Goal: Task Accomplishment & Management: Use online tool/utility

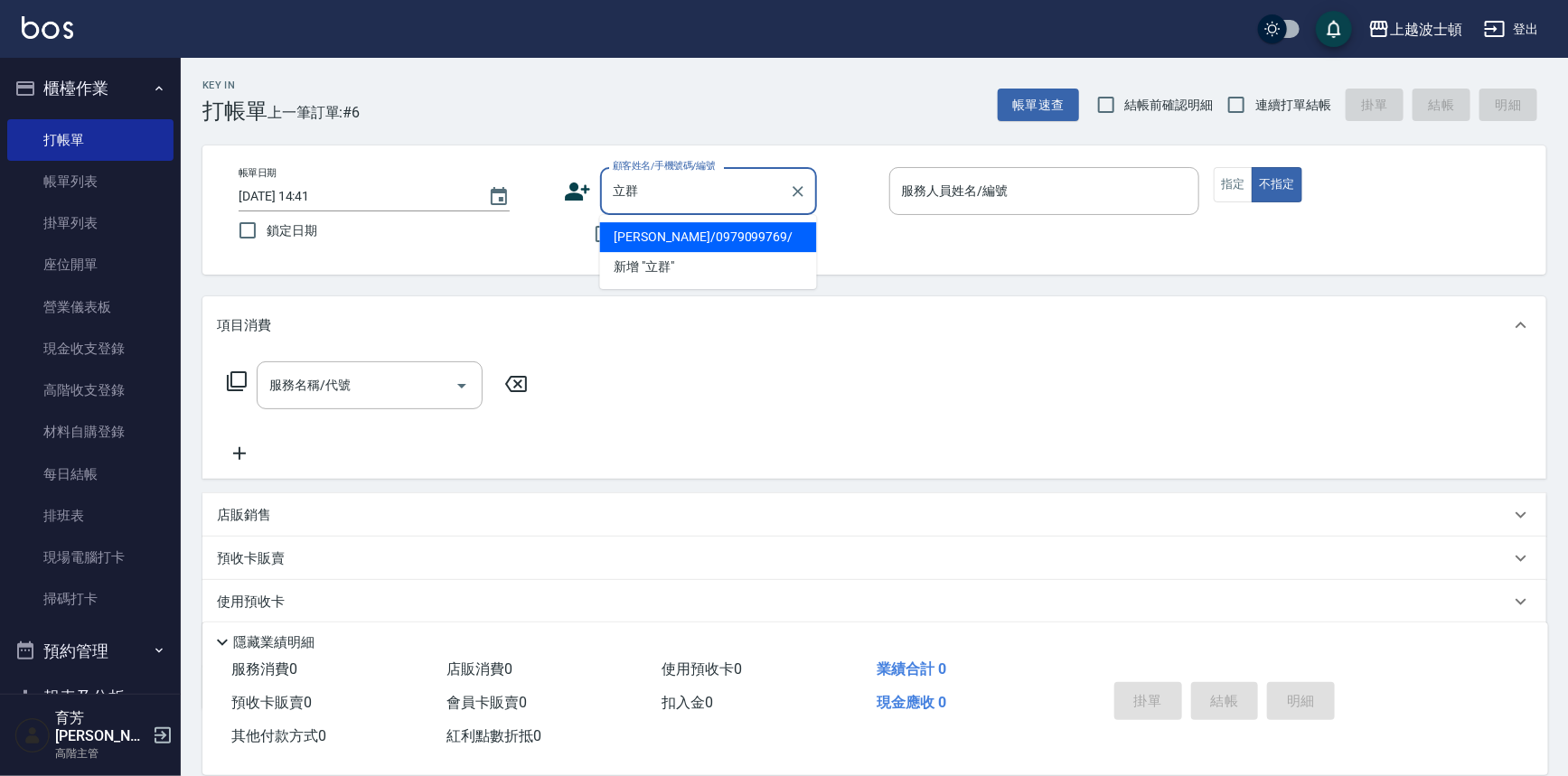
type input "立群"
click at [642, 198] on input "顧客姓名/手機號碼/編號" at bounding box center [695, 191] width 174 height 31
click at [658, 223] on li "[PERSON_NAME]/0979099769/" at bounding box center [708, 237] width 217 height 29
type input "[PERSON_NAME]/0979099769/"
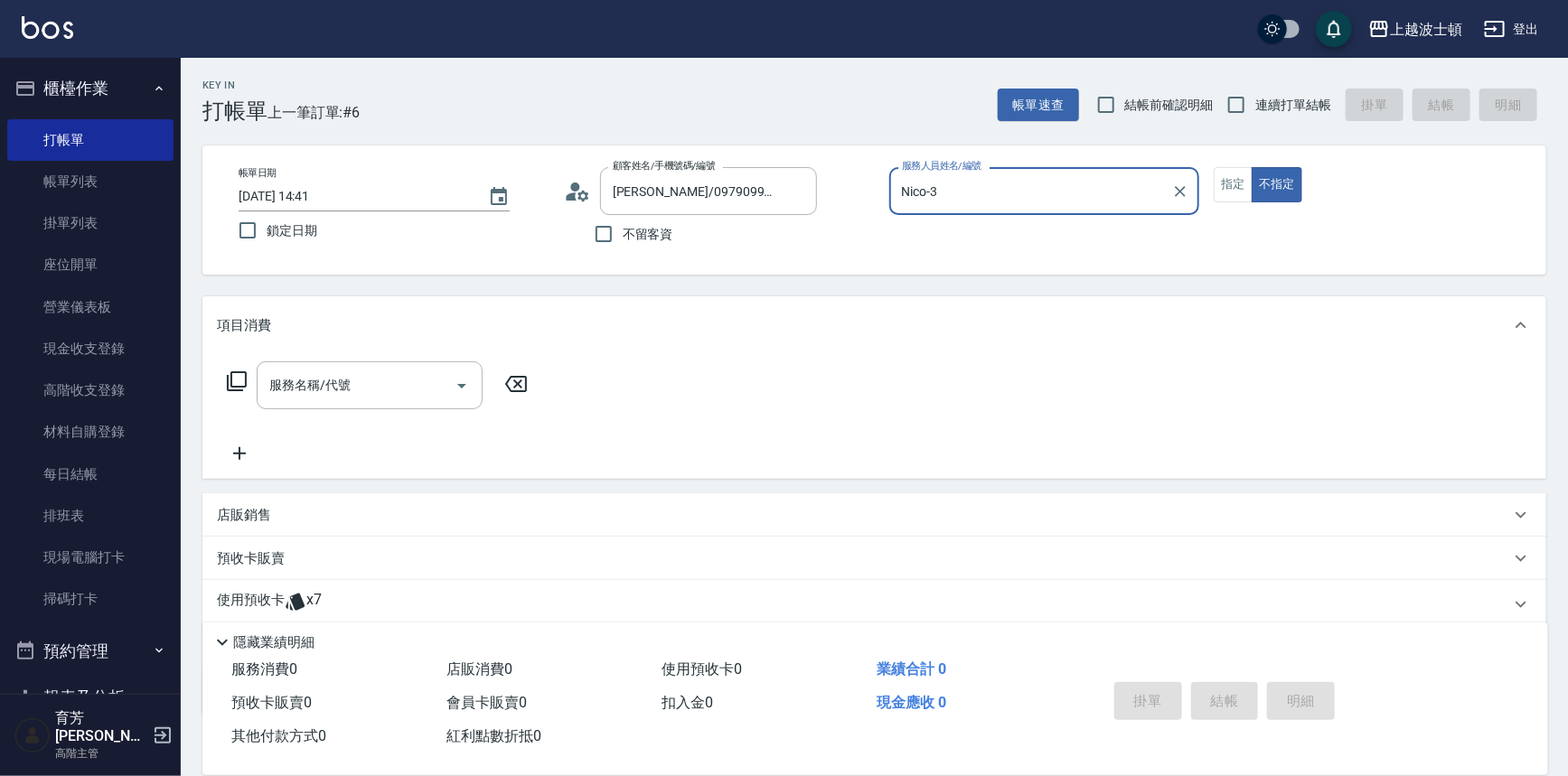
click at [969, 194] on input "Nico-3" at bounding box center [1032, 191] width 267 height 31
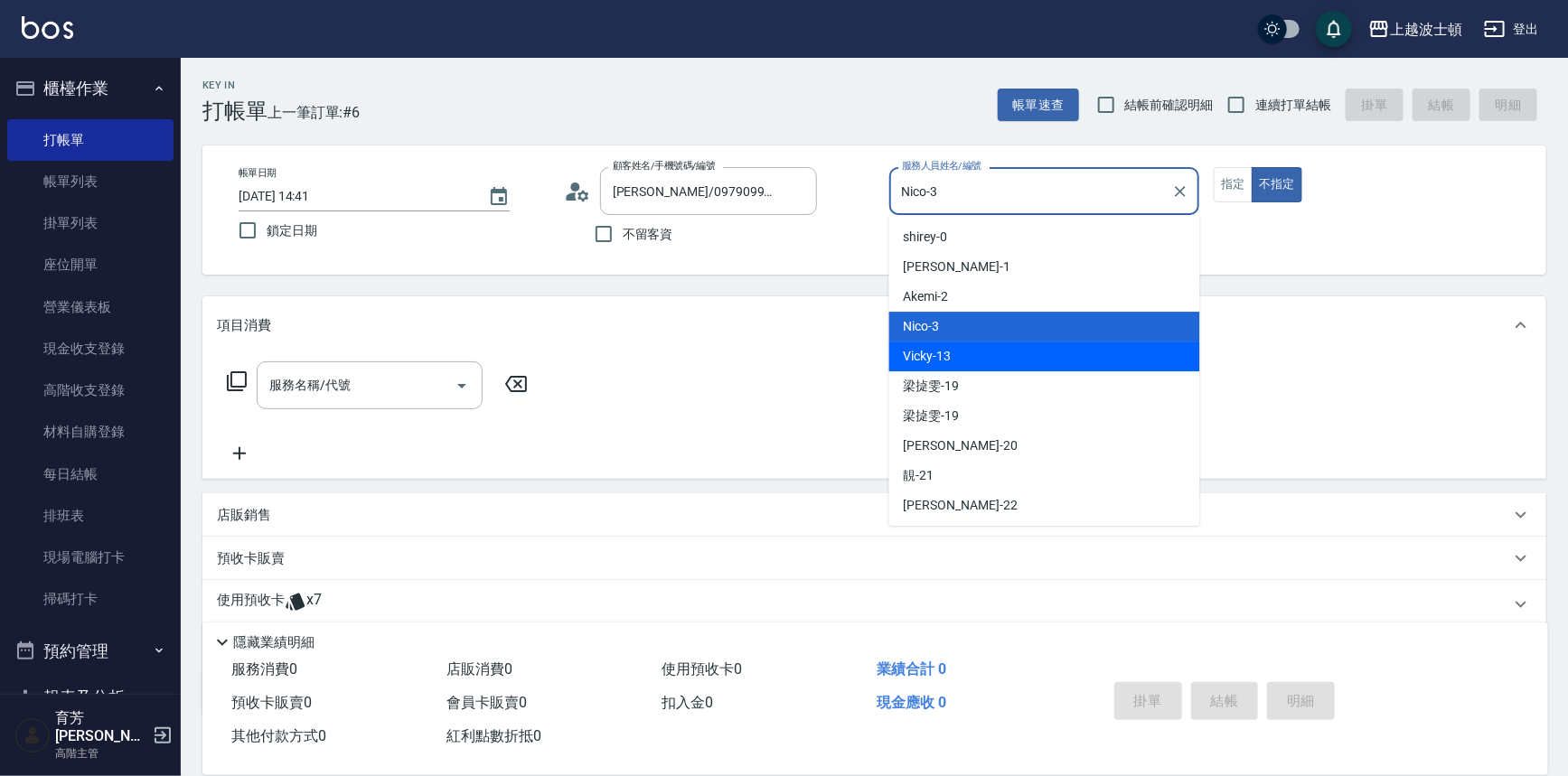
click at [934, 364] on span "Vicky -13" at bounding box center [927, 356] width 48 height 19
type input "Vicky-13"
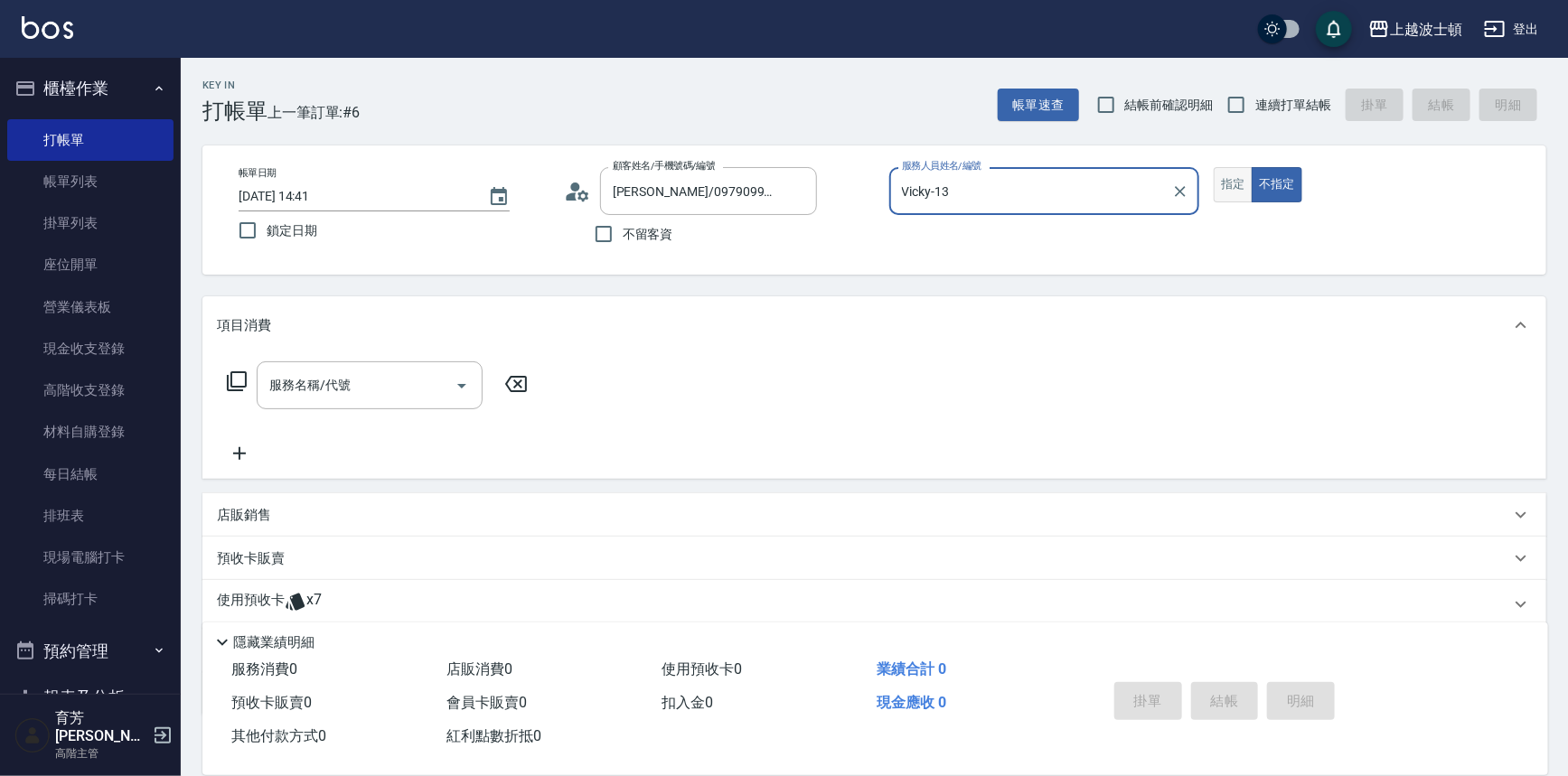
click at [1220, 187] on button "指定" at bounding box center [1233, 185] width 39 height 35
click at [280, 582] on div "使用預收卡 x7" at bounding box center [874, 605] width 1344 height 49
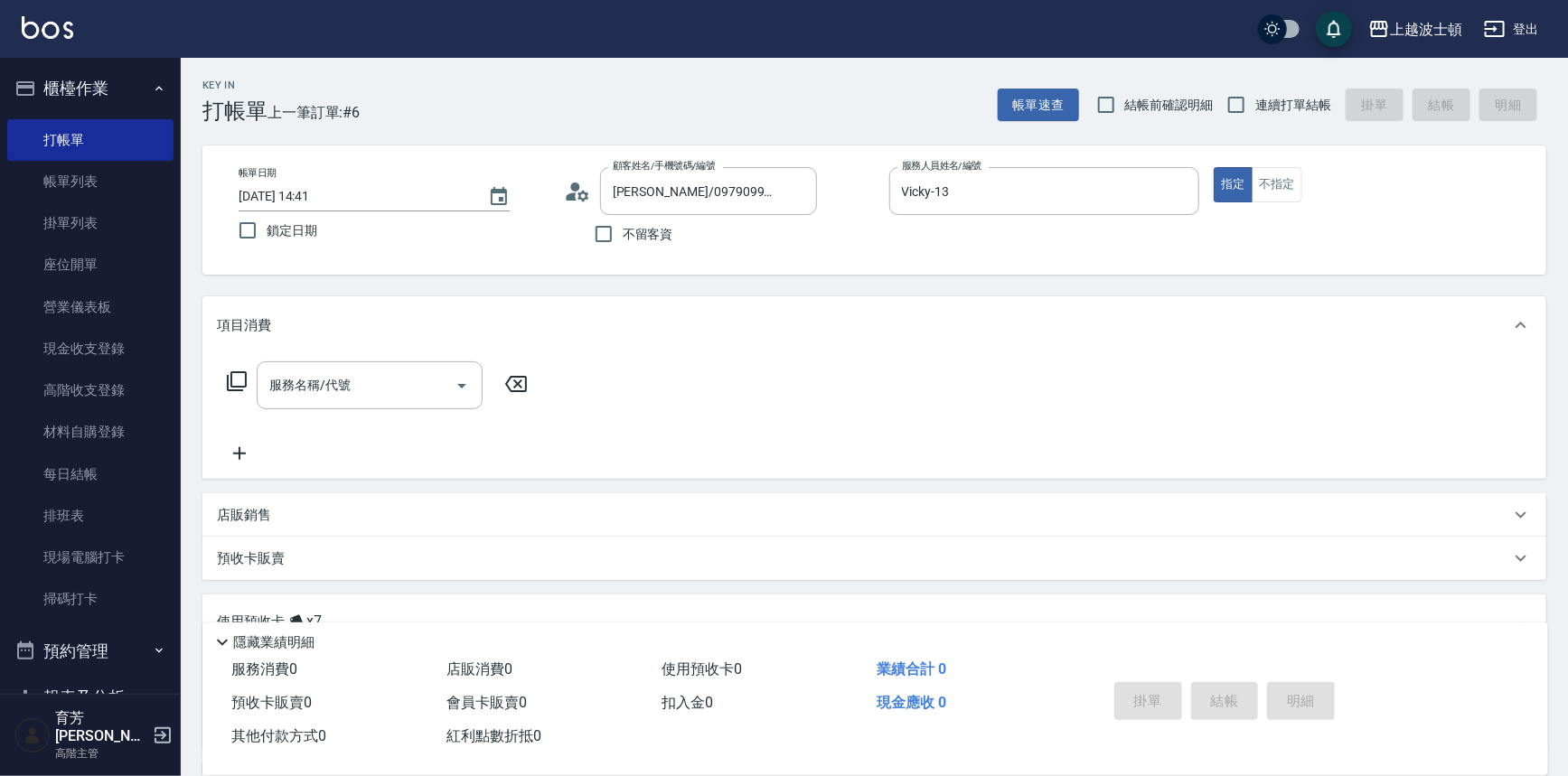
scroll to position [244, 0]
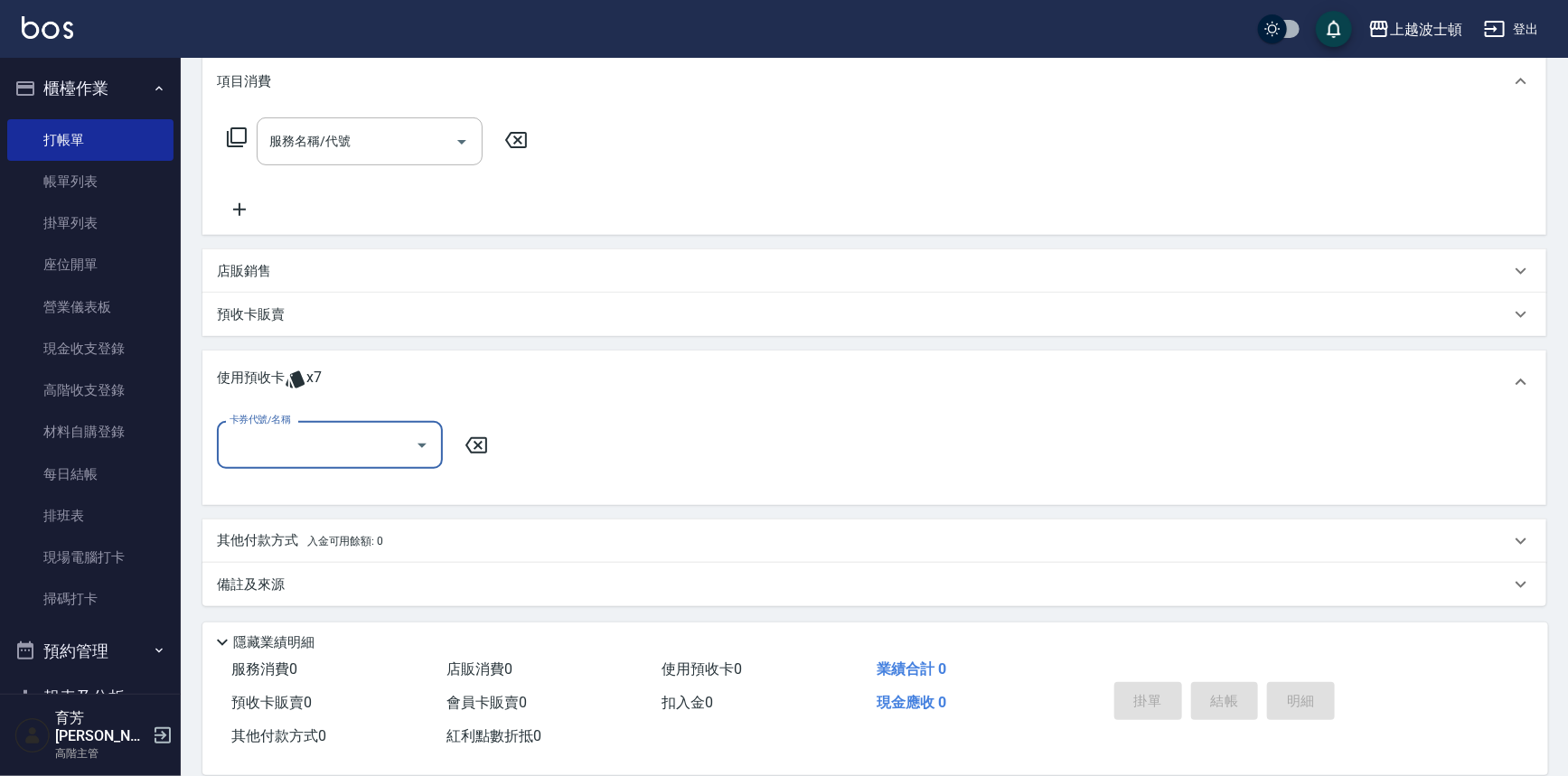
click at [388, 446] on input "卡券代號/名稱" at bounding box center [316, 445] width 183 height 31
click at [347, 525] on div "剪髮卡 剩餘1張" at bounding box center [330, 521] width 226 height 29
type input "剪髮卡"
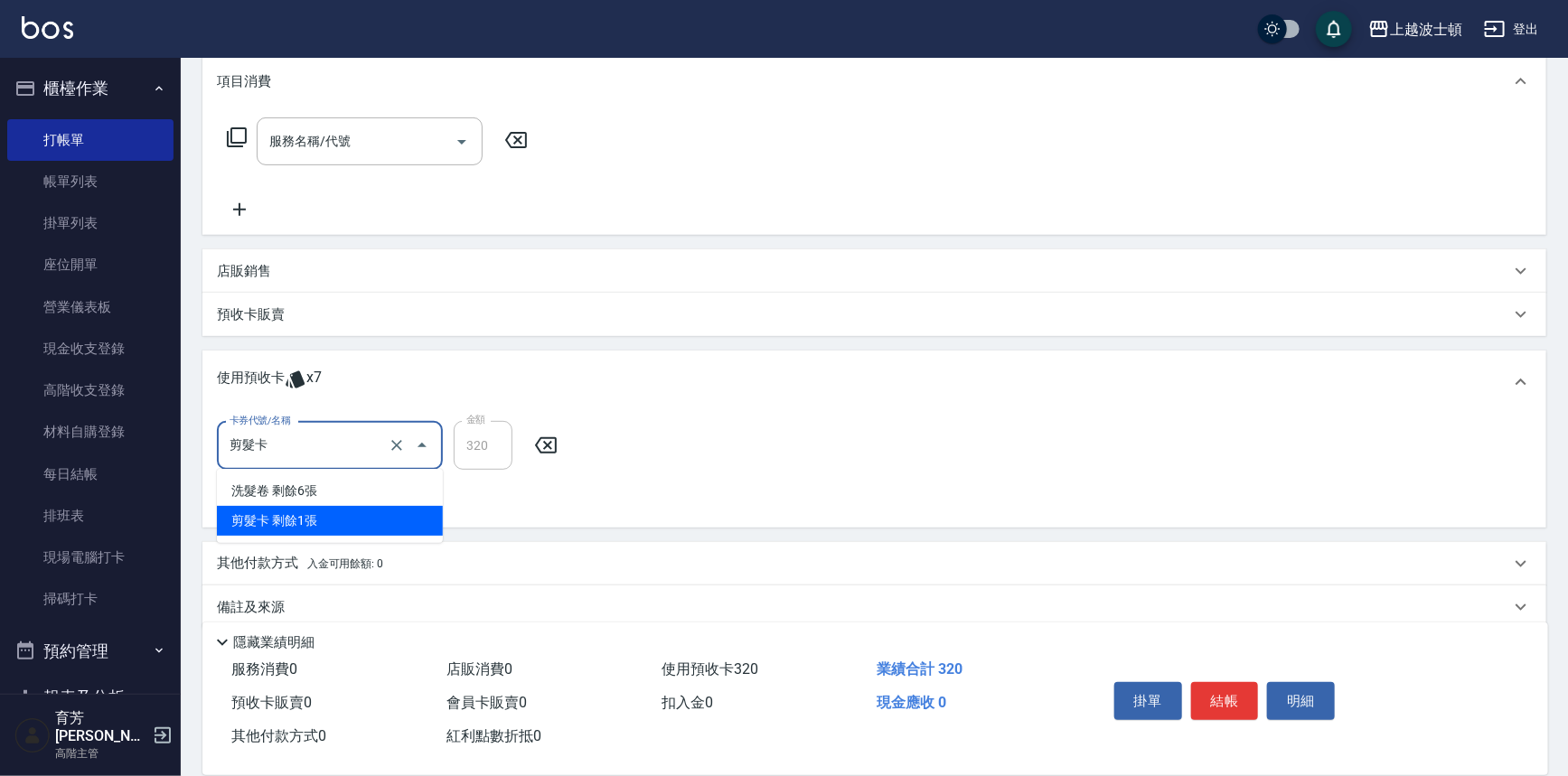
click at [325, 446] on input "剪髮卡" at bounding box center [305, 446] width 159 height 31
click at [323, 525] on div "剪髮卡 剩餘1張" at bounding box center [330, 521] width 226 height 29
click at [1225, 692] on button "結帳" at bounding box center [1224, 701] width 68 height 38
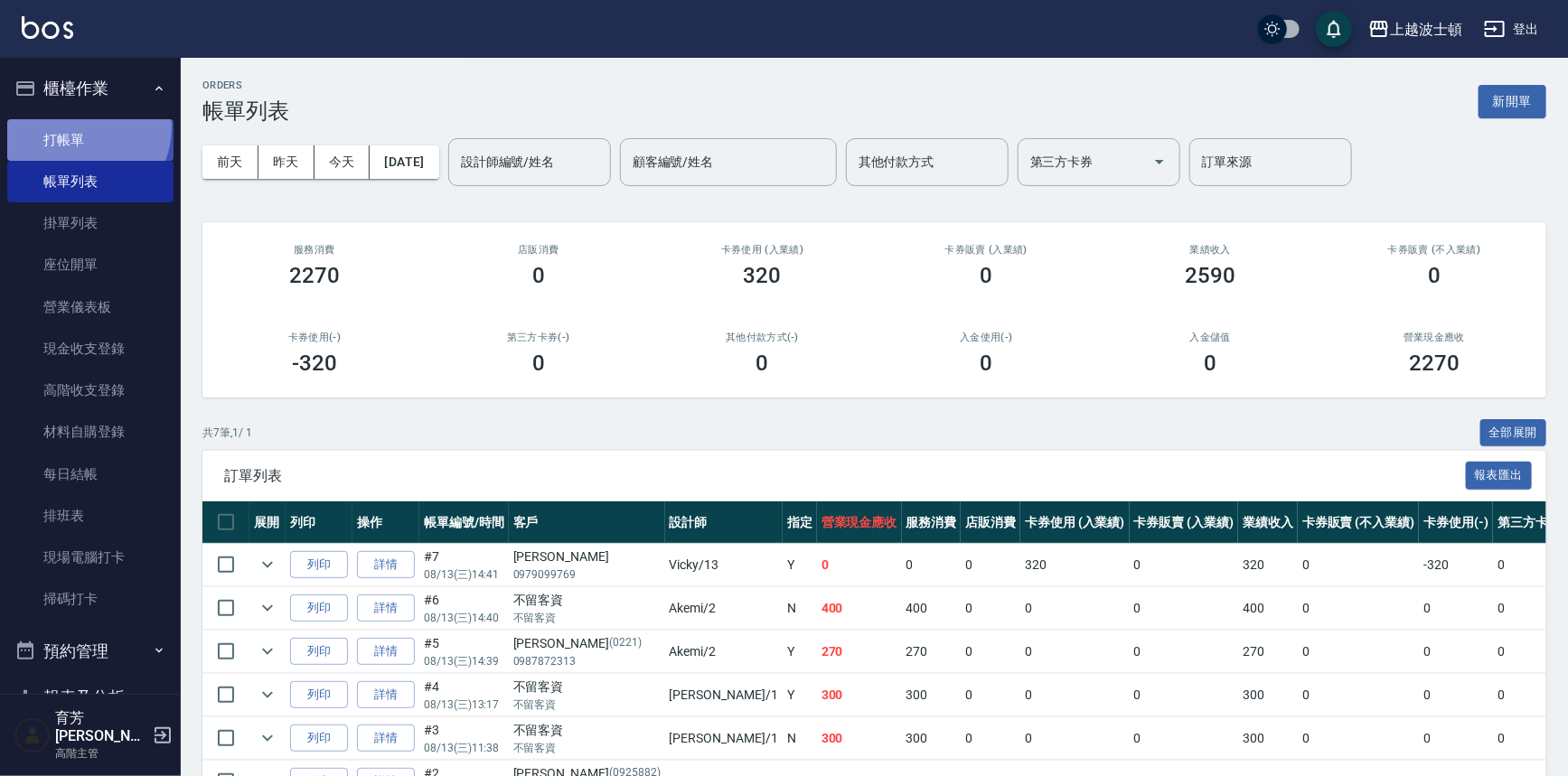
click at [79, 127] on link "打帳單" at bounding box center [89, 139] width 166 height 41
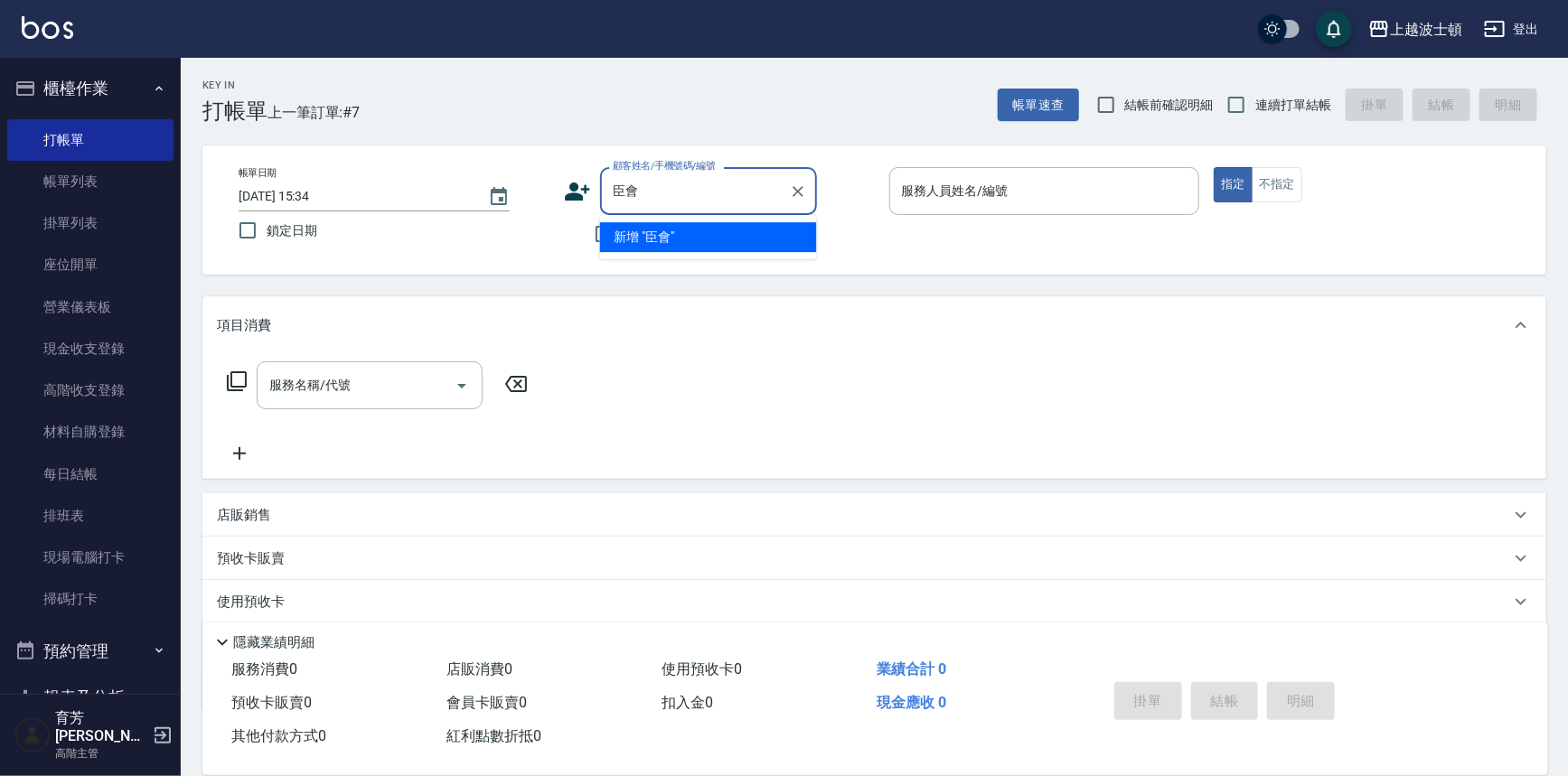
type input "臣"
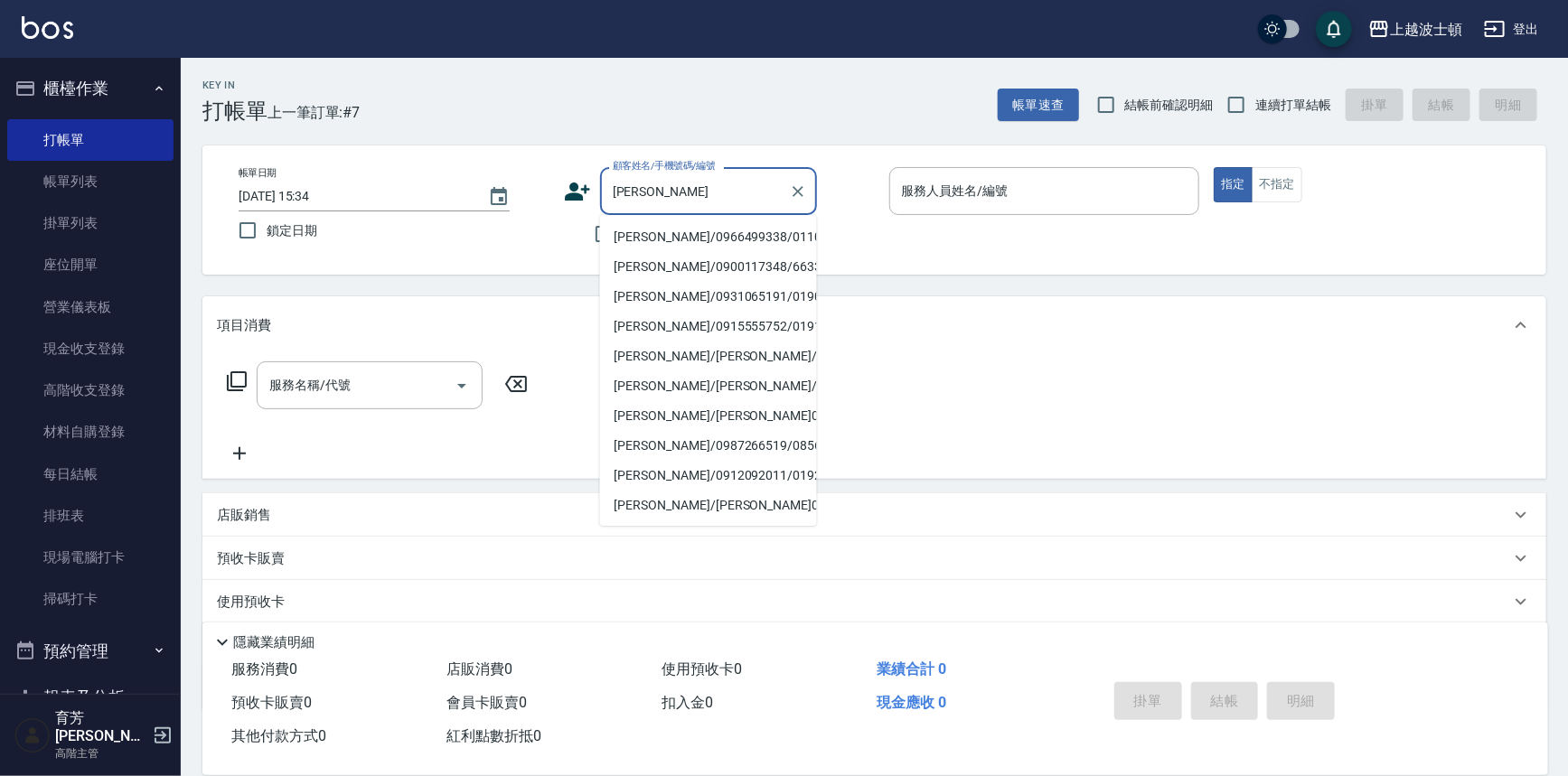
click at [696, 242] on li "[PERSON_NAME]/0966499338/0110319" at bounding box center [708, 237] width 217 height 29
type input "[PERSON_NAME]/0966499338/0110319"
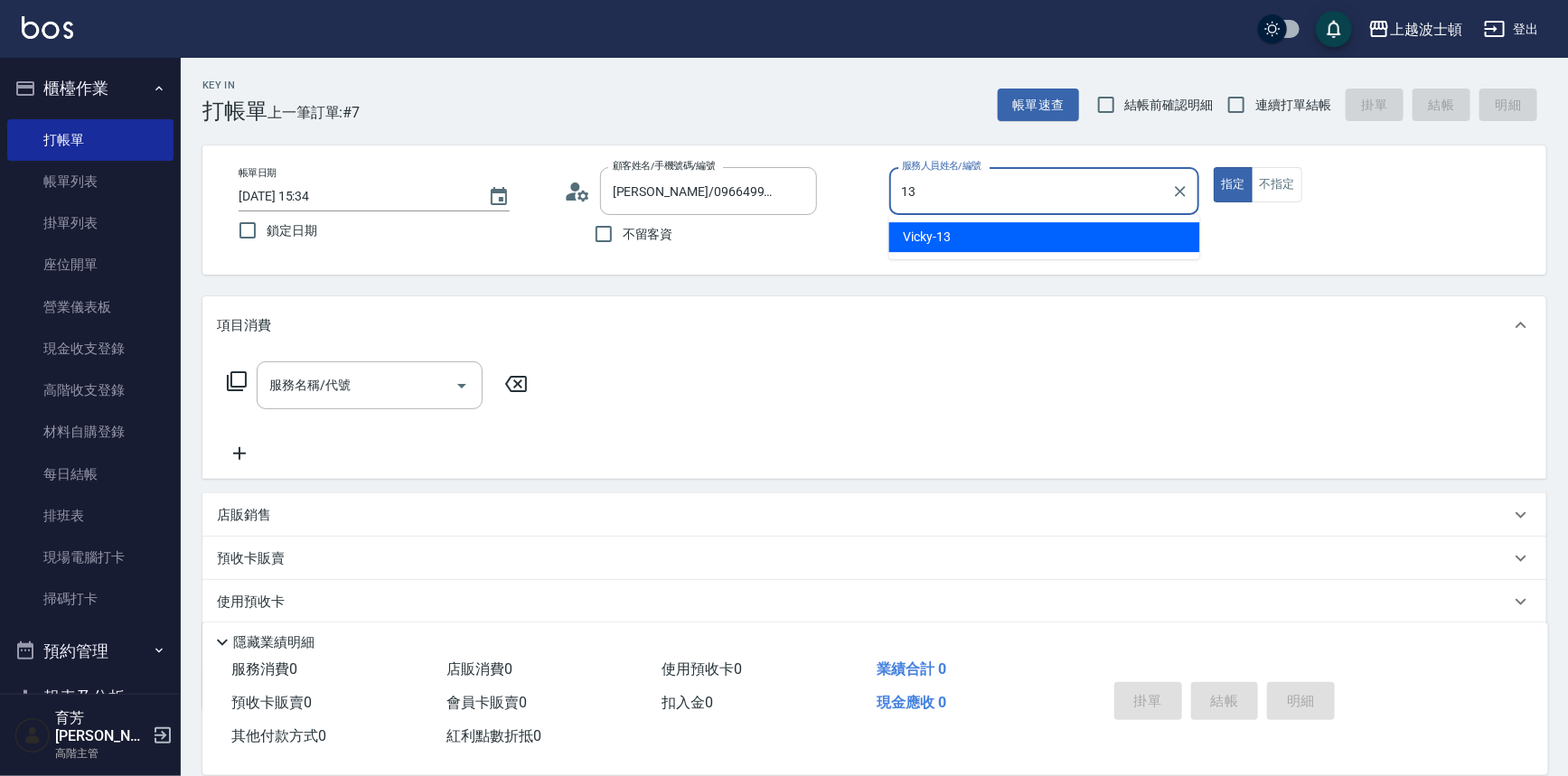
type input "Vicky-13"
type button "true"
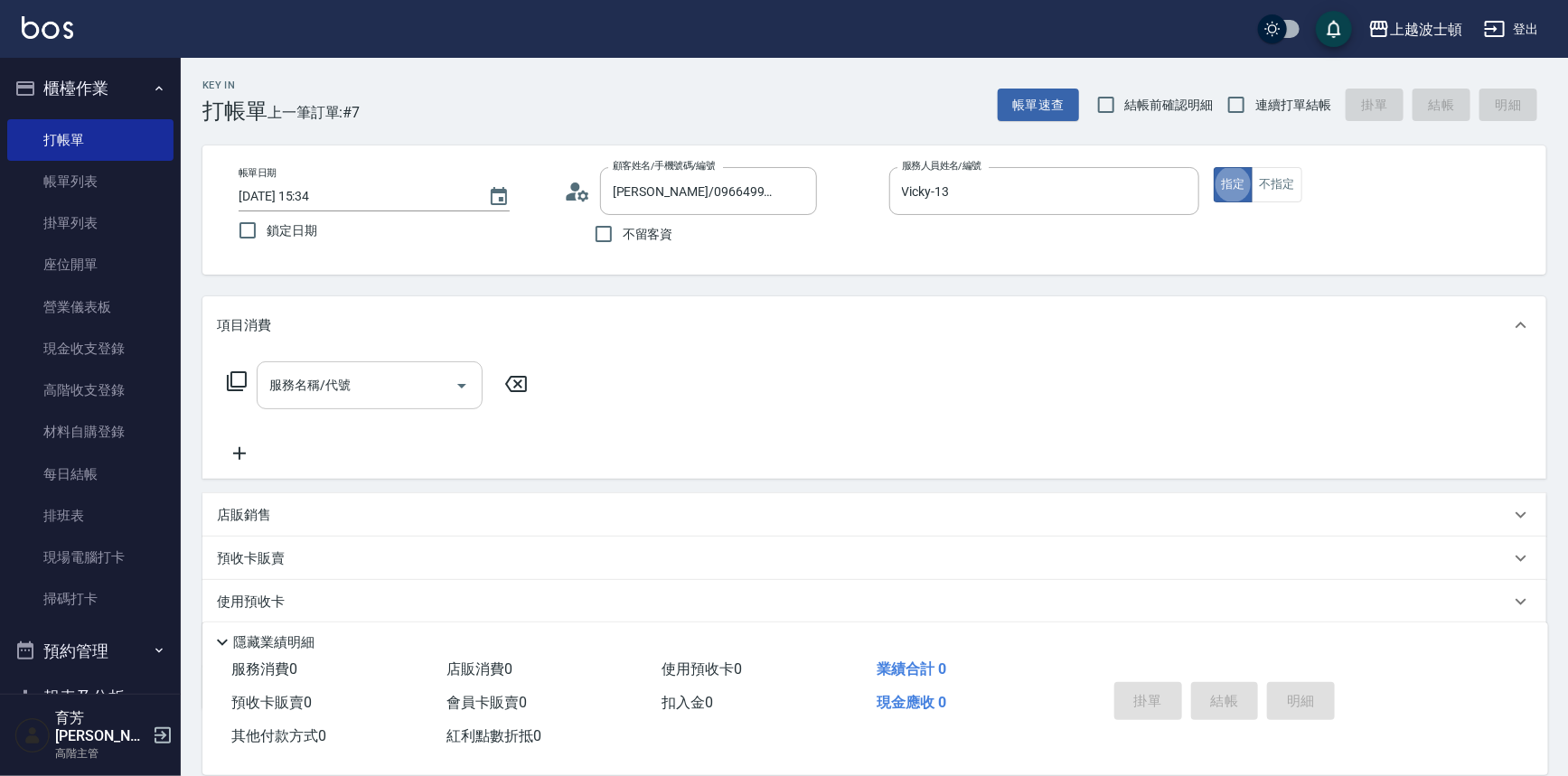
click at [413, 395] on input "服務名稱/代號" at bounding box center [357, 385] width 183 height 31
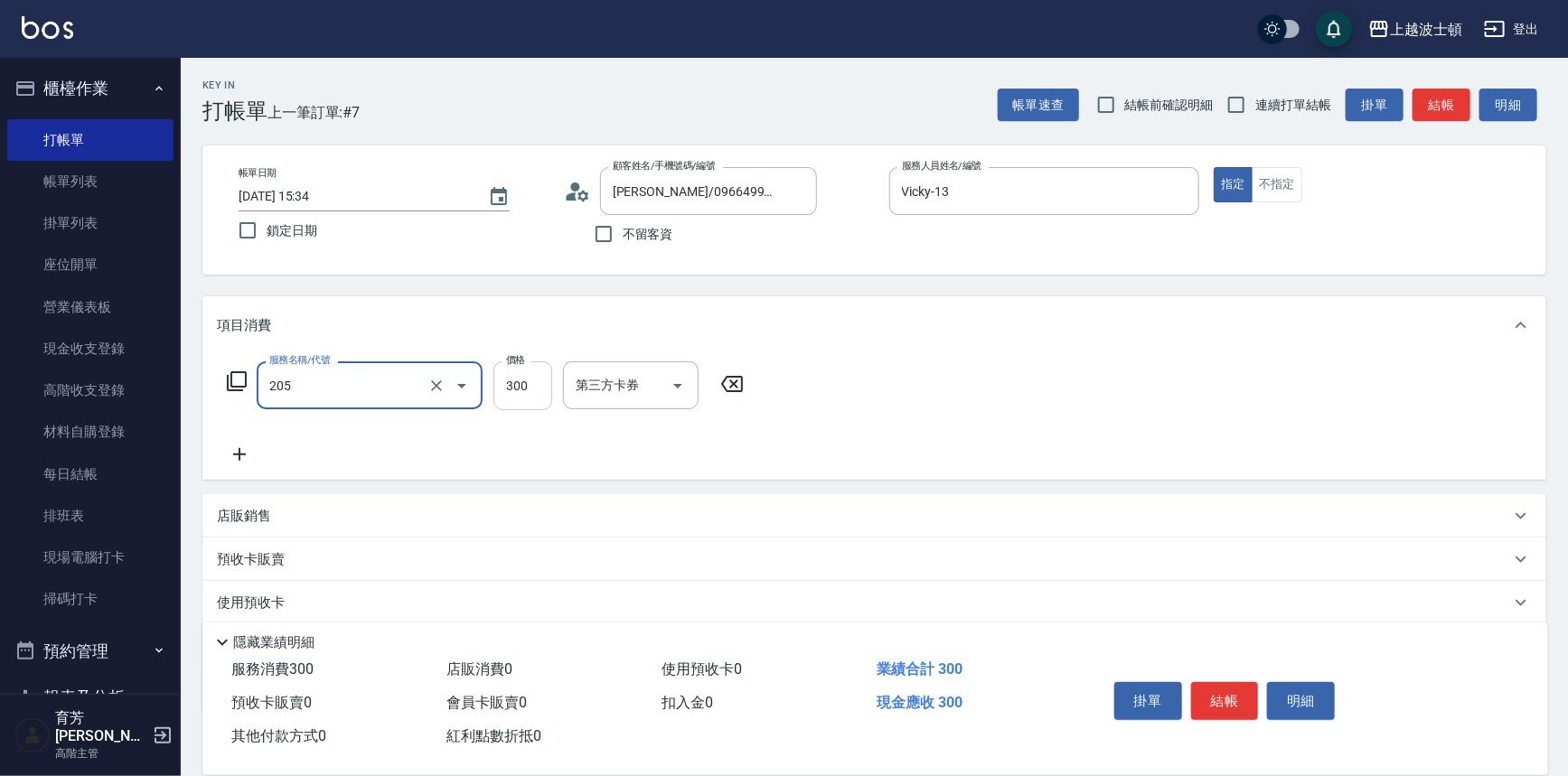
type input "洗髮(205)"
click at [537, 394] on input "300" at bounding box center [523, 386] width 59 height 49
type input "270"
click at [588, 389] on input "洗-1" at bounding box center [617, 385] width 92 height 31
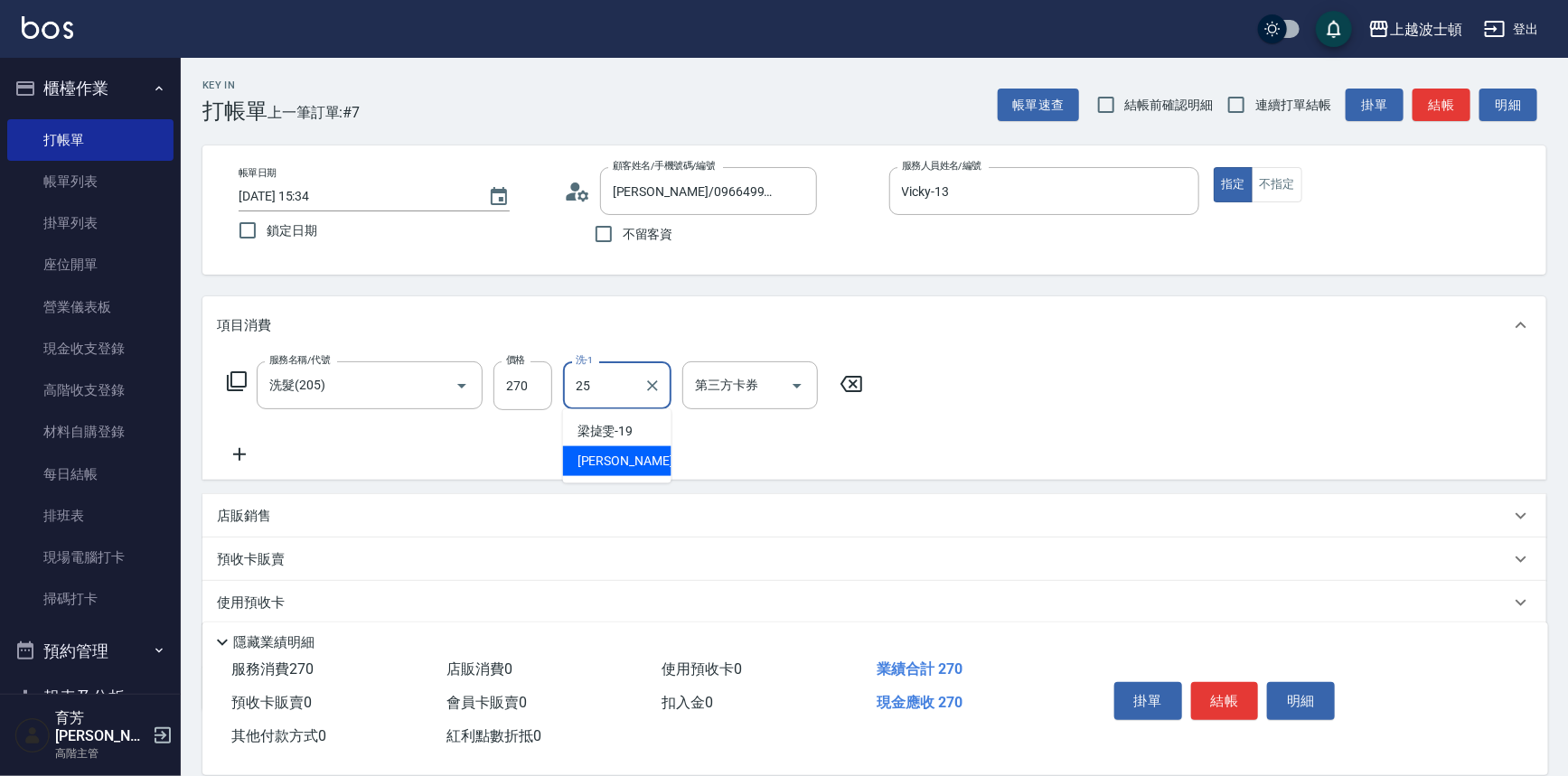
type input "[PERSON_NAME]-25"
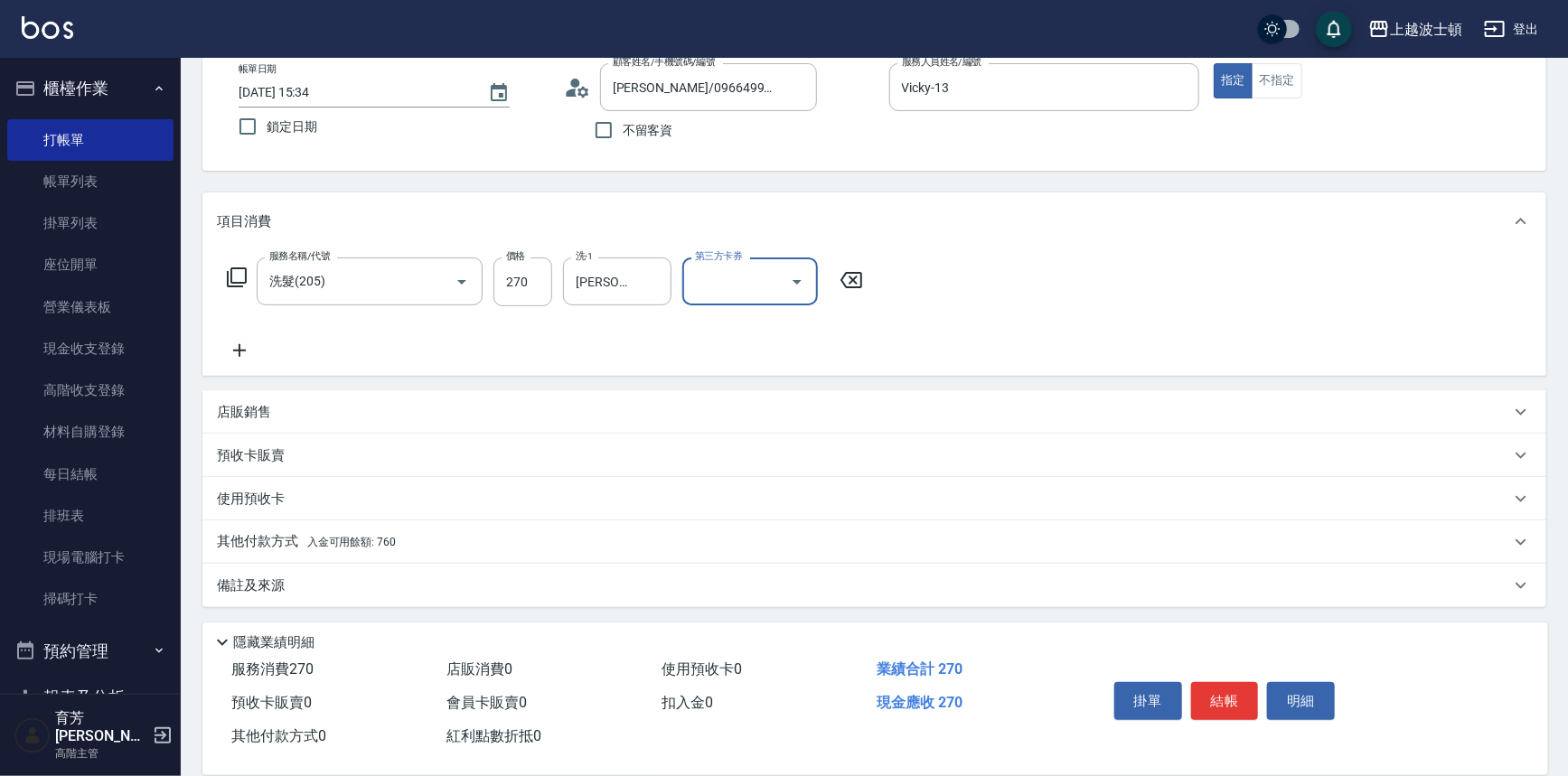
scroll to position [105, 0]
click at [288, 546] on p "其他付款方式 入金可用餘額: 760" at bounding box center [307, 541] width 179 height 20
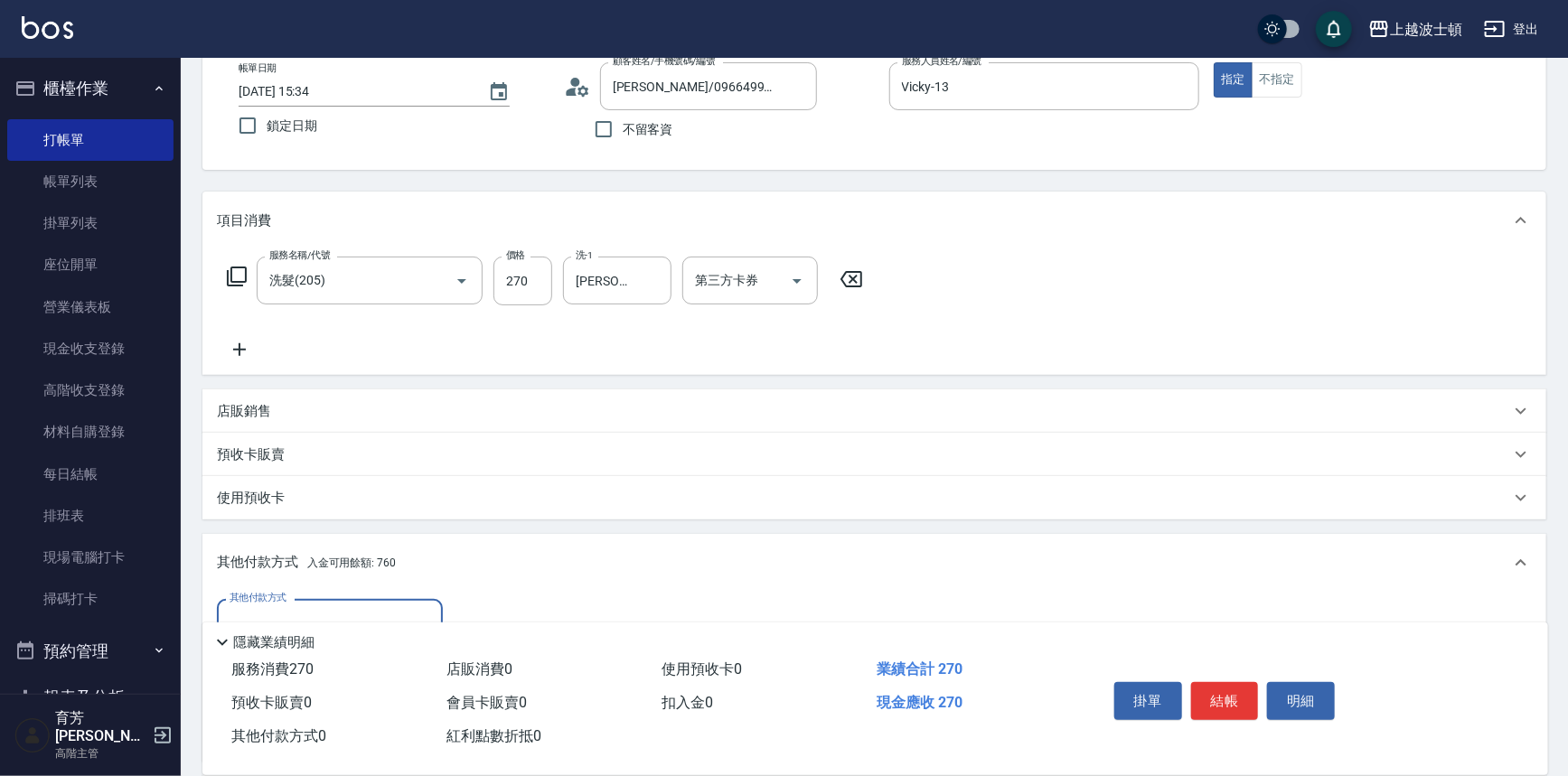
scroll to position [316, 0]
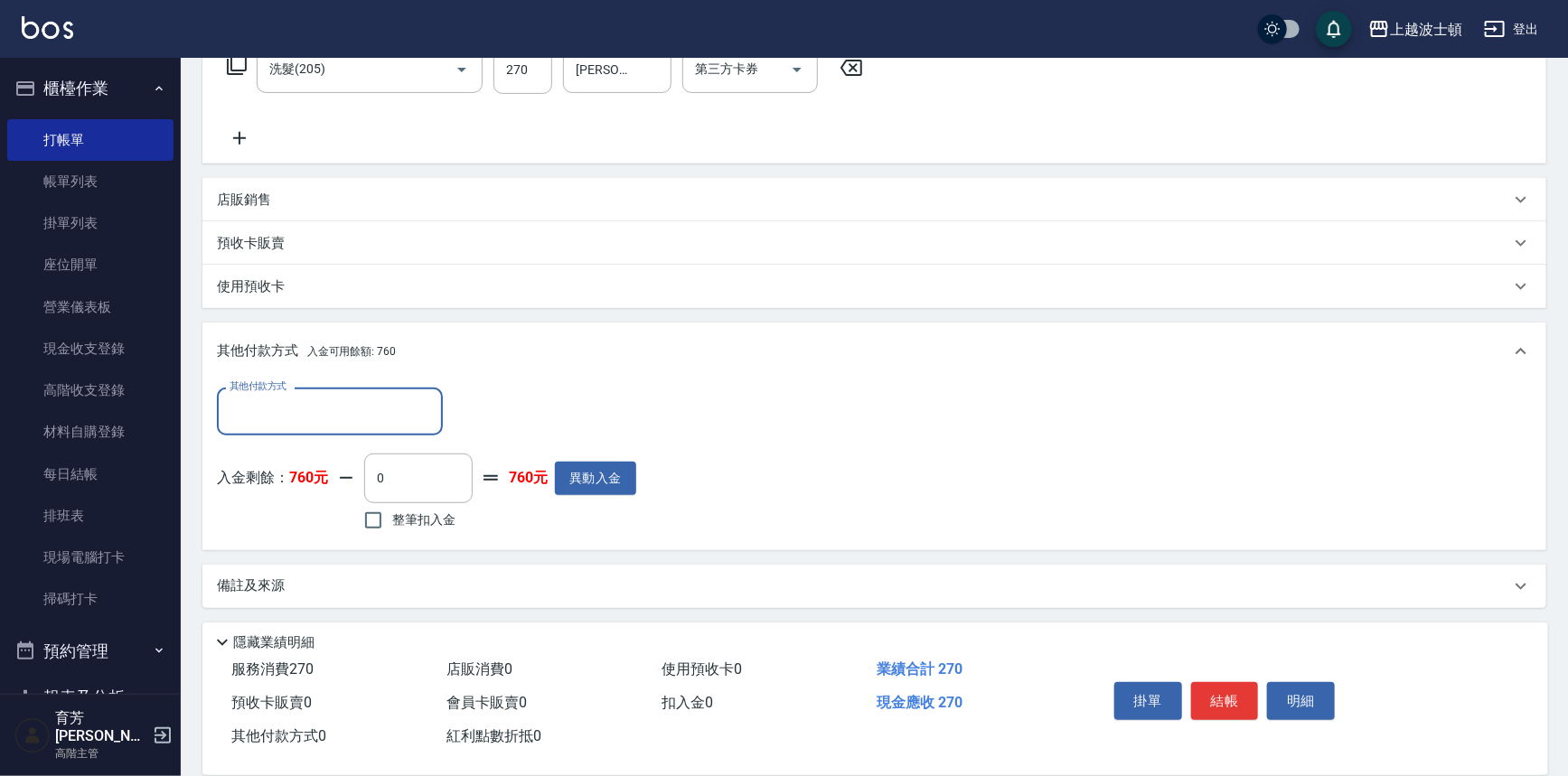
click at [435, 515] on span "整筆扣入金" at bounding box center [423, 520] width 63 height 19
click at [392, 515] on input "整筆扣入金" at bounding box center [373, 521] width 38 height 38
checkbox input "true"
type input "270"
click at [1229, 694] on button "結帳" at bounding box center [1224, 701] width 68 height 38
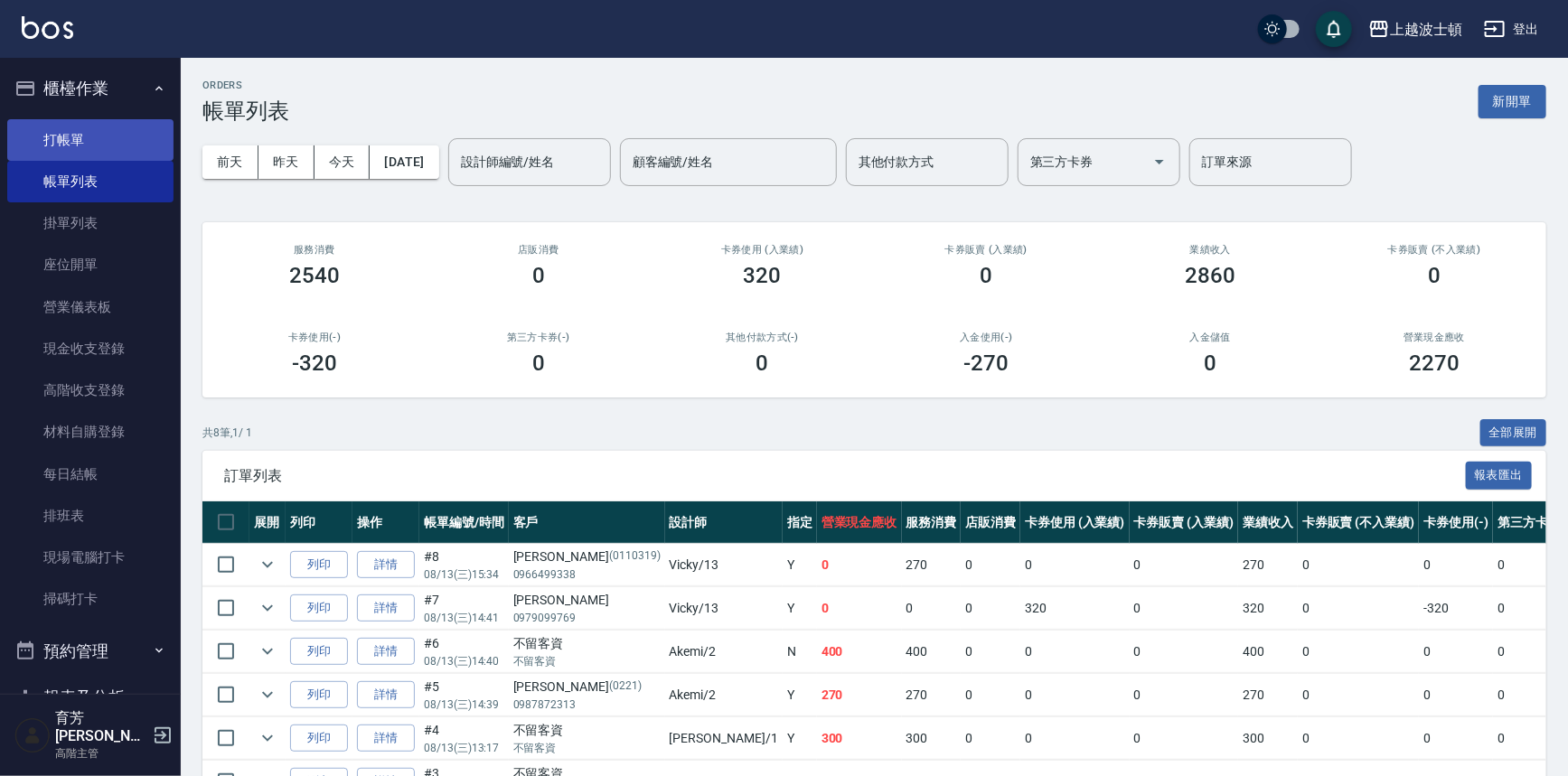
click at [47, 150] on link "打帳單" at bounding box center [89, 139] width 166 height 41
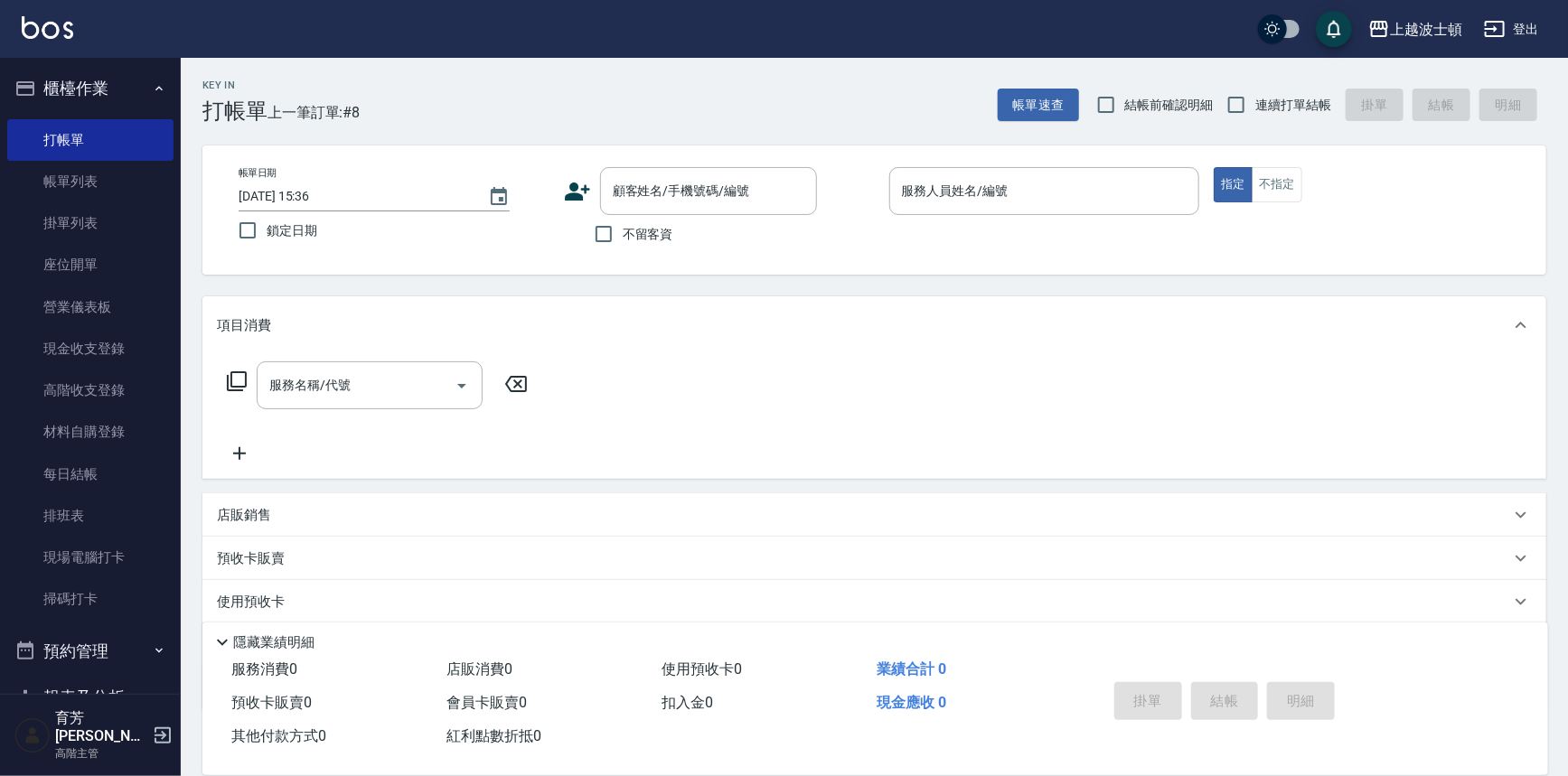
click at [660, 233] on span "不留客資" at bounding box center [648, 234] width 51 height 19
click at [623, 233] on input "不留客資" at bounding box center [603, 234] width 38 height 38
checkbox input "true"
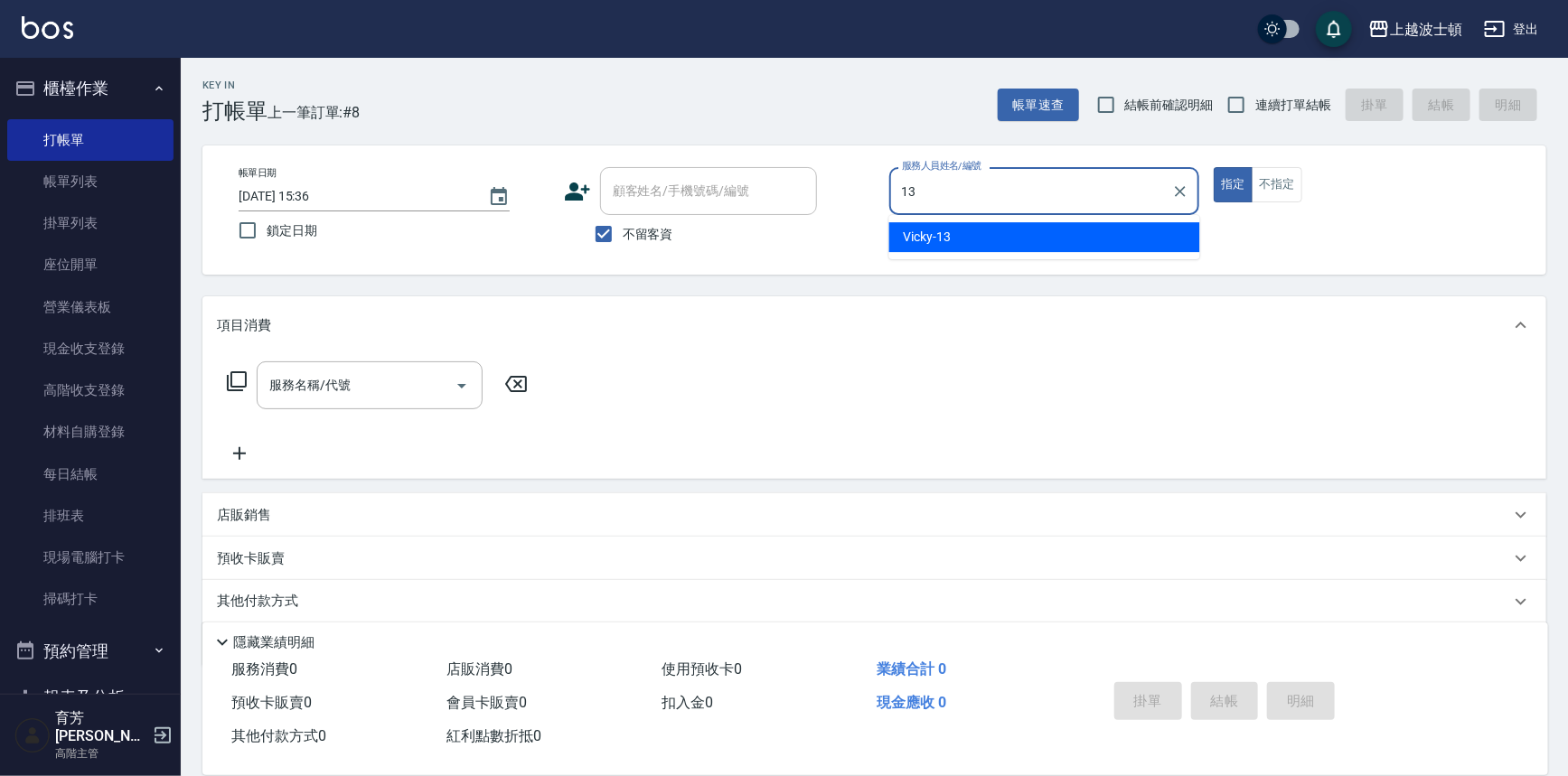
type input "Vicky-13"
type button "true"
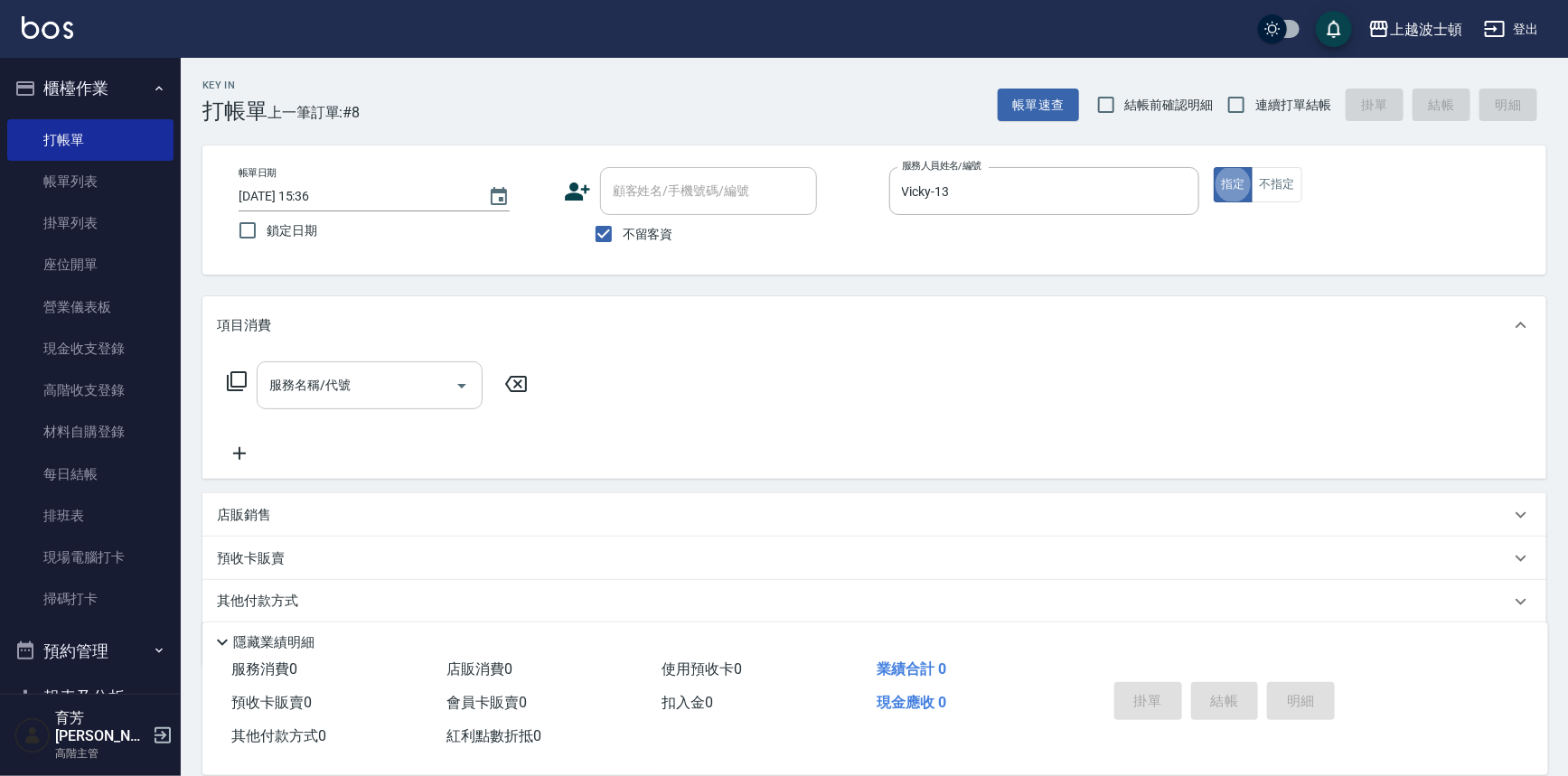
click at [328, 383] on input "服務名稱/代號" at bounding box center [357, 385] width 183 height 31
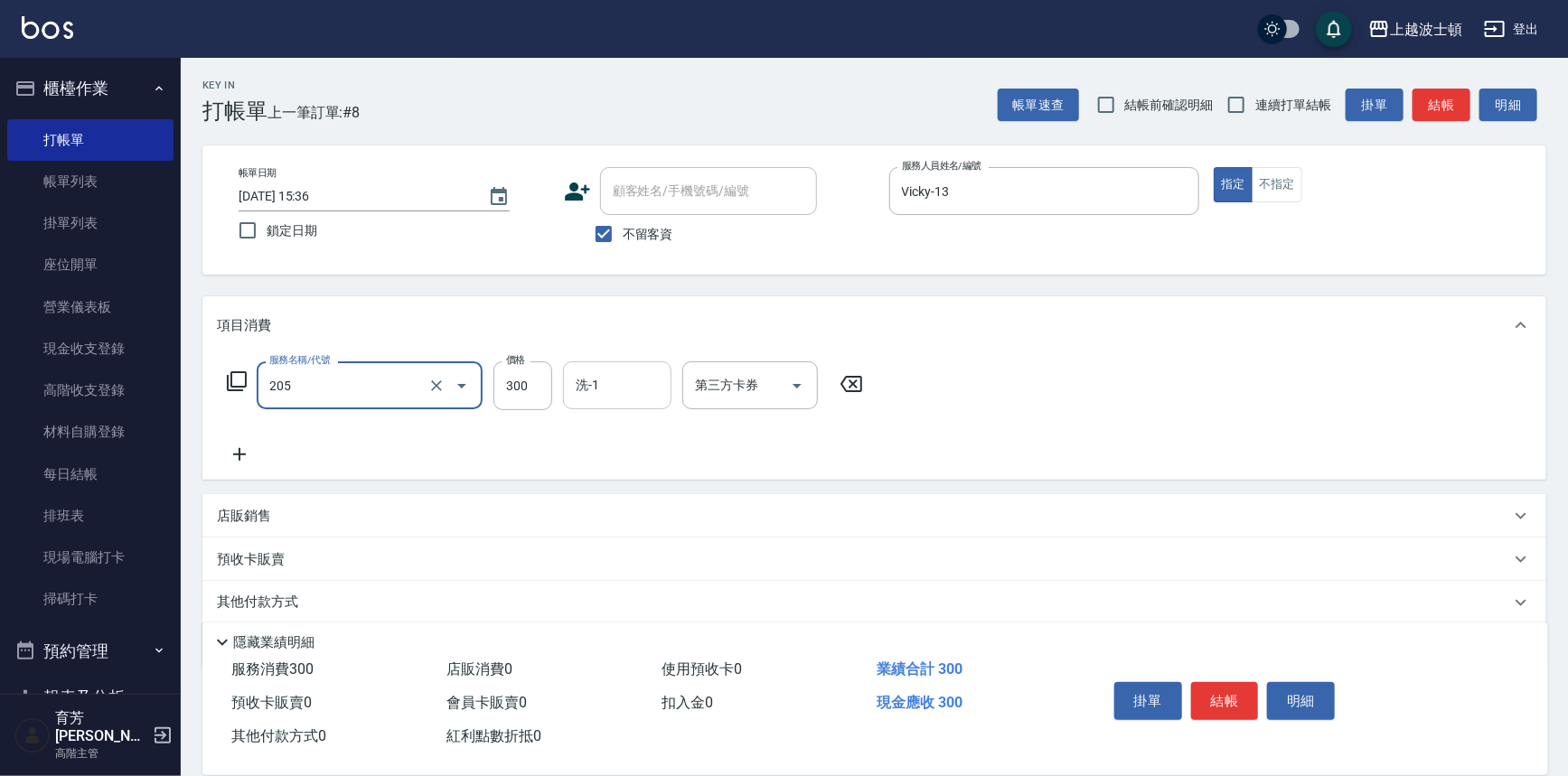
type input "洗髮(205)"
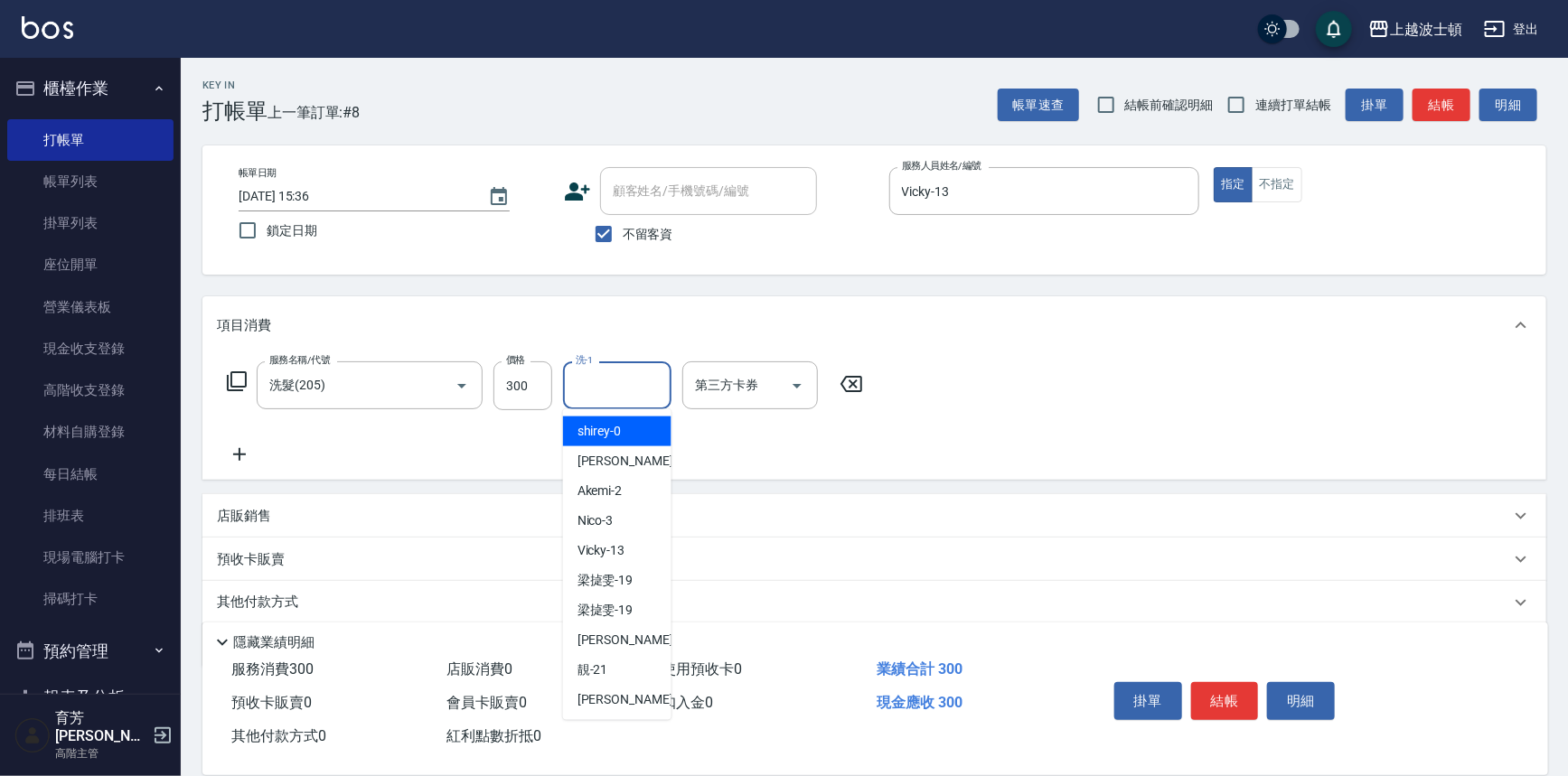
click at [595, 393] on input "洗-1" at bounding box center [617, 385] width 92 height 31
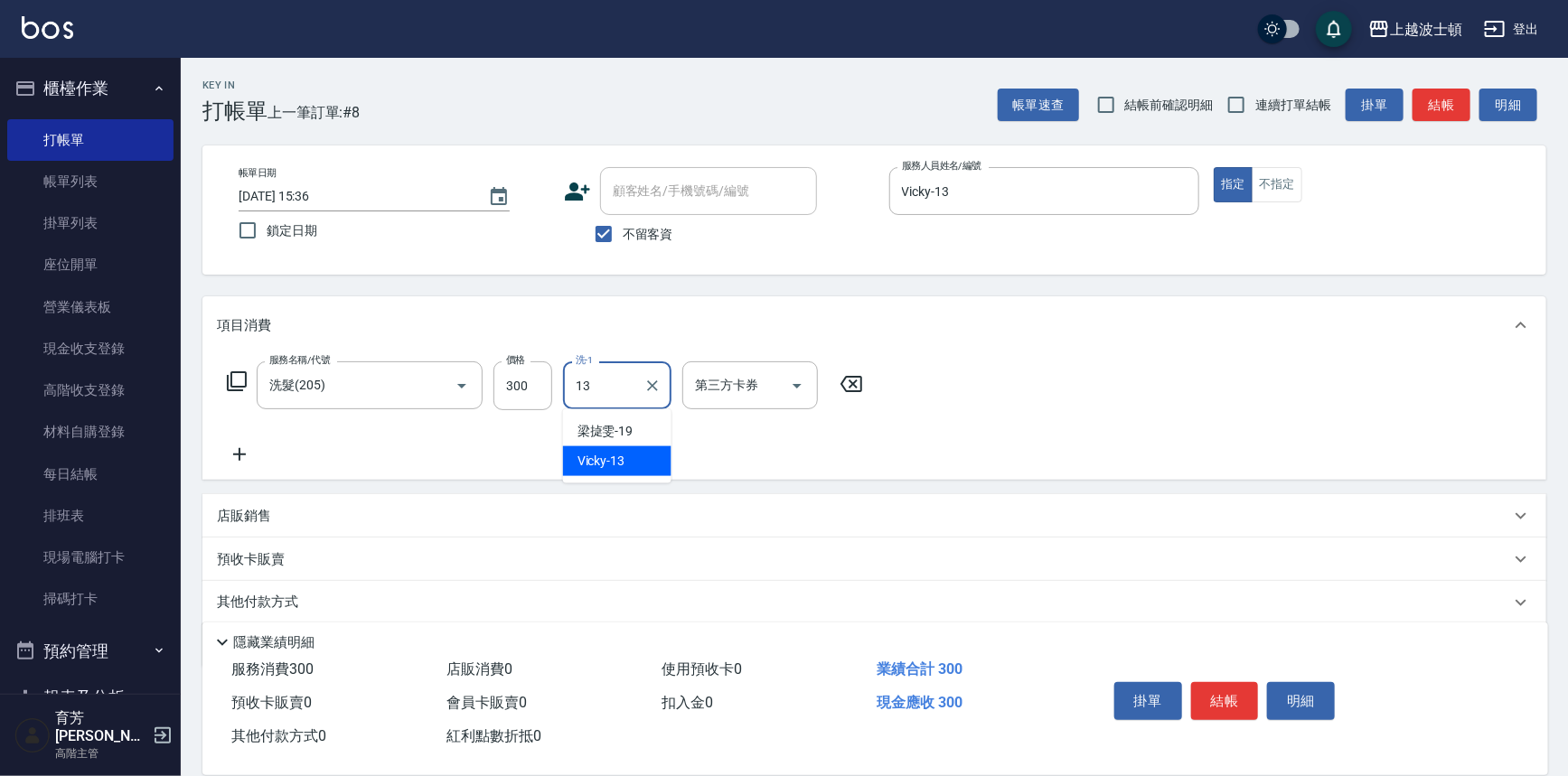
type input "Vicky-13"
click at [243, 462] on icon at bounding box center [240, 455] width 45 height 22
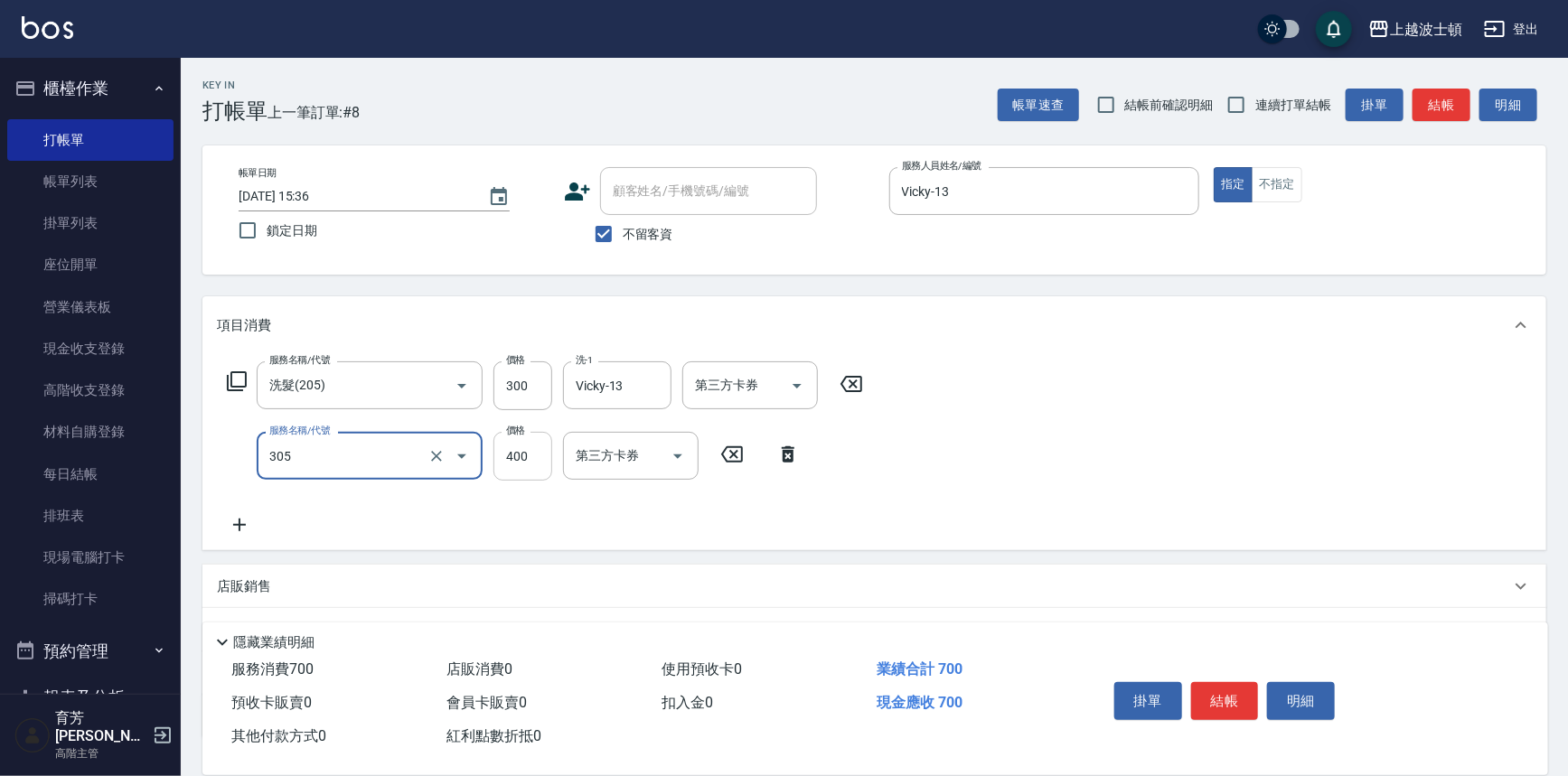
type input "剪髮(305)"
click at [528, 447] on input "400" at bounding box center [523, 457] width 59 height 49
type input "300"
click at [758, 540] on div "服務名稱/代號 洗髮(205) 服務名稱/代號 價格 300 價格 洗-1 Vicky-13 洗-1 第三方卡券 第三方卡券 服務名稱/代號 剪髮(305) …" at bounding box center [874, 453] width 1344 height 196
click at [1240, 695] on button "結帳" at bounding box center [1224, 701] width 68 height 38
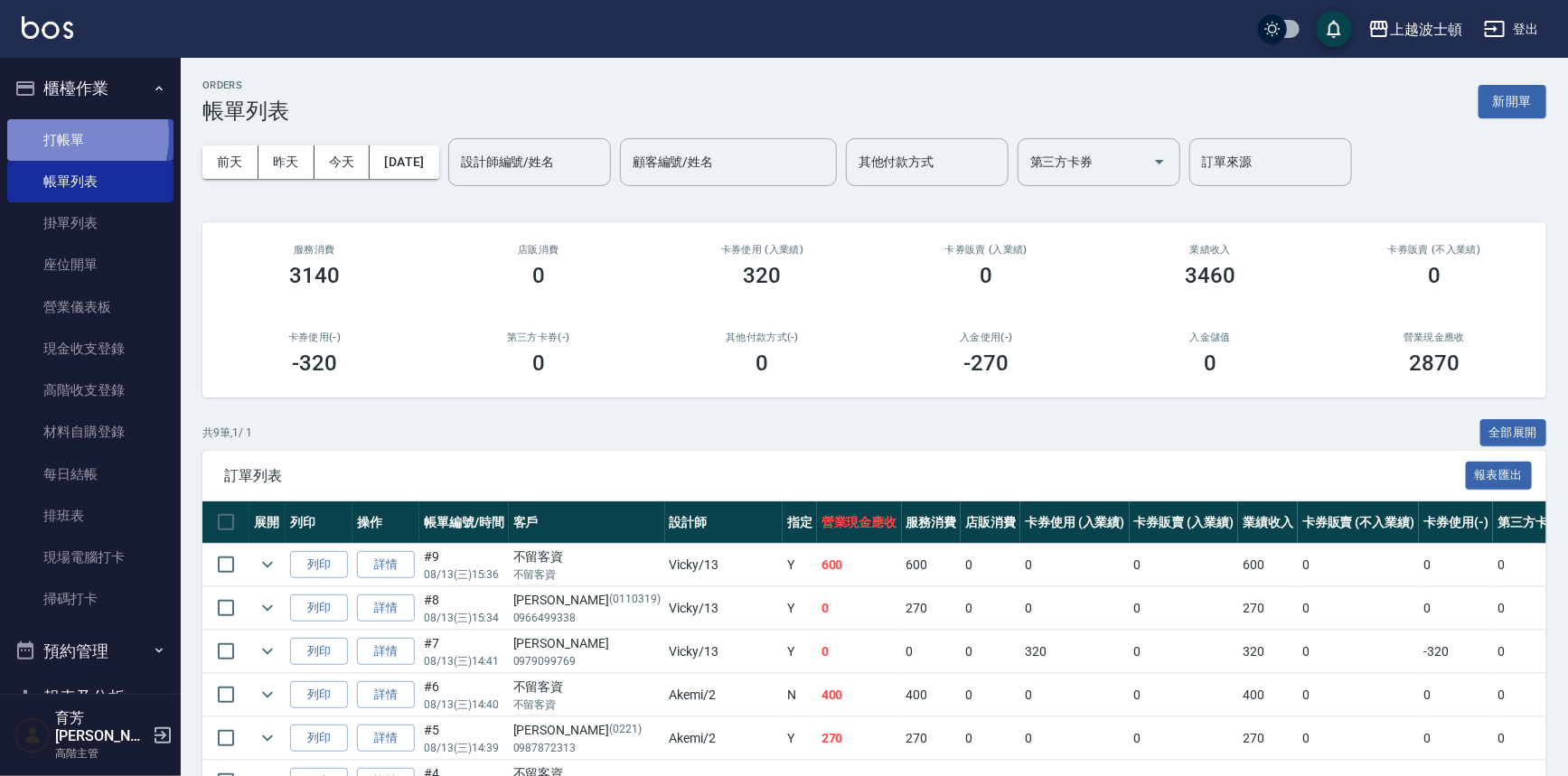
click at [59, 135] on link "打帳單" at bounding box center [89, 139] width 166 height 41
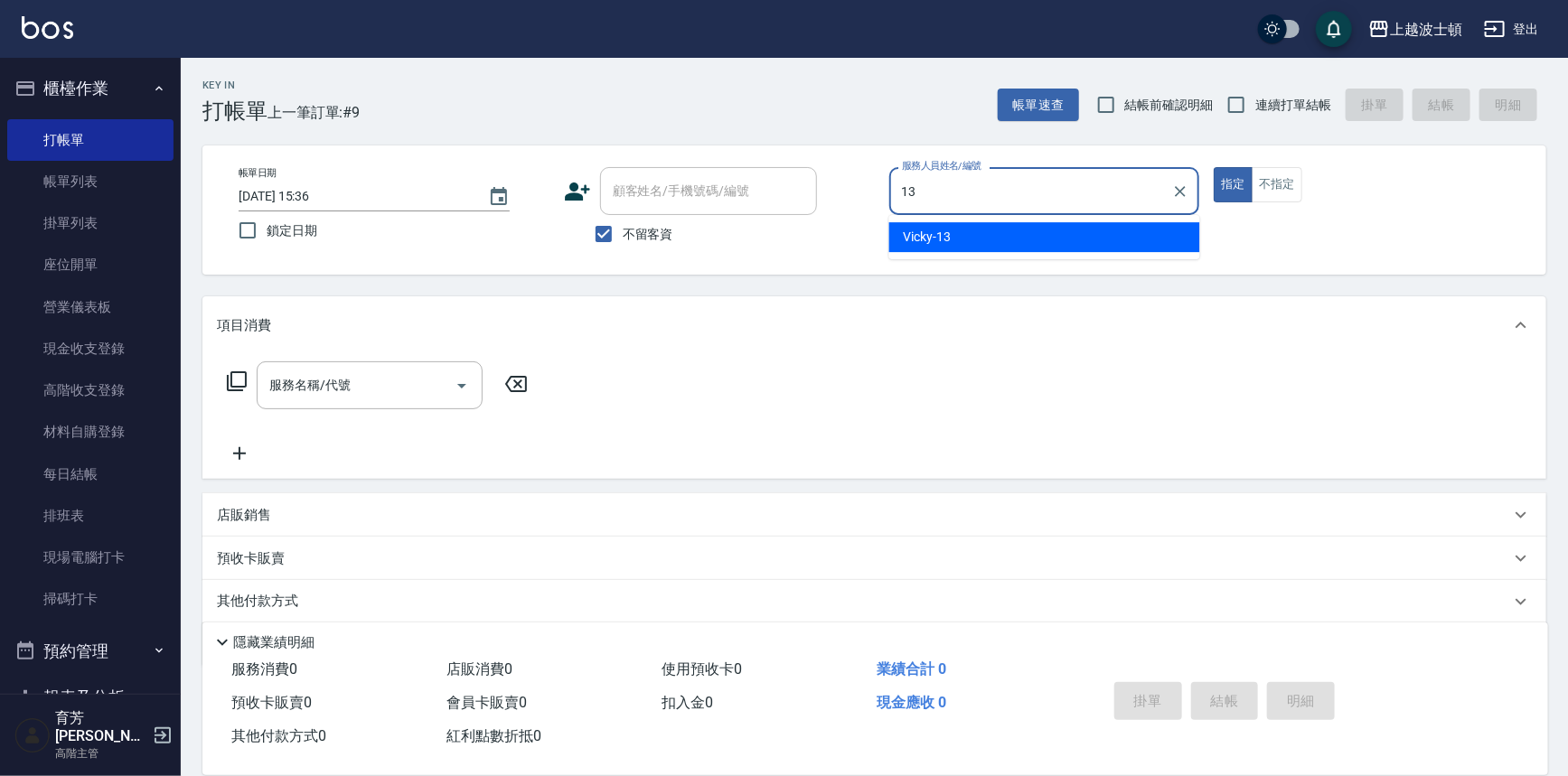
type input "Vicky-13"
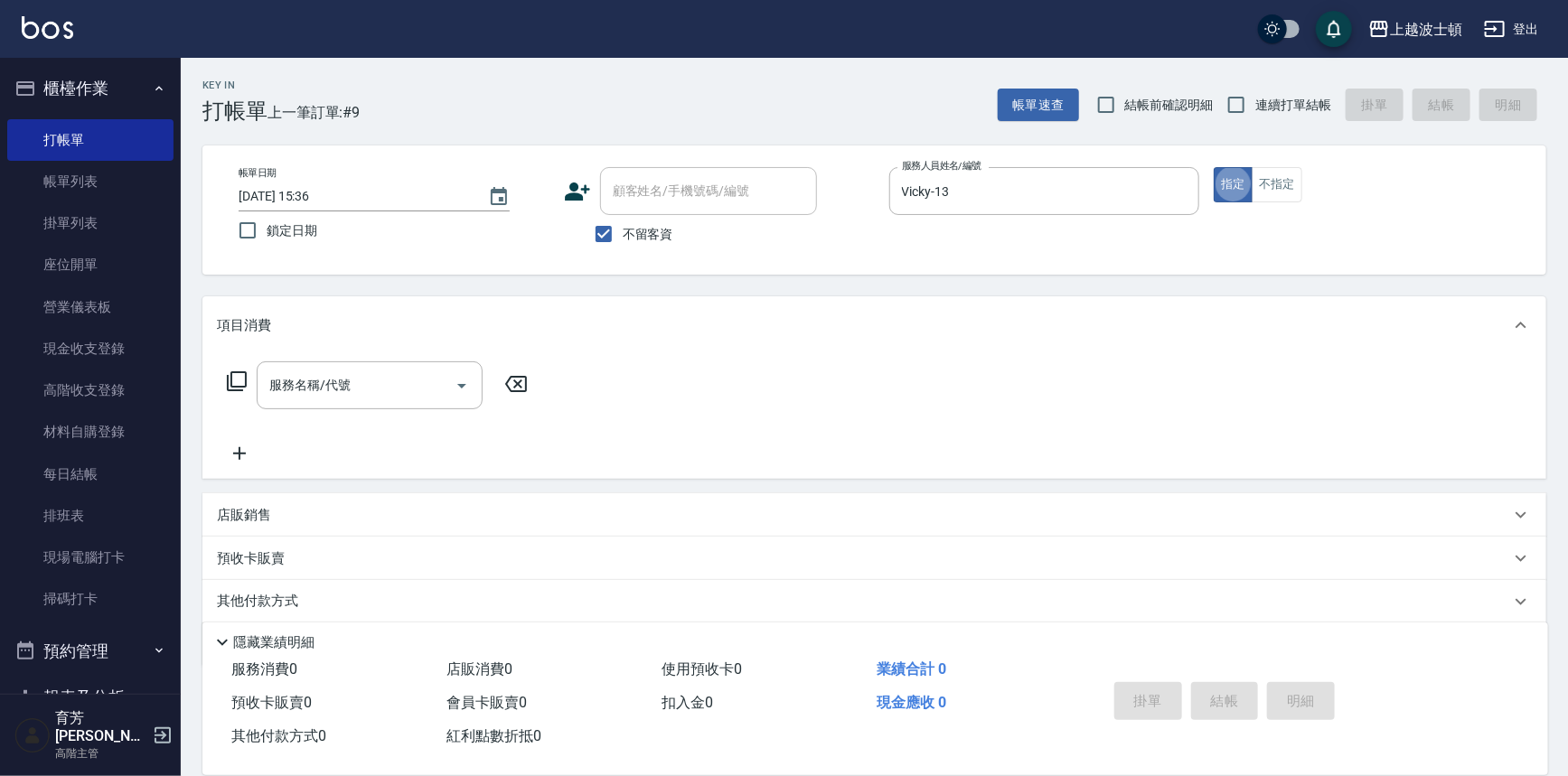
type button "true"
click at [426, 376] on input "服務名稱/代號" at bounding box center [357, 385] width 183 height 31
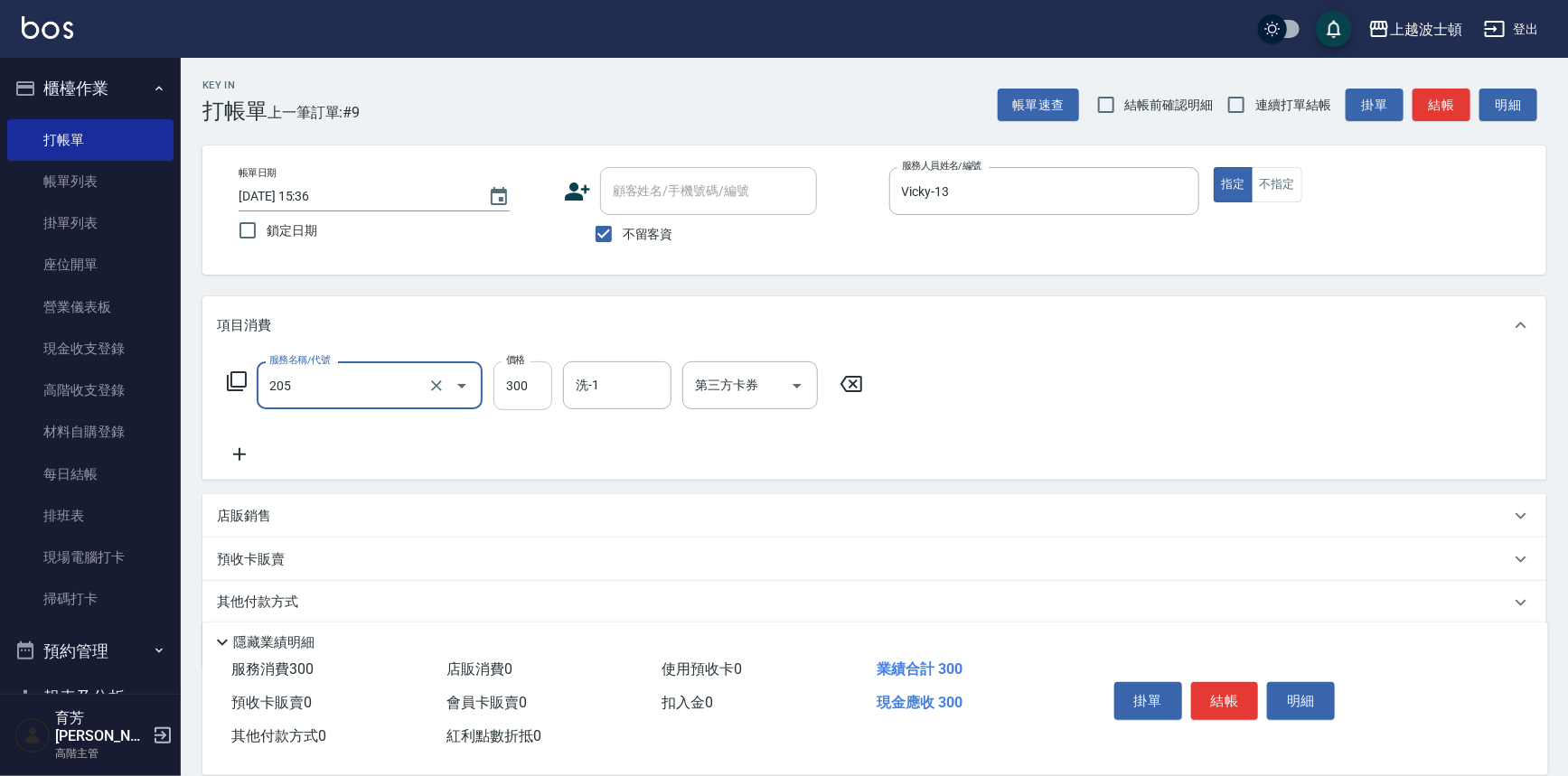
type input "洗髮(205)"
click at [535, 383] on input "300" at bounding box center [523, 386] width 59 height 49
type input "270"
click at [628, 380] on input "洗-1" at bounding box center [617, 385] width 92 height 31
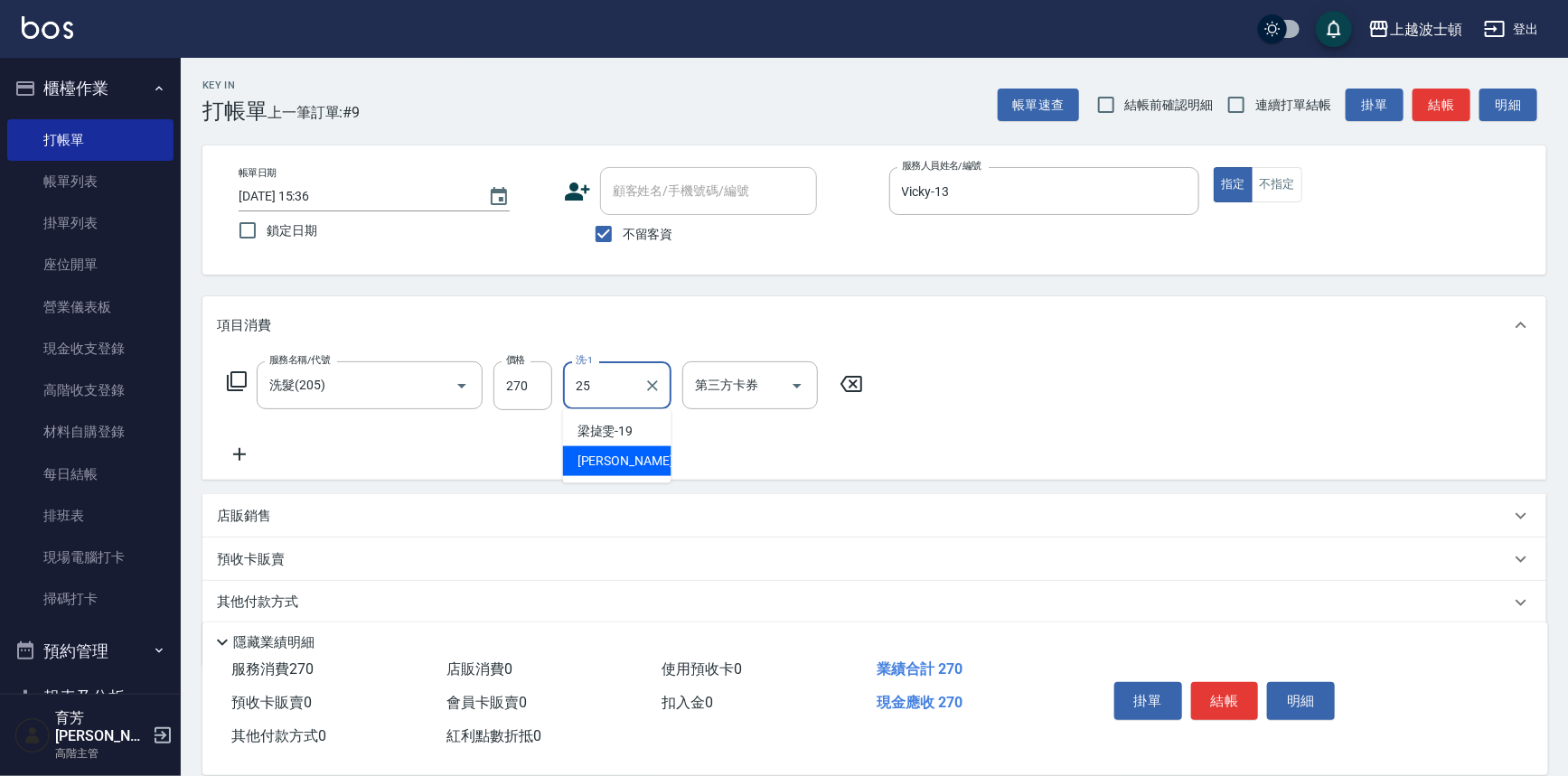
type input "[PERSON_NAME]-25"
click at [242, 444] on icon at bounding box center [240, 455] width 45 height 22
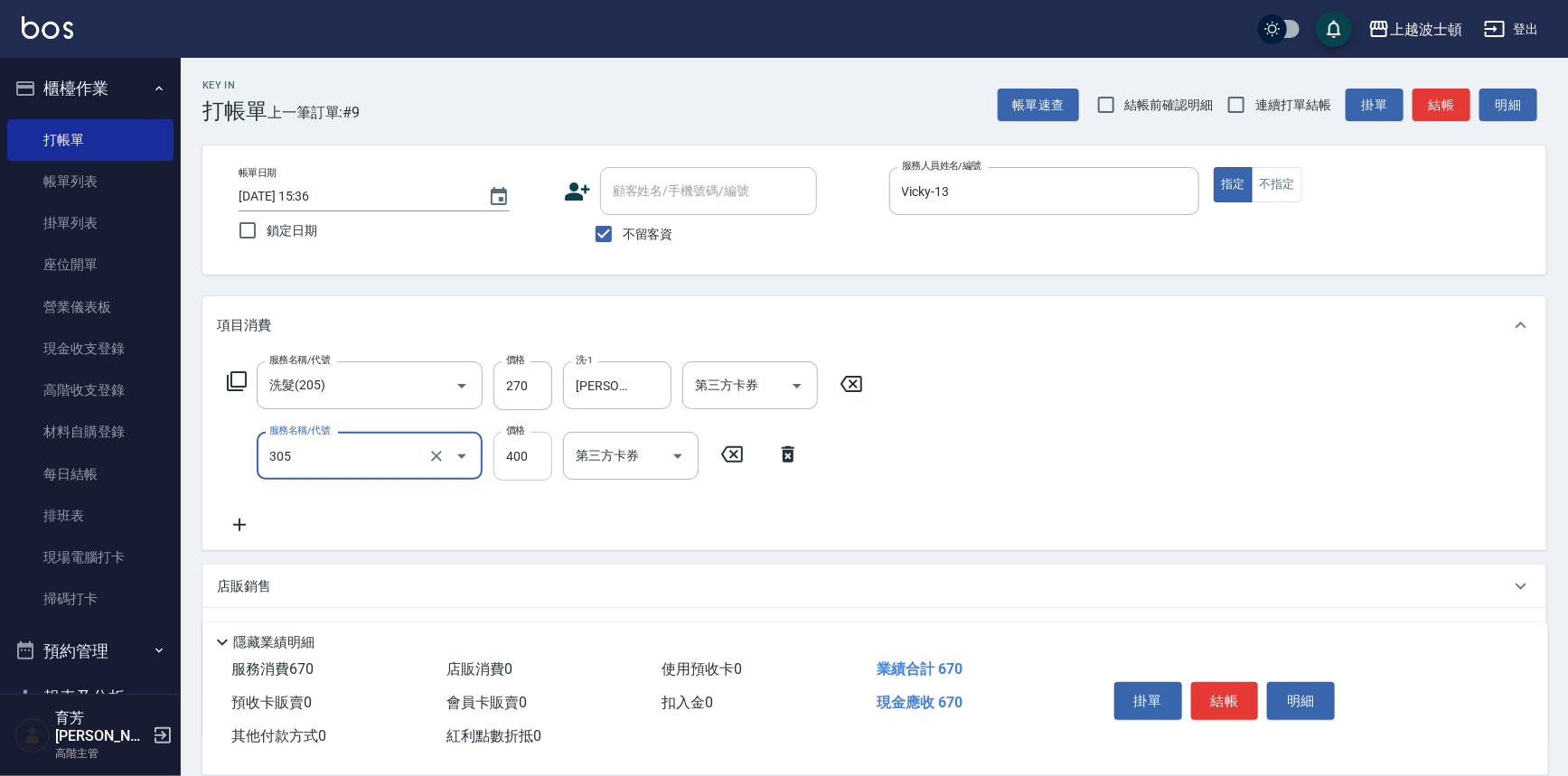
type input "剪髮(305)"
click at [526, 470] on input "400" at bounding box center [523, 457] width 59 height 49
type input "350"
click at [1207, 695] on button "結帳" at bounding box center [1224, 701] width 68 height 38
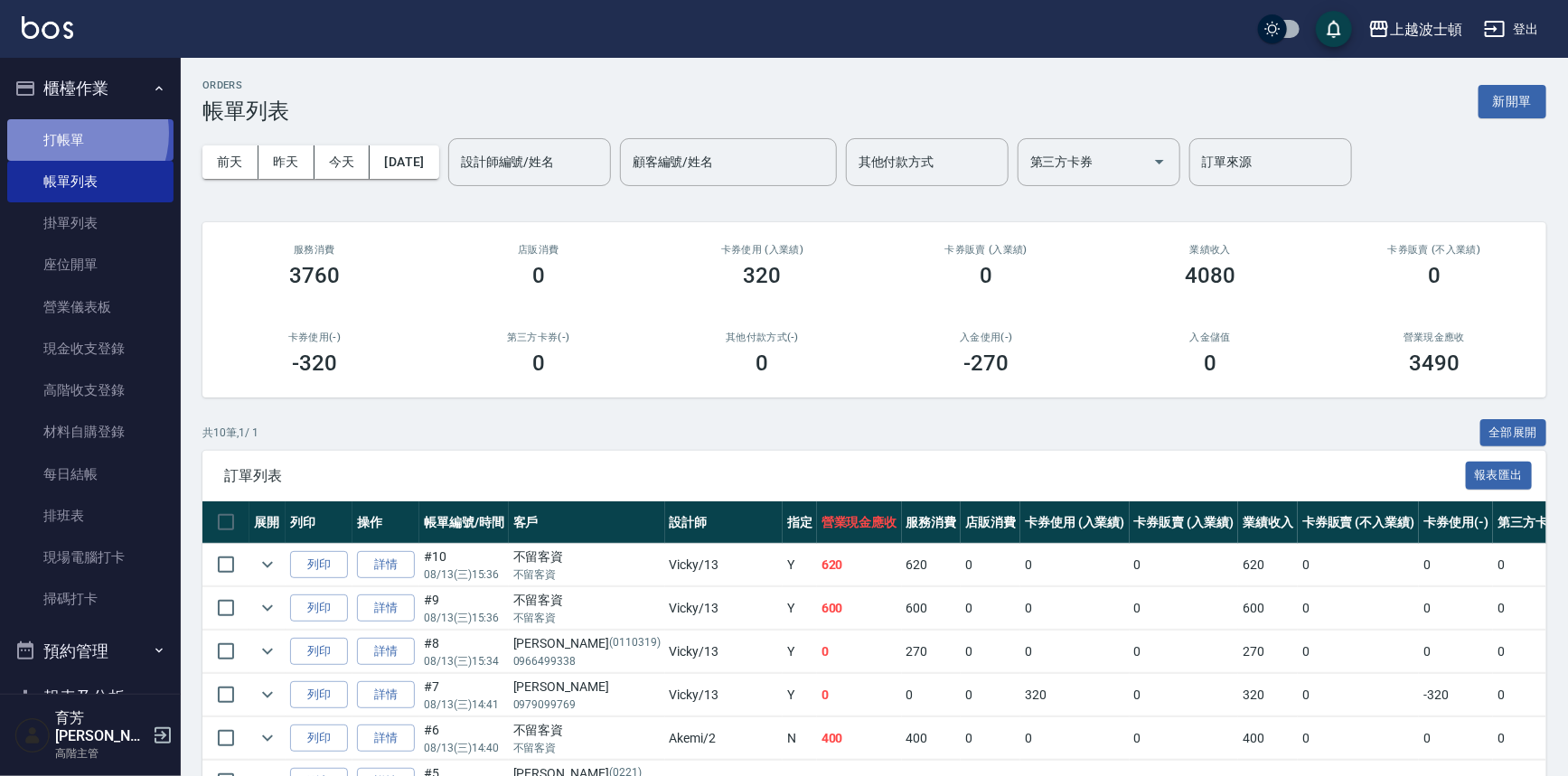
click at [69, 133] on link "打帳單" at bounding box center [89, 139] width 166 height 41
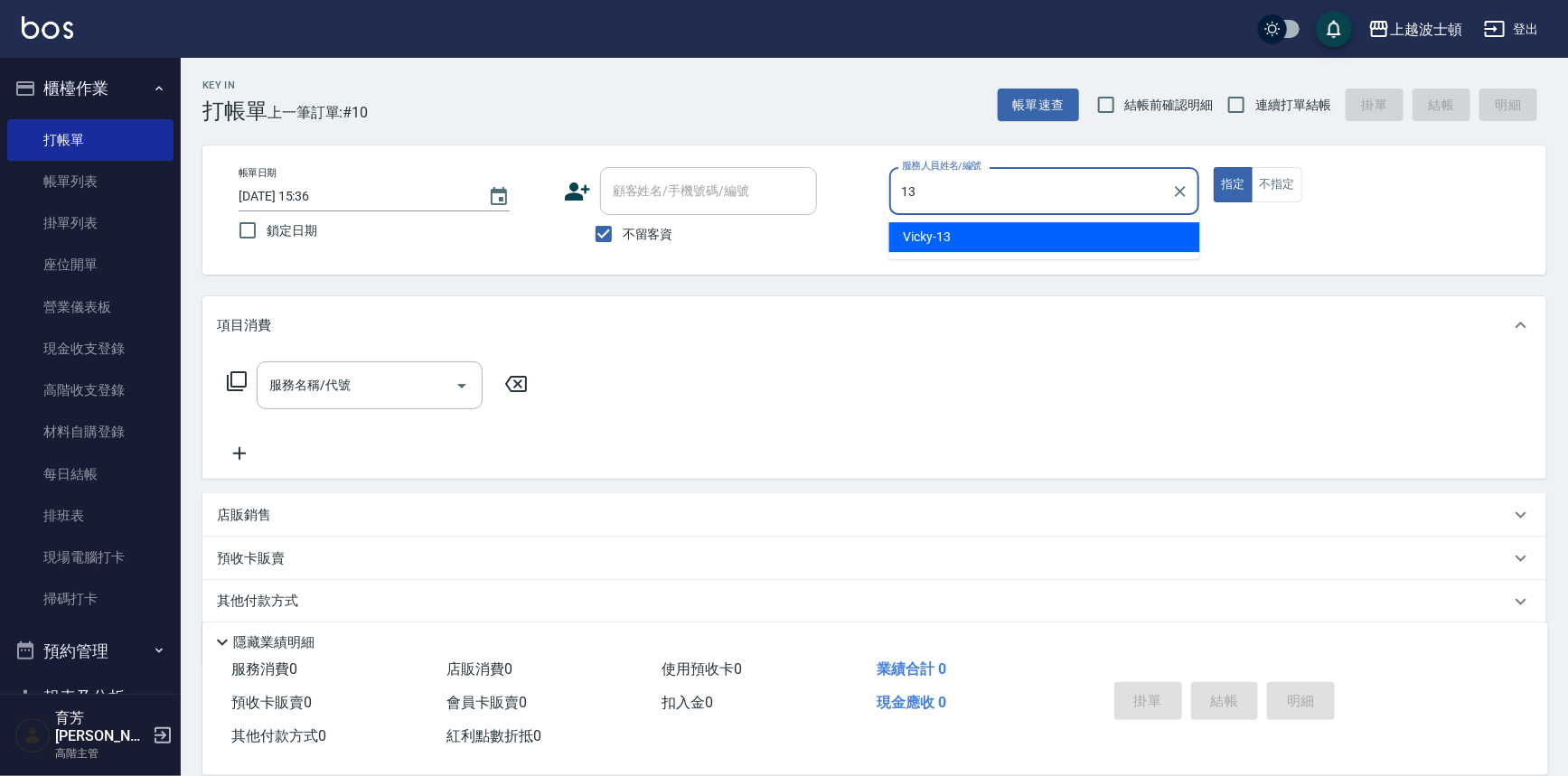
type input "Vicky-13"
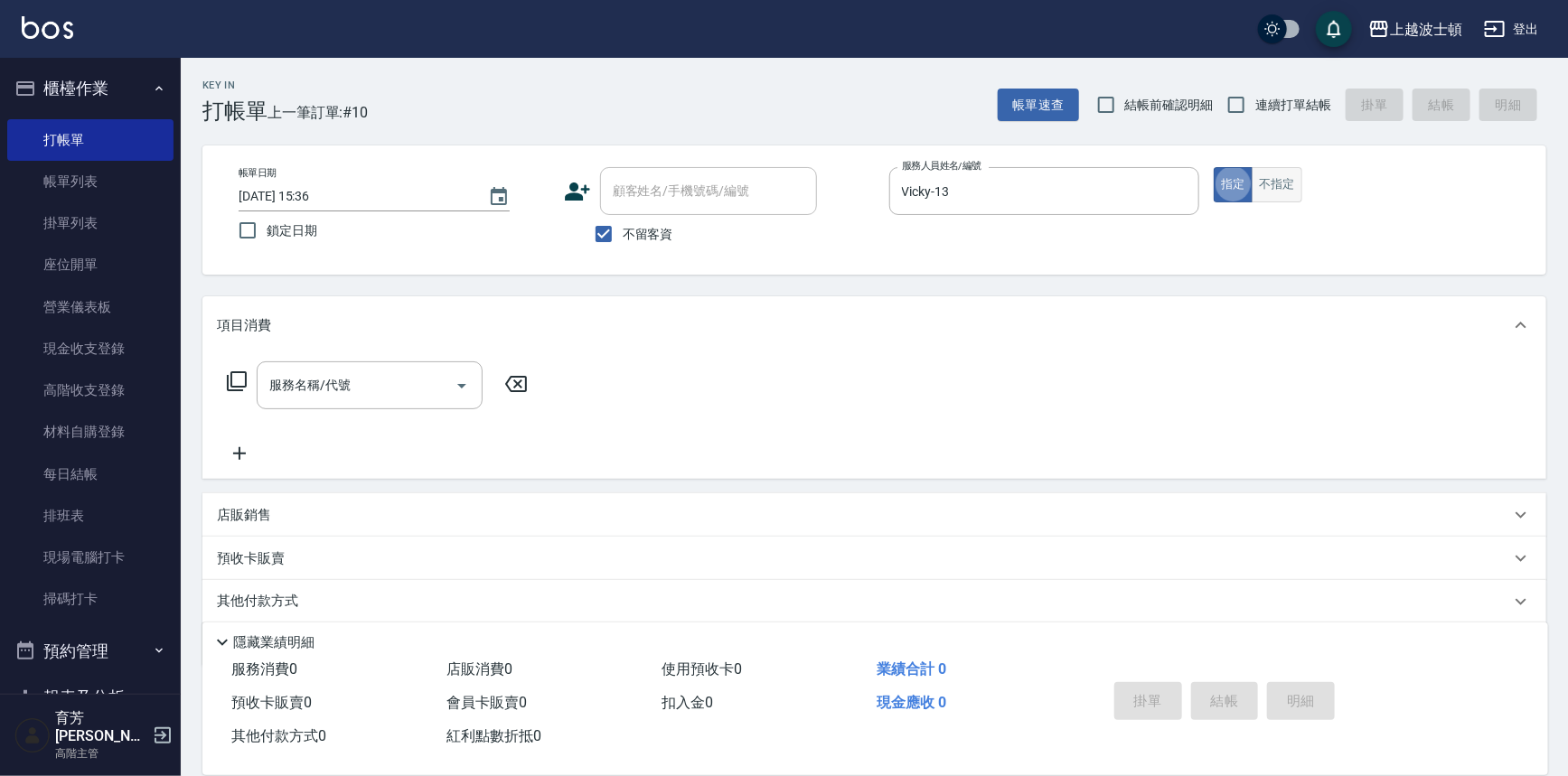
type button "true"
click at [1273, 183] on button "不指定" at bounding box center [1277, 185] width 51 height 35
click at [426, 370] on input "服務名稱/代號" at bounding box center [357, 385] width 183 height 31
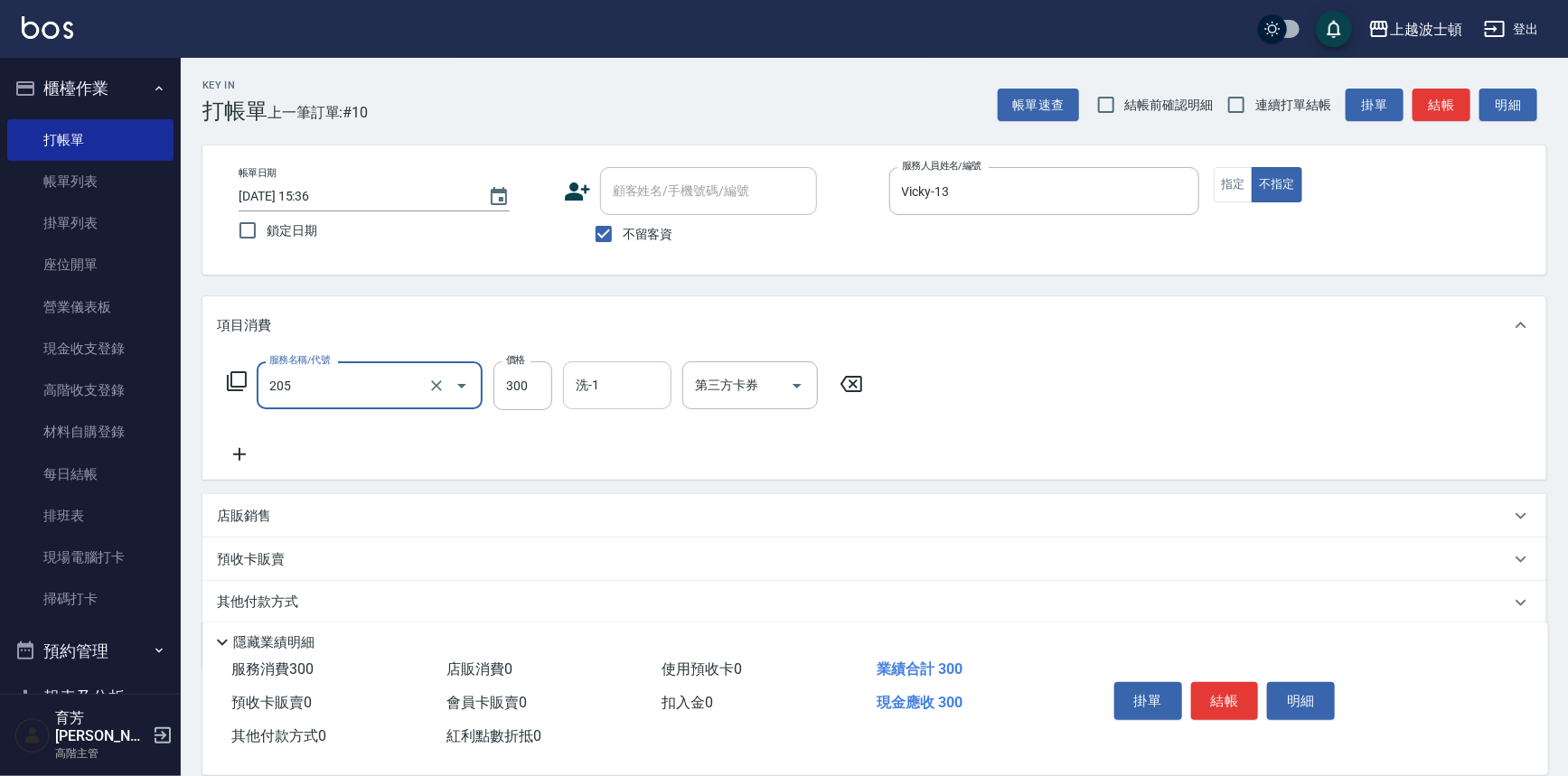
type input "洗髮(205)"
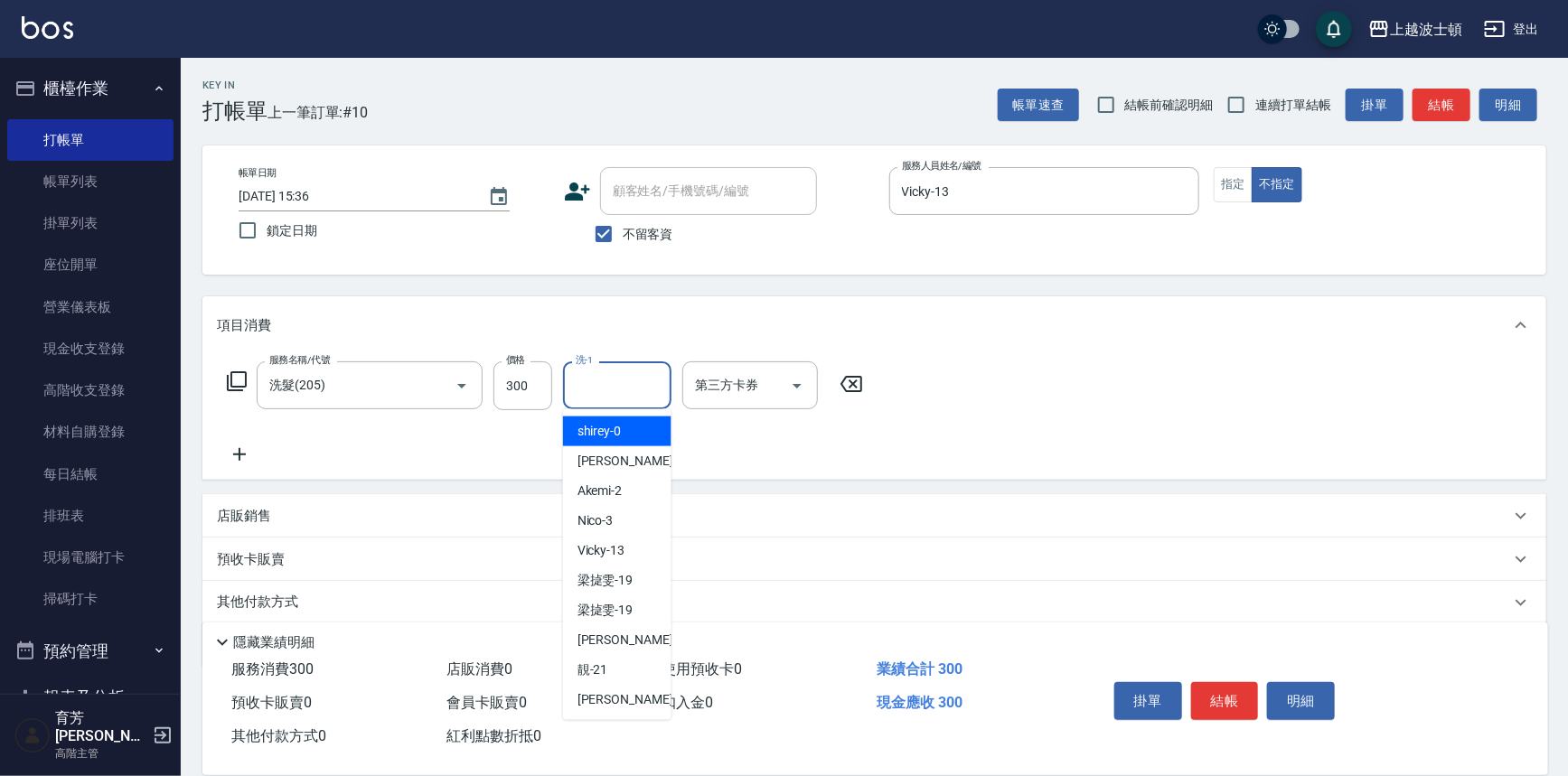
click at [596, 383] on input "洗-1" at bounding box center [617, 385] width 92 height 31
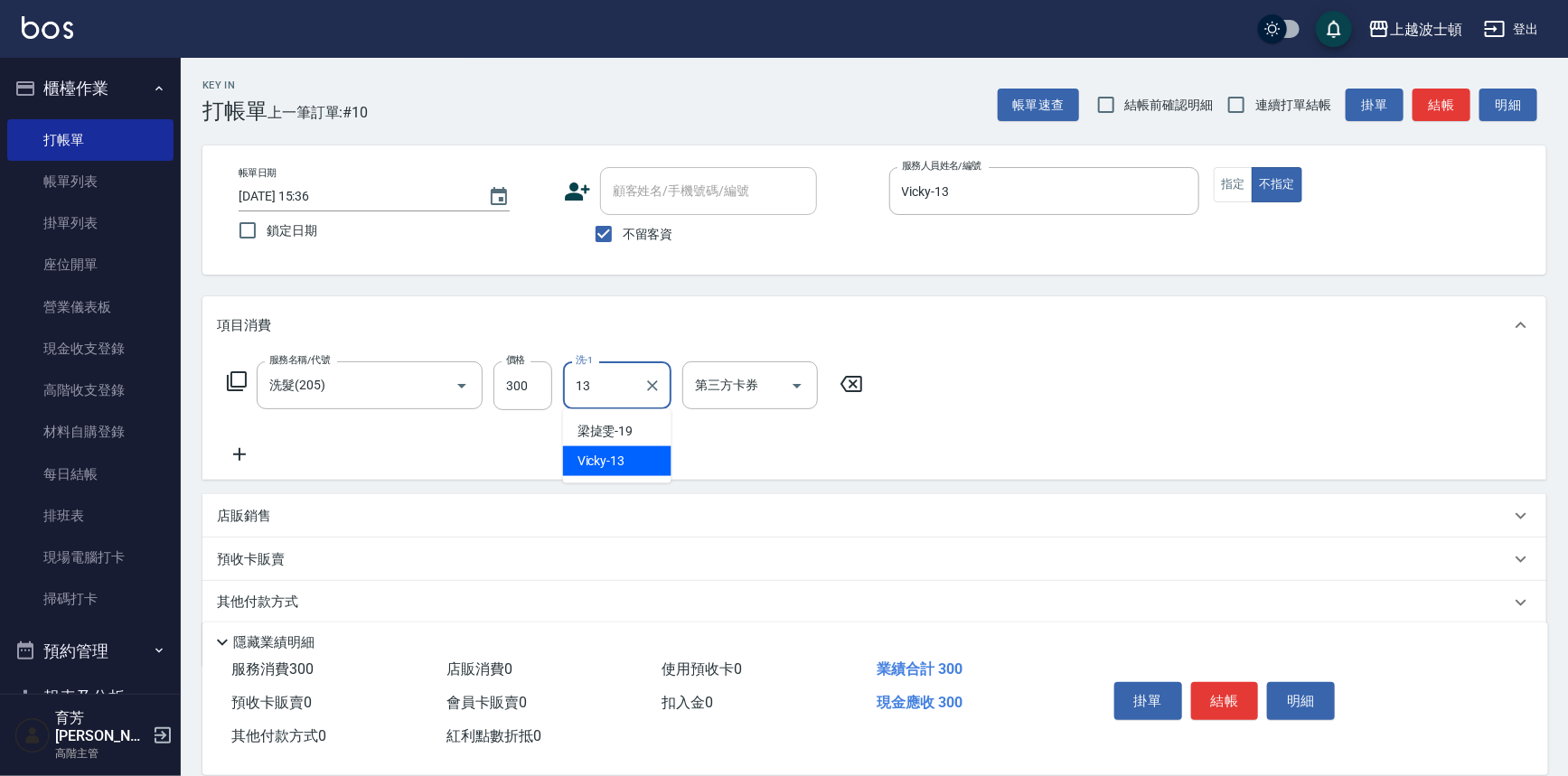
type input "Vicky-13"
drag, startPoint x: 1203, startPoint y: 693, endPoint x: 1213, endPoint y: 669, distance: 26.0
click at [1204, 693] on button "結帳" at bounding box center [1224, 701] width 68 height 38
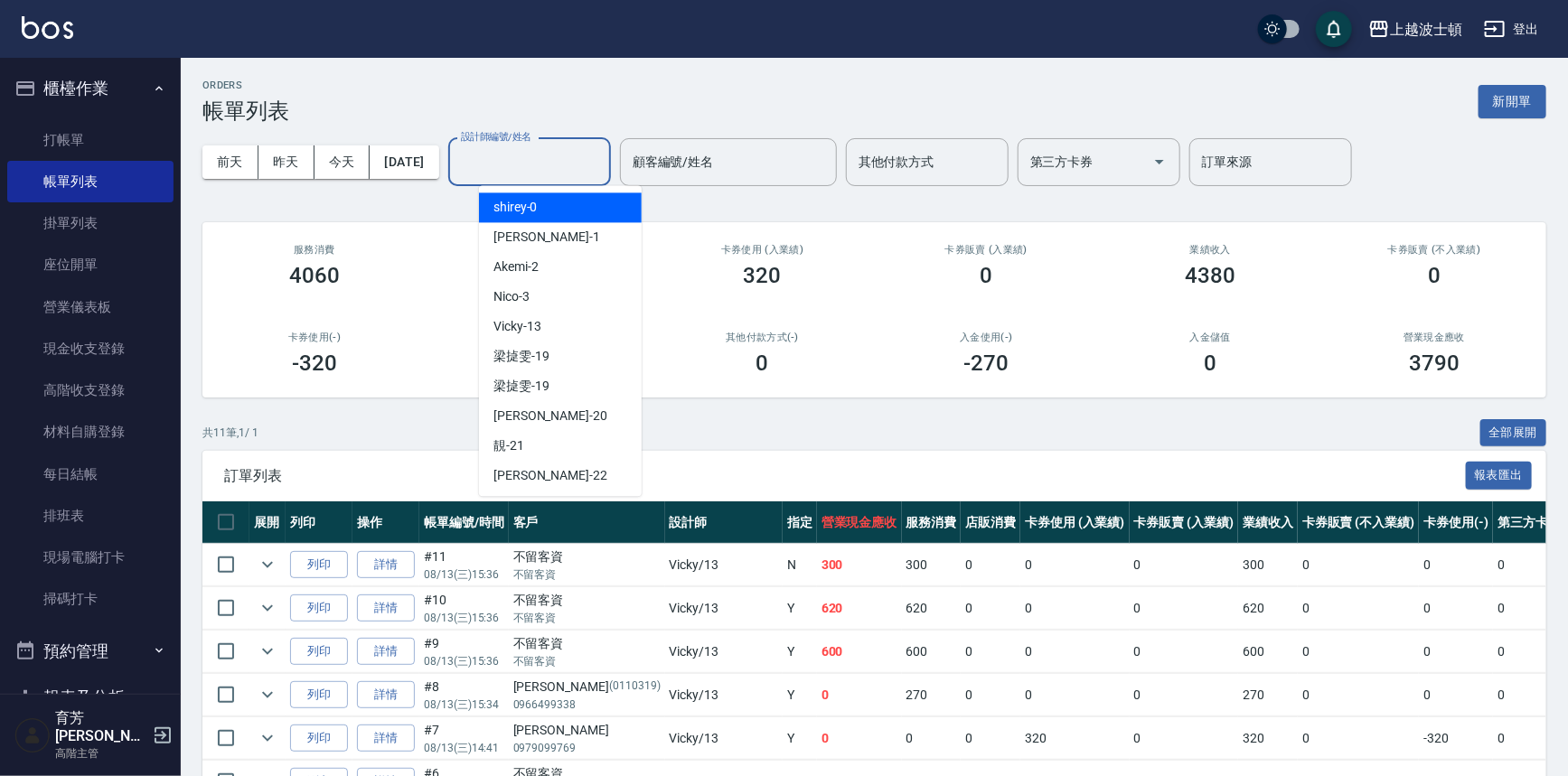
click at [534, 159] on input "設計師編號/姓名" at bounding box center [530, 162] width 146 height 31
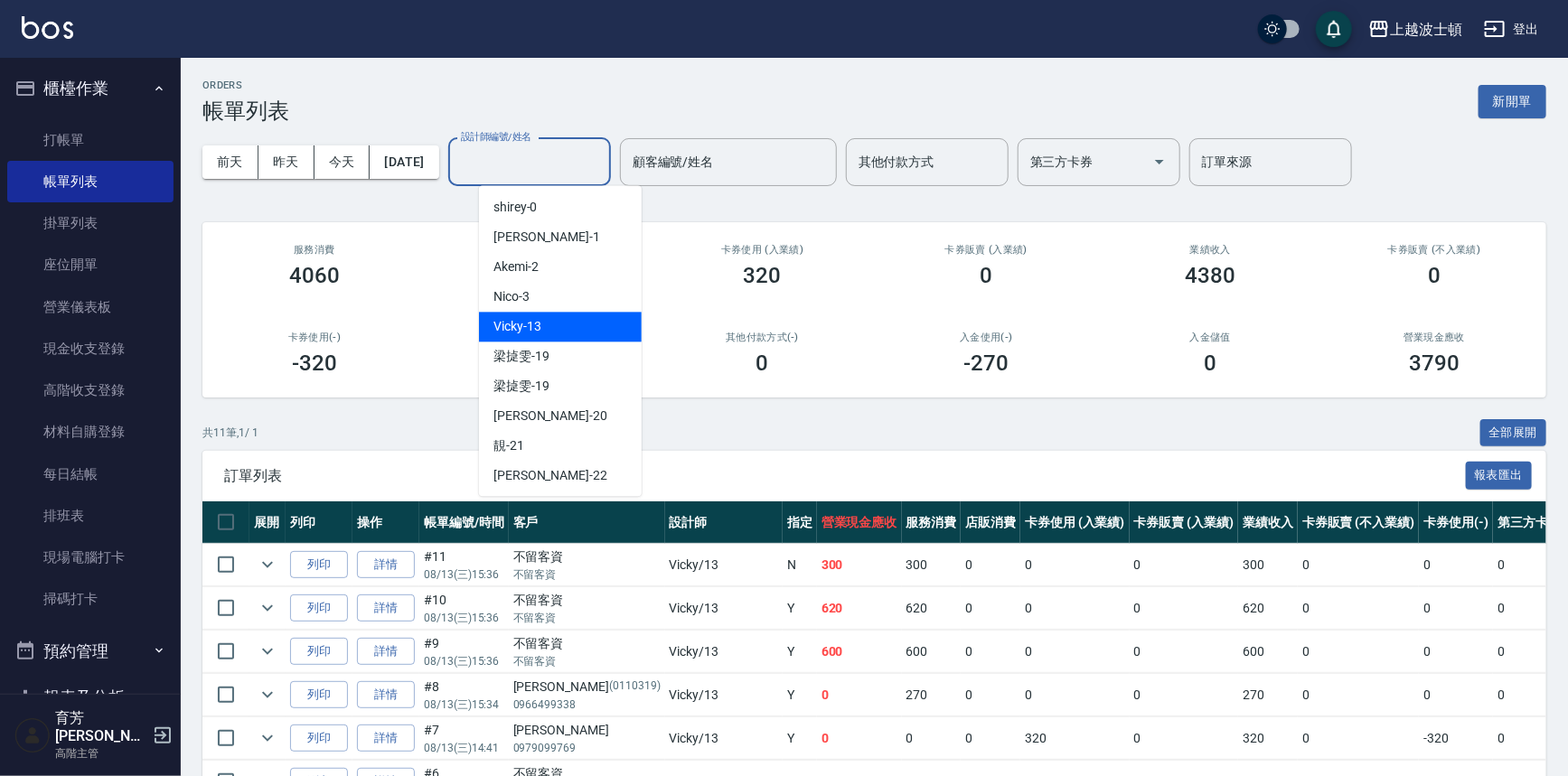
click at [547, 323] on div "Vicky -13" at bounding box center [561, 326] width 163 height 29
type input "Vicky-13"
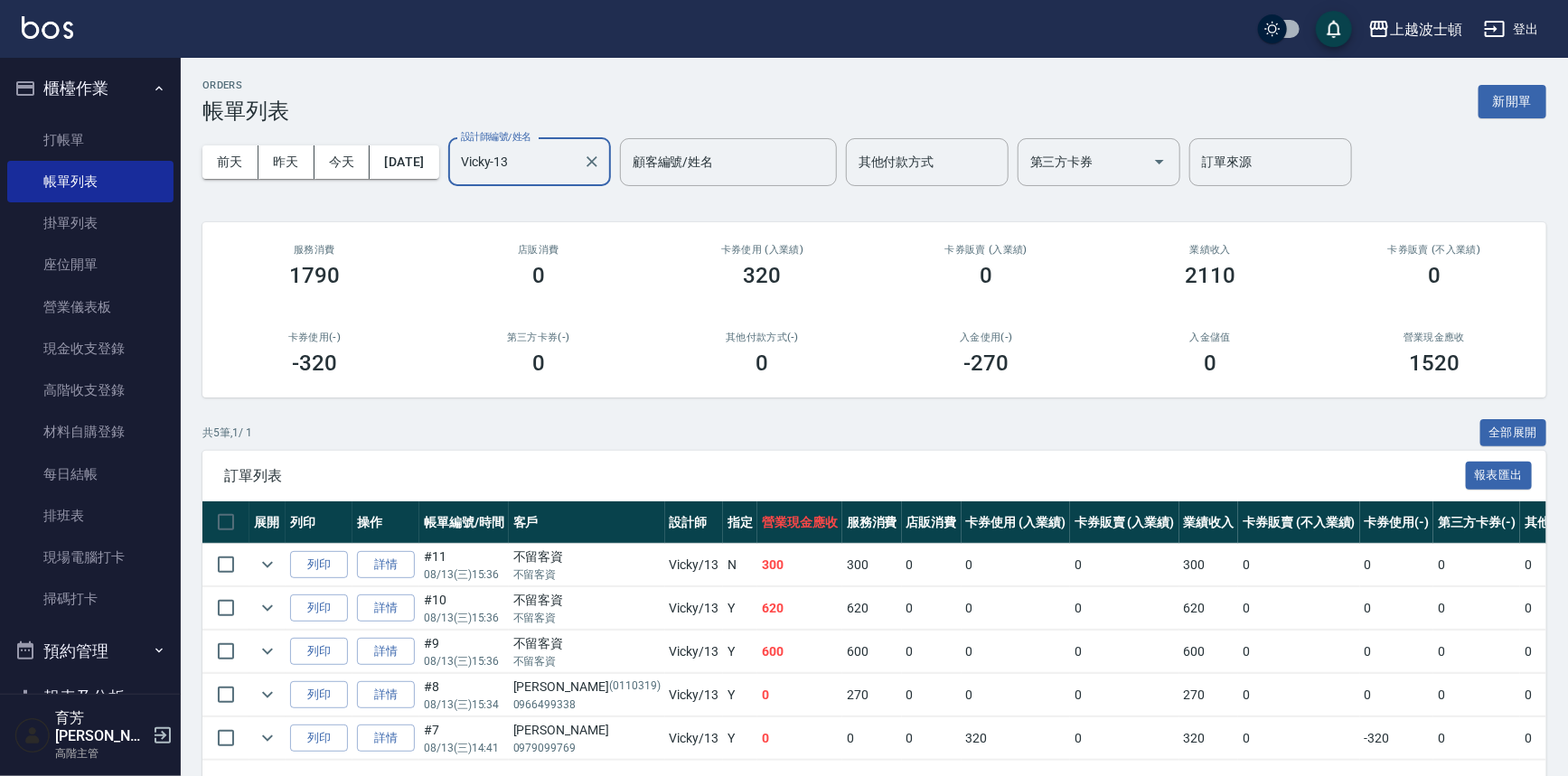
scroll to position [65, 0]
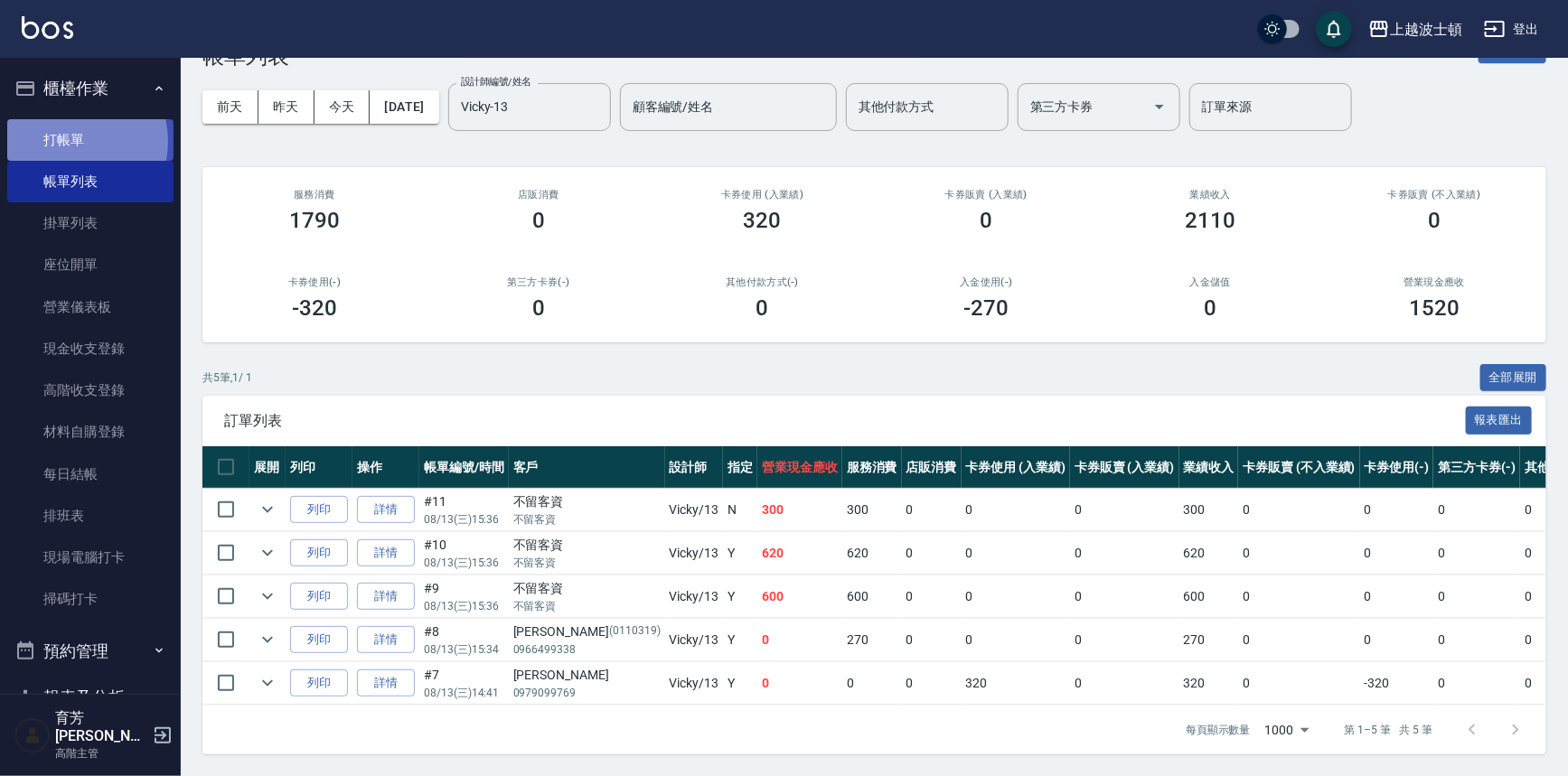
click at [63, 141] on link "打帳單" at bounding box center [89, 139] width 166 height 41
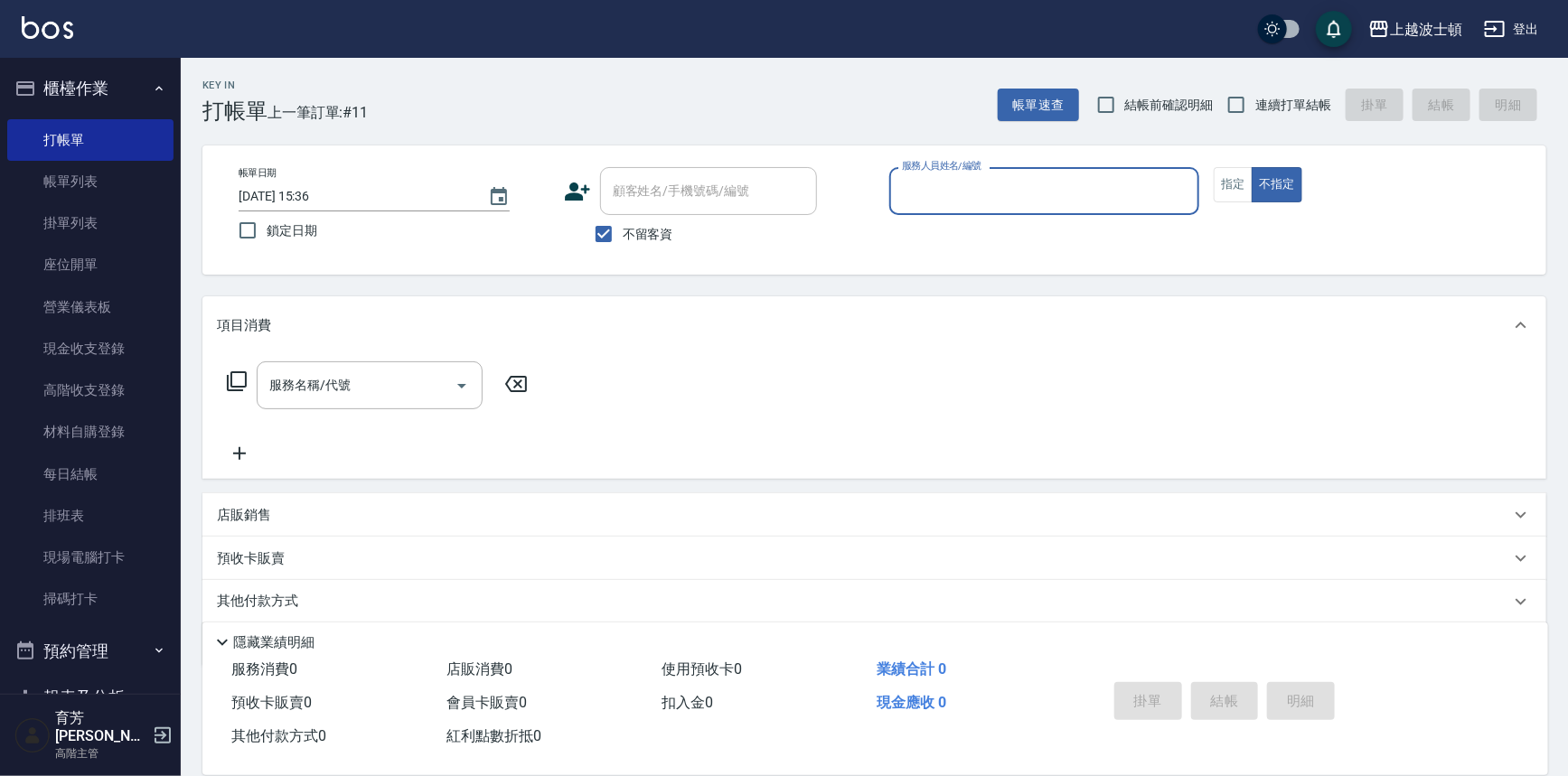
click at [83, 84] on button "櫃檯作業" at bounding box center [89, 88] width 166 height 47
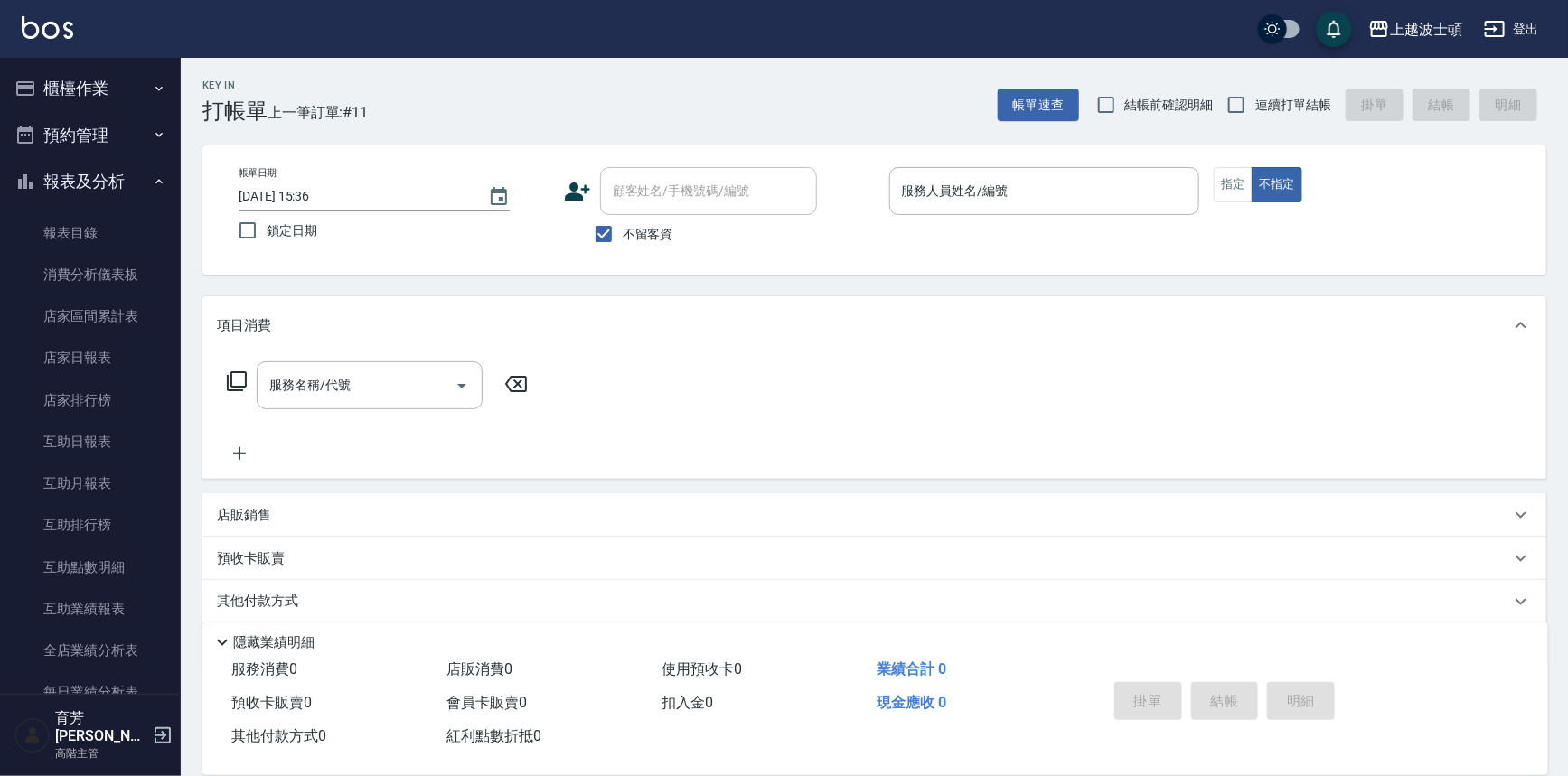
click at [106, 172] on button "報表及分析" at bounding box center [89, 182] width 166 height 47
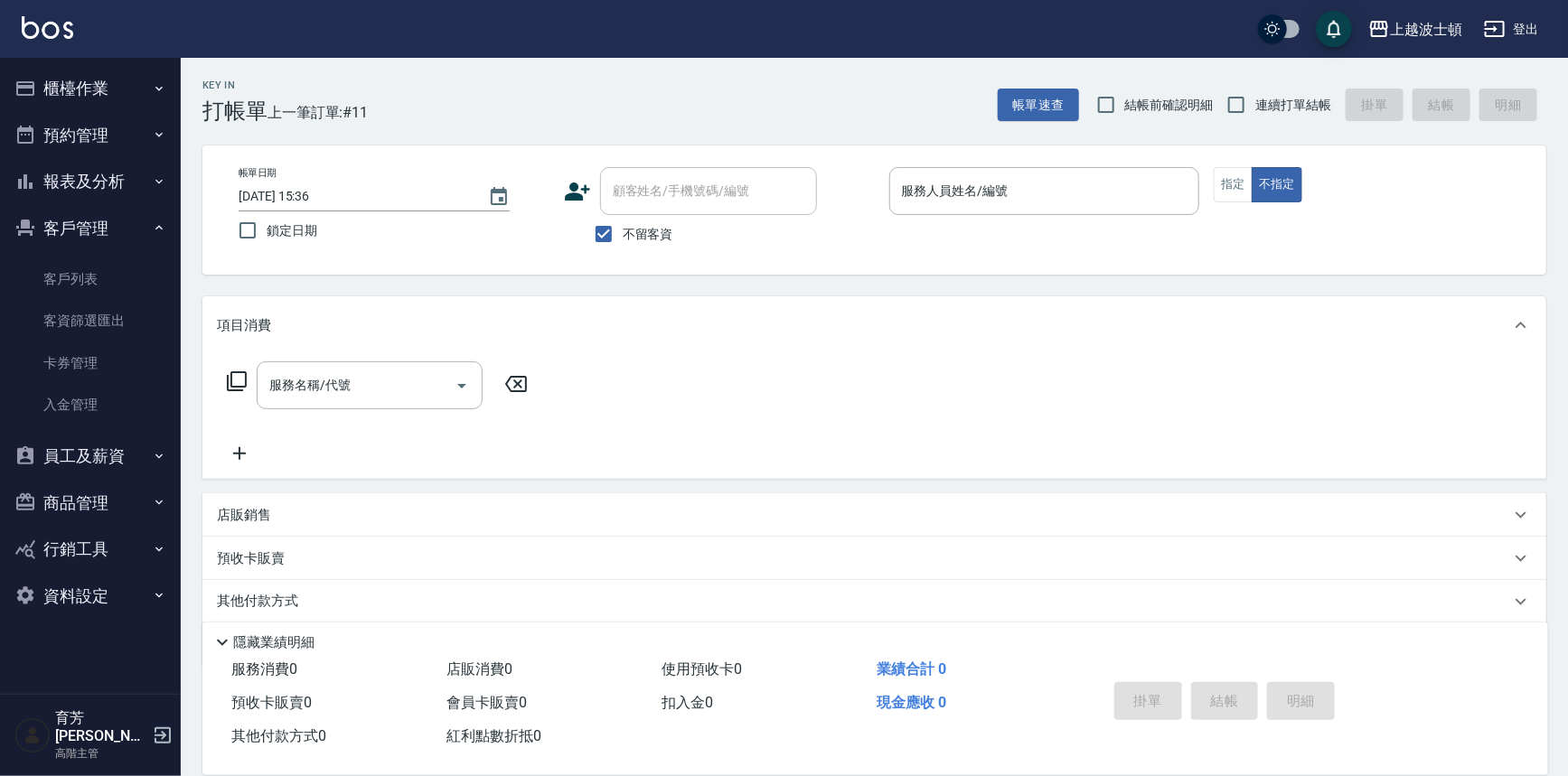
click at [76, 217] on button "客戶管理" at bounding box center [89, 229] width 166 height 47
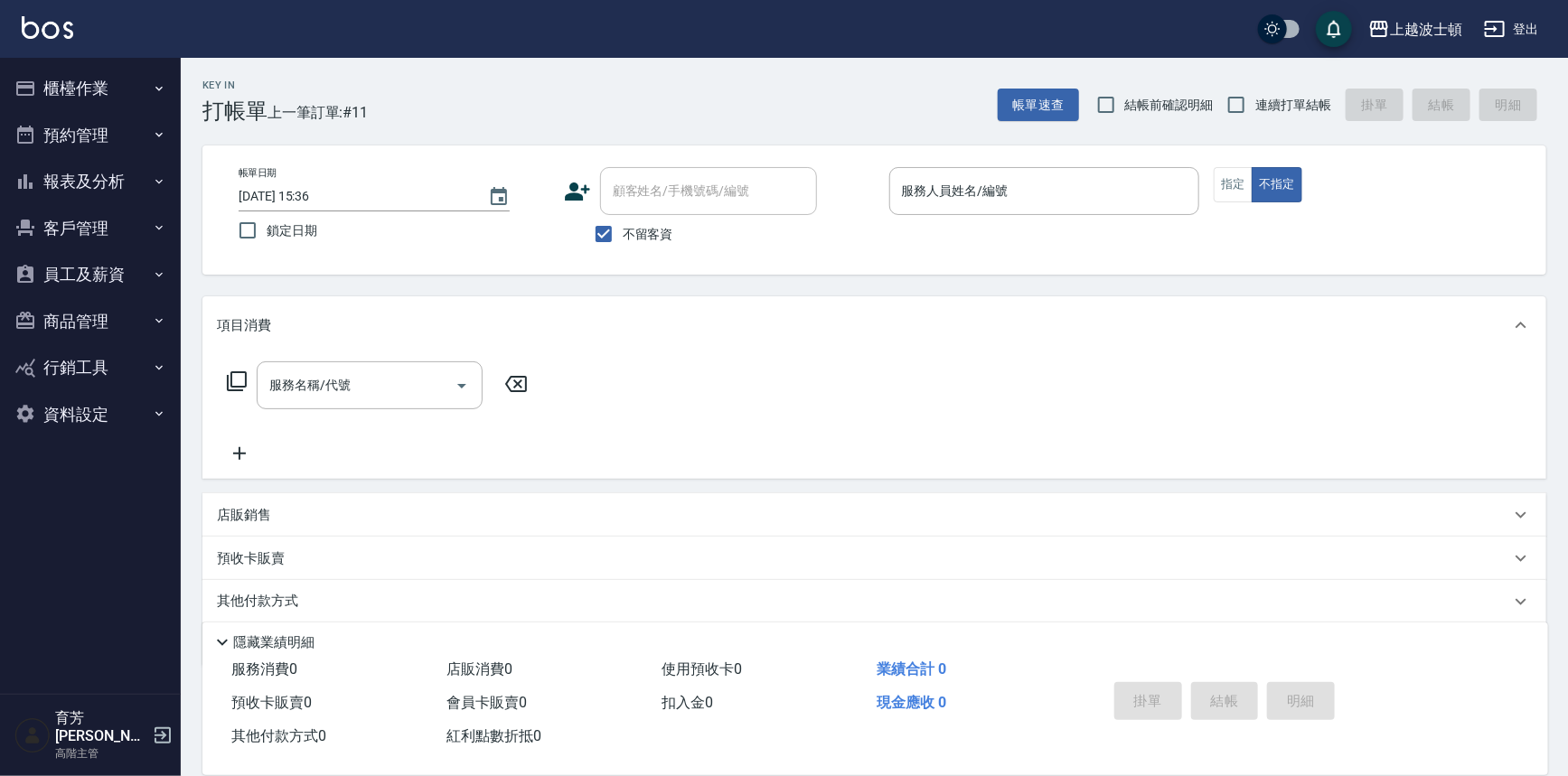
click at [98, 96] on button "櫃檯作業" at bounding box center [89, 88] width 166 height 47
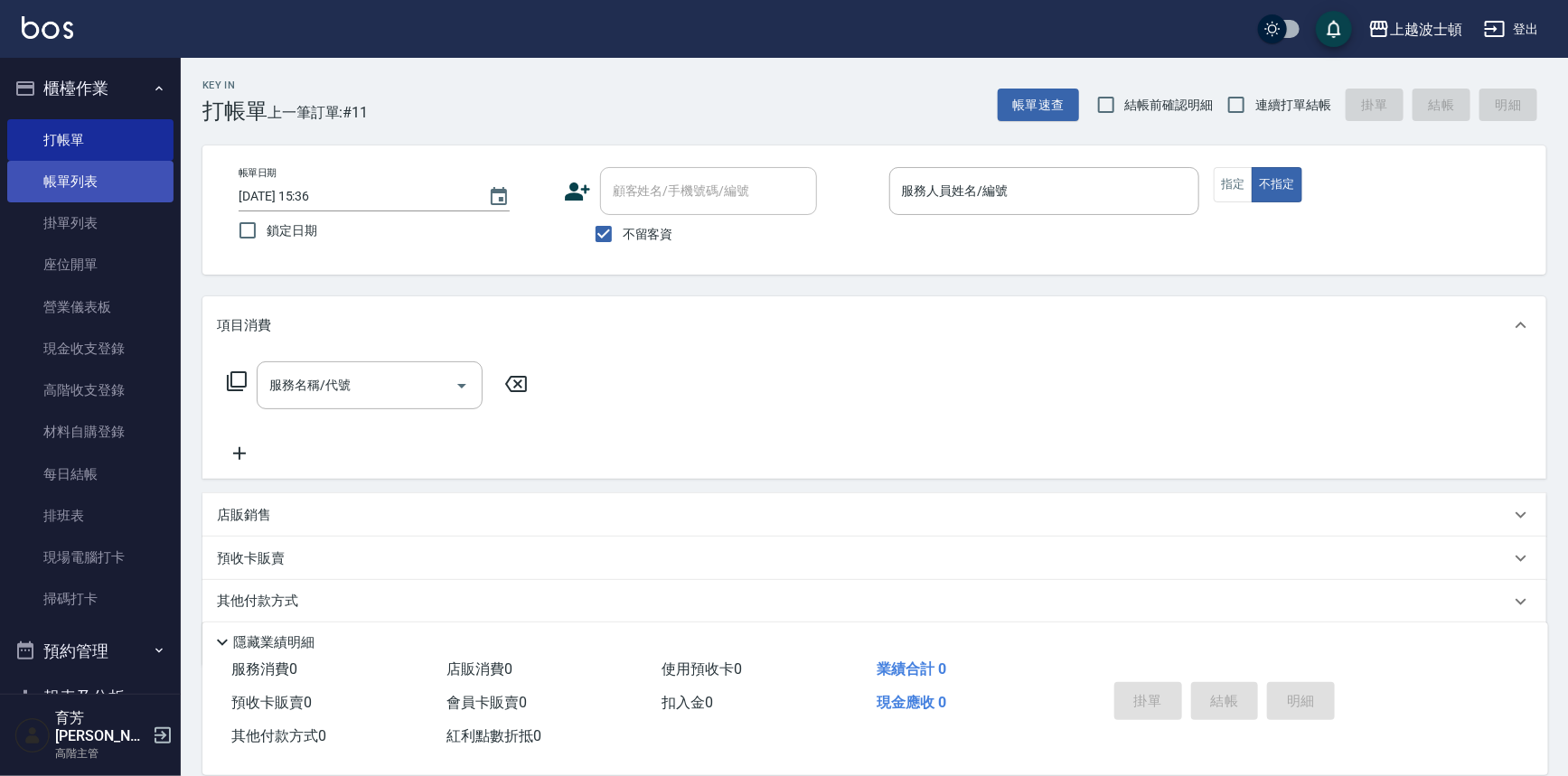
click at [83, 181] on link "帳單列表" at bounding box center [89, 182] width 166 height 41
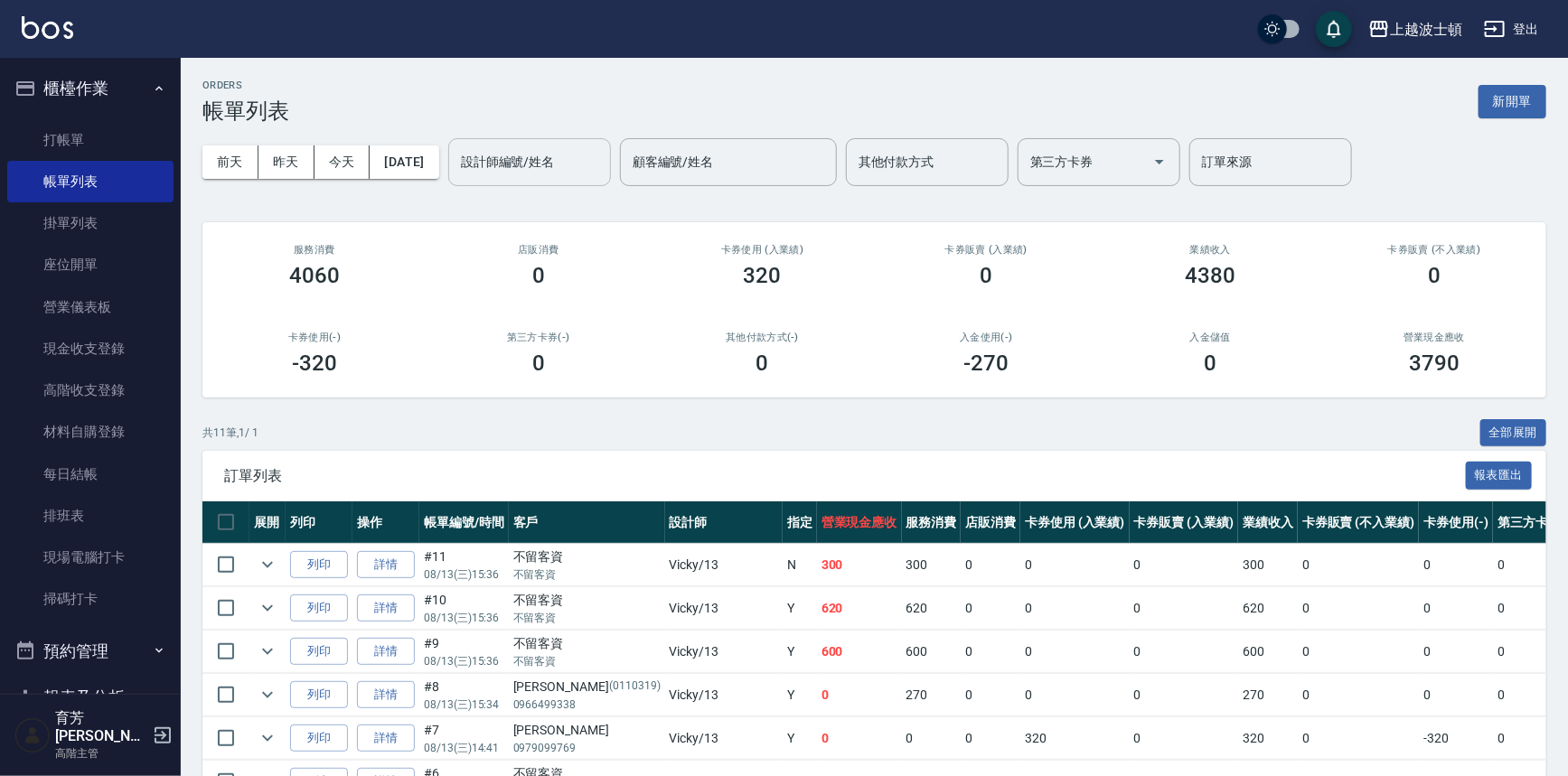
click at [602, 166] on input "設計師編號/姓名" at bounding box center [530, 162] width 146 height 31
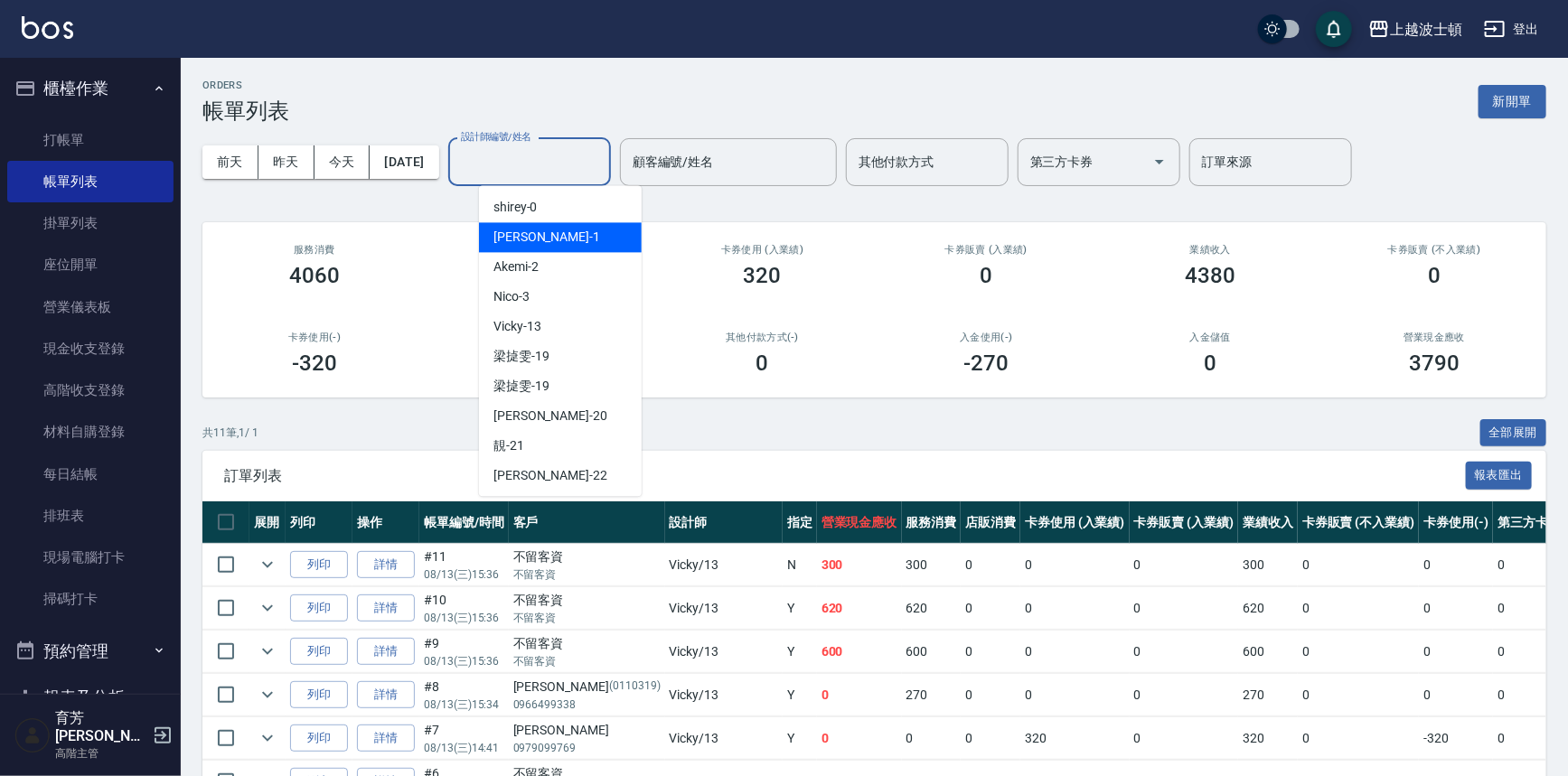
click at [604, 230] on div "[PERSON_NAME] -1" at bounding box center [561, 237] width 163 height 29
type input "[PERSON_NAME]-1"
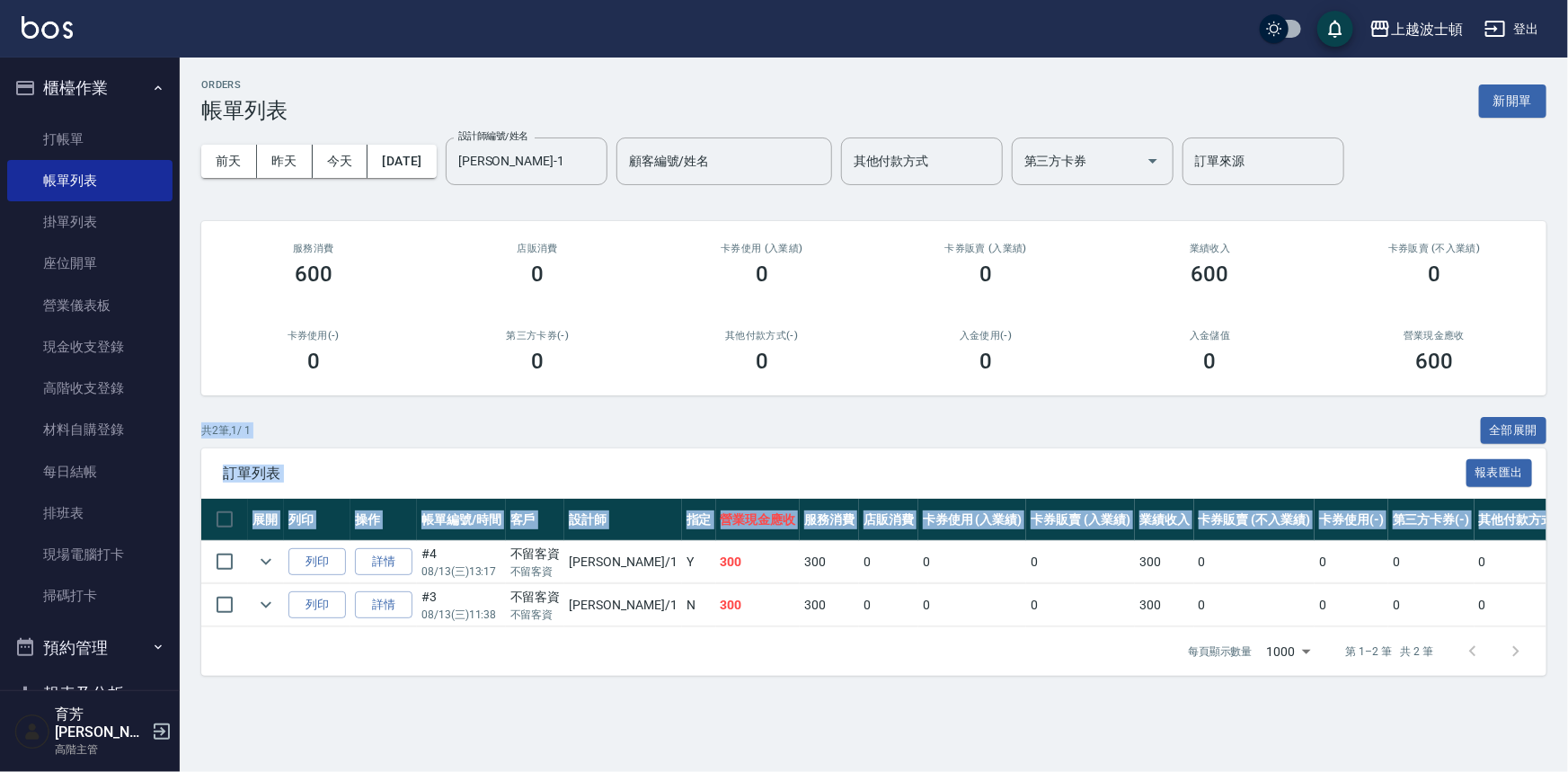
drag, startPoint x: 1567, startPoint y: 386, endPoint x: 1242, endPoint y: 583, distance: 380.0
click at [1525, 530] on div "ORDERS 帳單列表 新開單 [DATE] [DATE] [DATE] [DATE] 設計師編號/姓名 [PERSON_NAME]-1 設計師編號/姓名 顧…" at bounding box center [873, 377] width 1388 height 640
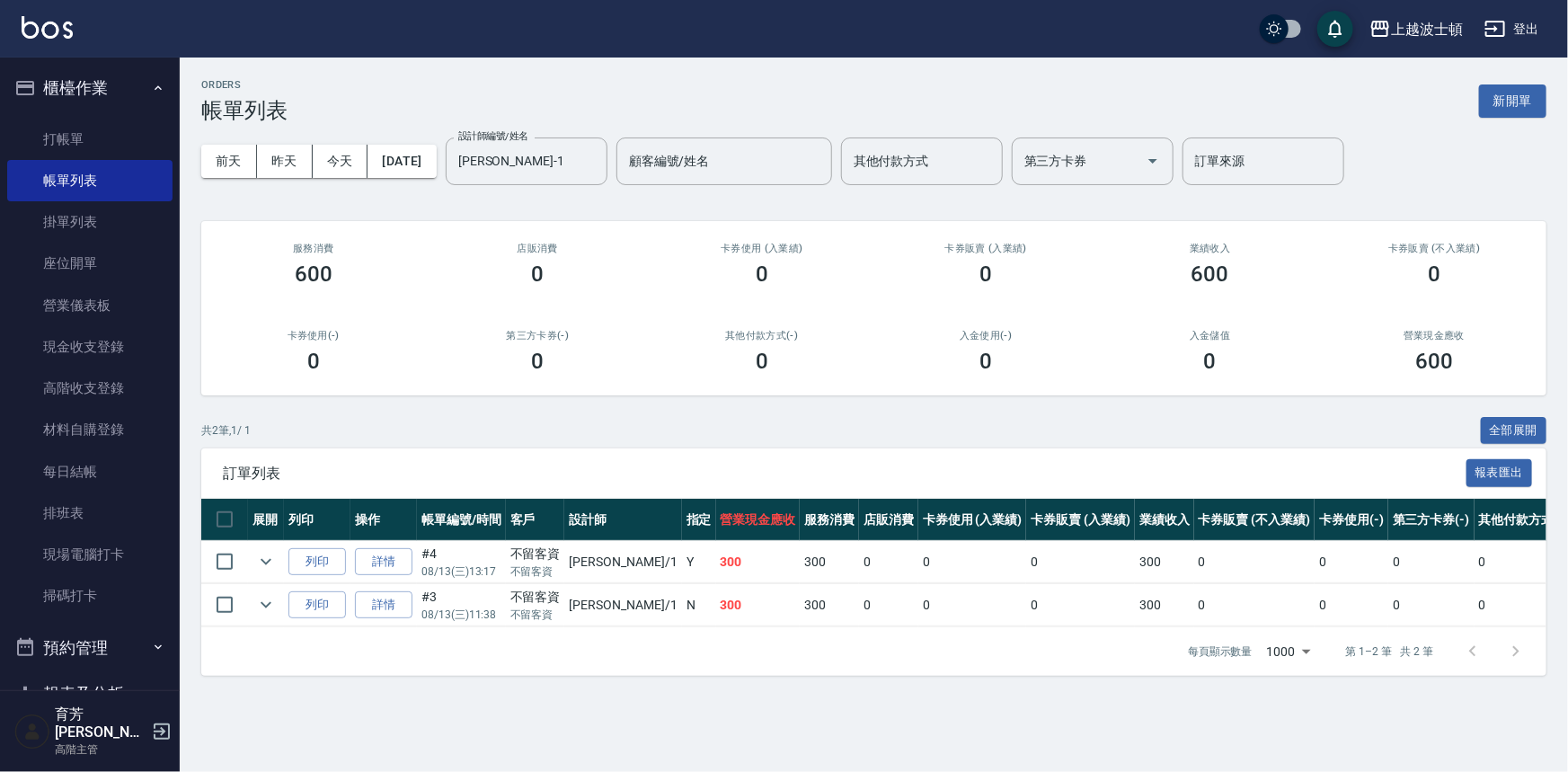
click at [487, 265] on div "0" at bounding box center [538, 275] width 182 height 25
click at [55, 141] on link "打帳單" at bounding box center [89, 139] width 165 height 41
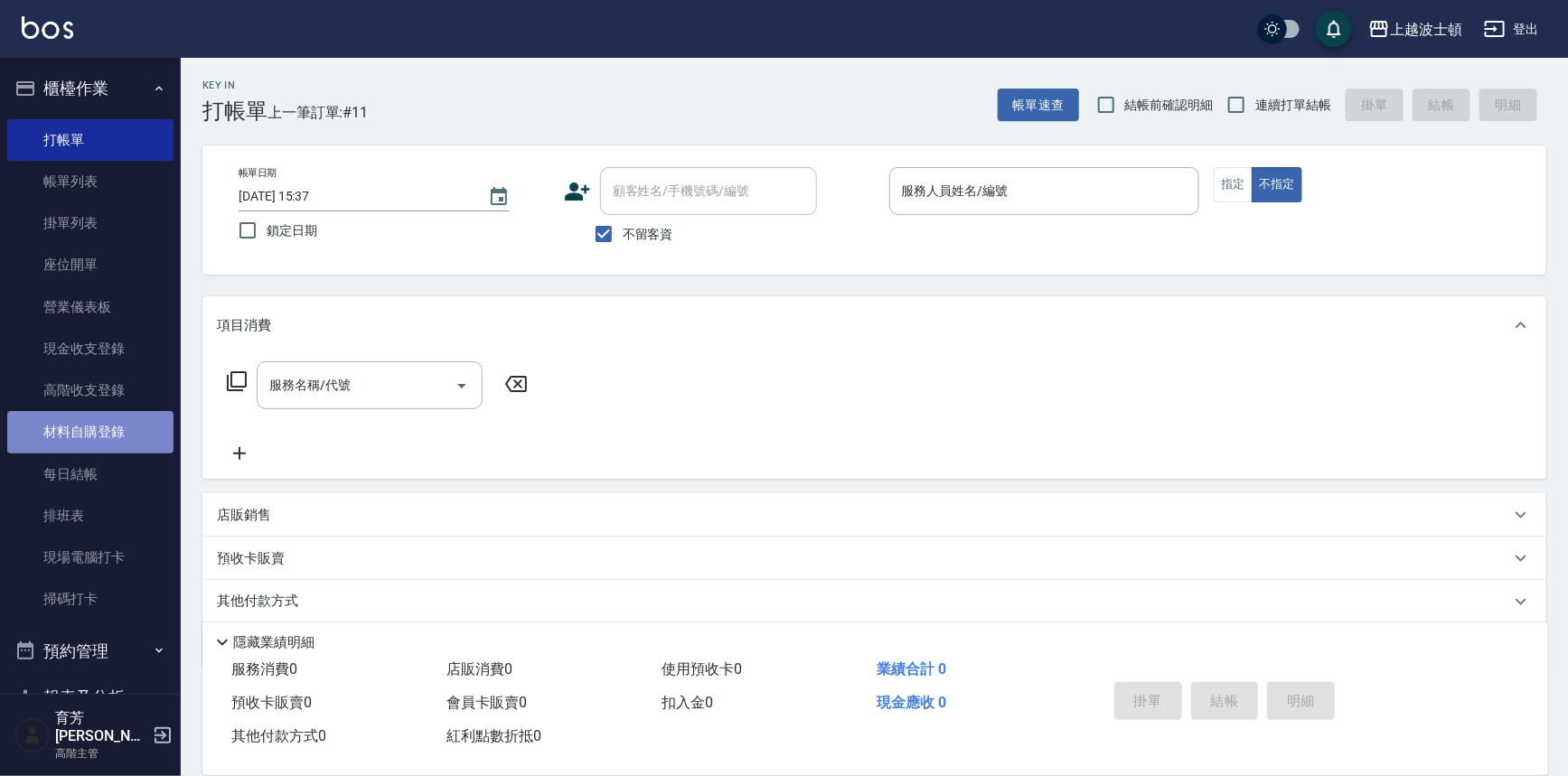
click at [92, 441] on link "材料自購登錄" at bounding box center [89, 432] width 166 height 41
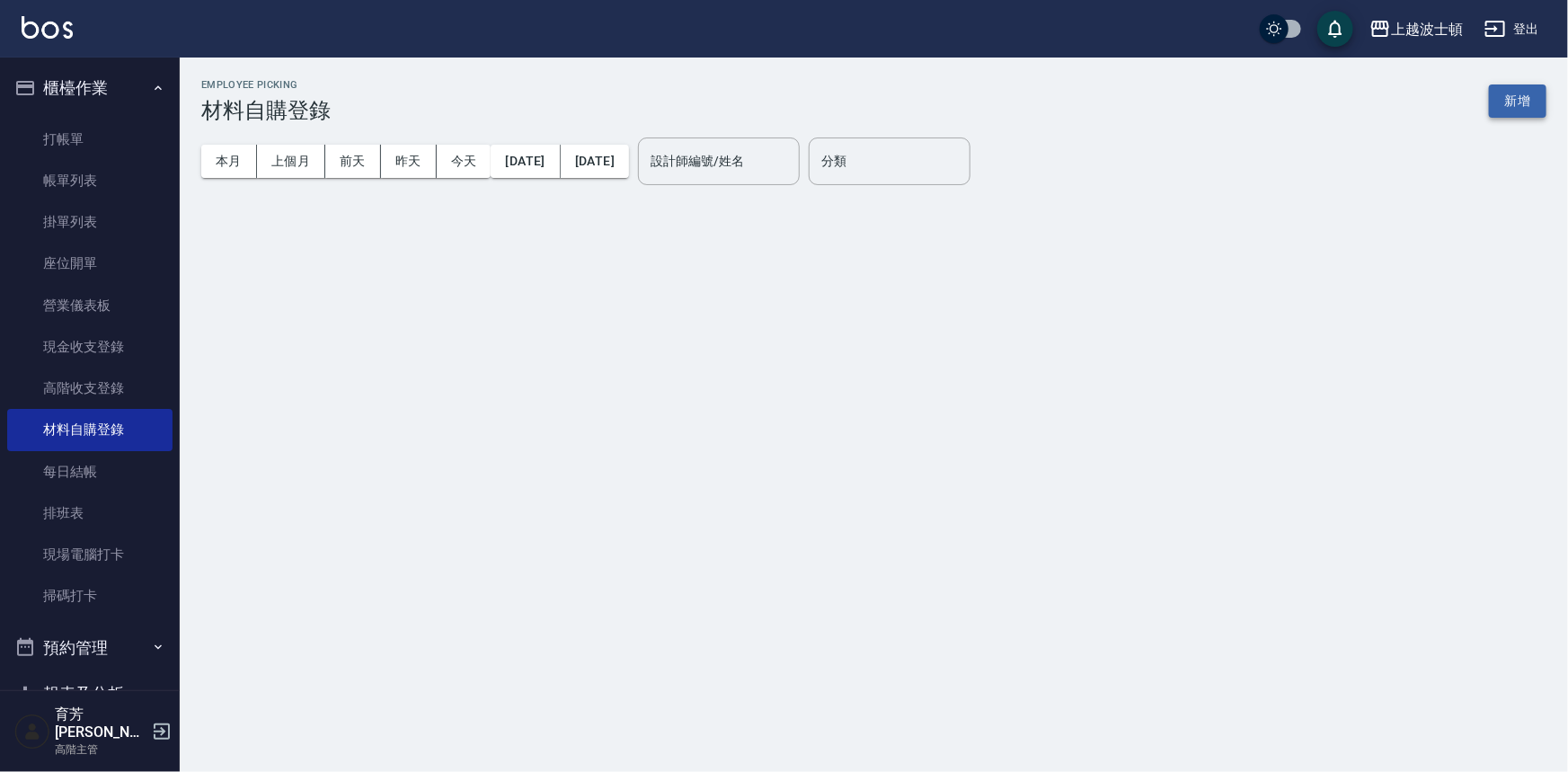
click at [1505, 112] on button "新增" at bounding box center [1517, 101] width 58 height 33
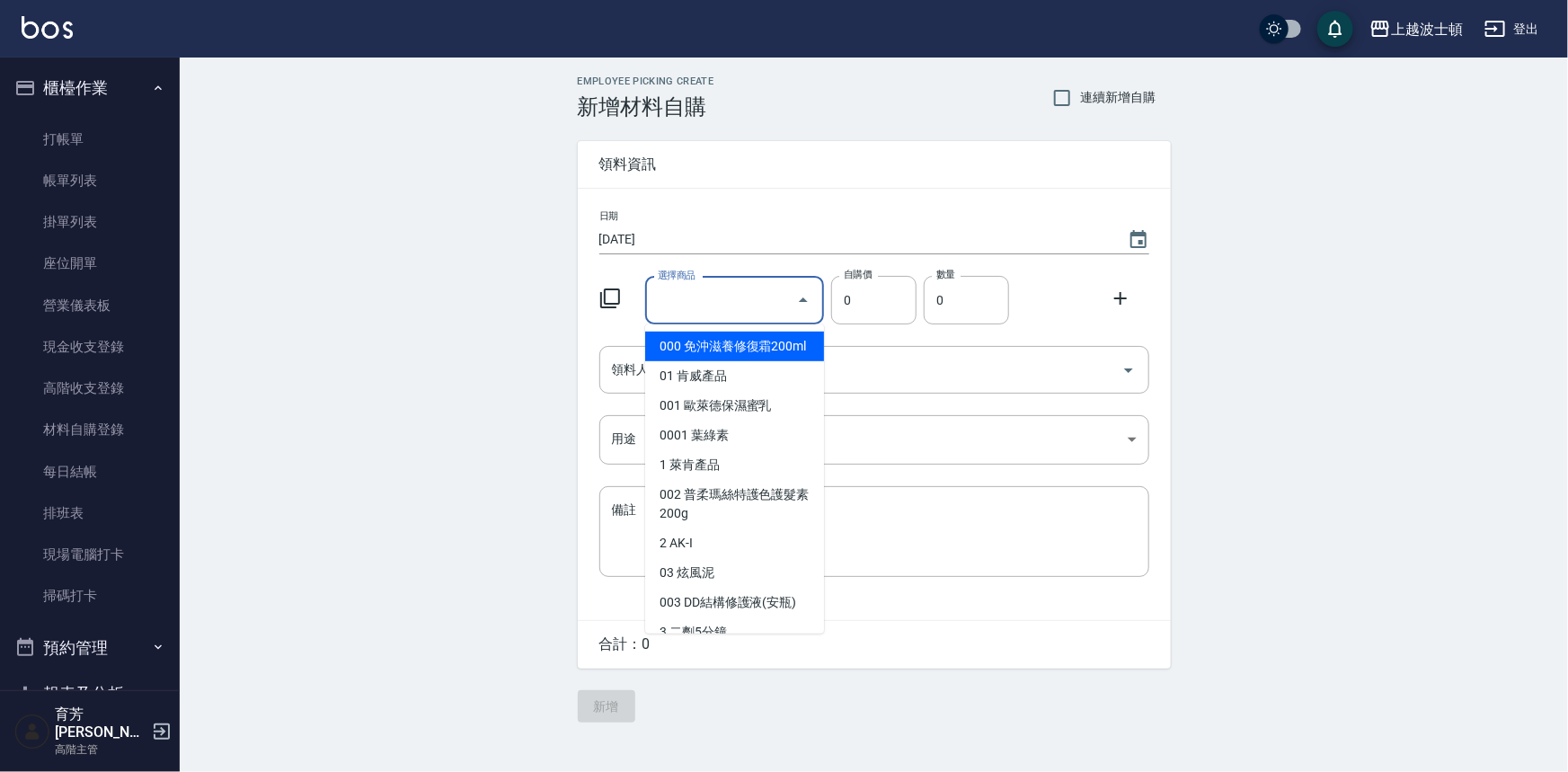
click at [713, 311] on input "選擇商品" at bounding box center [721, 301] width 136 height 31
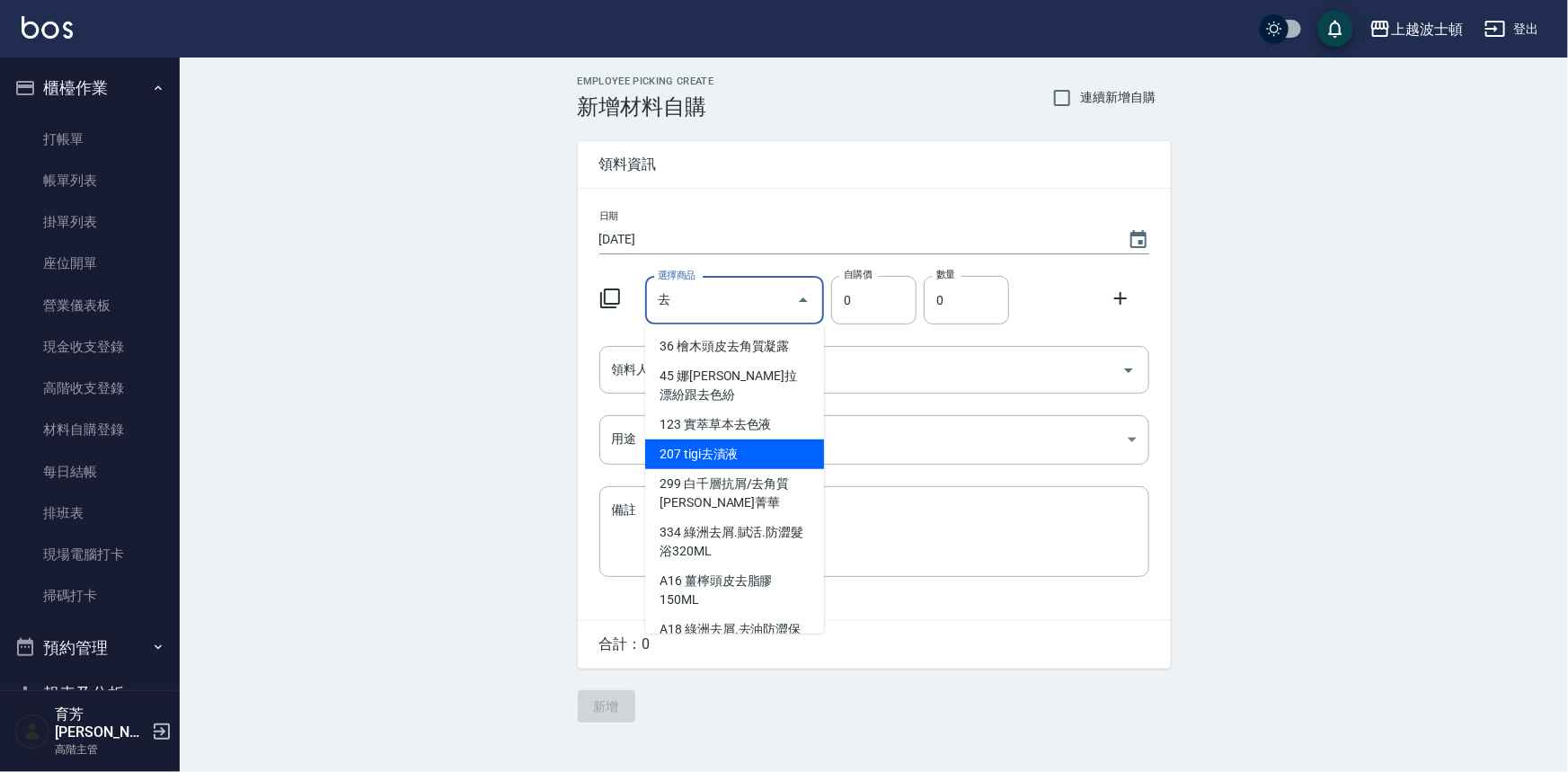
click at [731, 440] on li "207 tigi去漬液" at bounding box center [735, 454] width 179 height 29
type input "tigi去漬液"
type input "200"
type input "1"
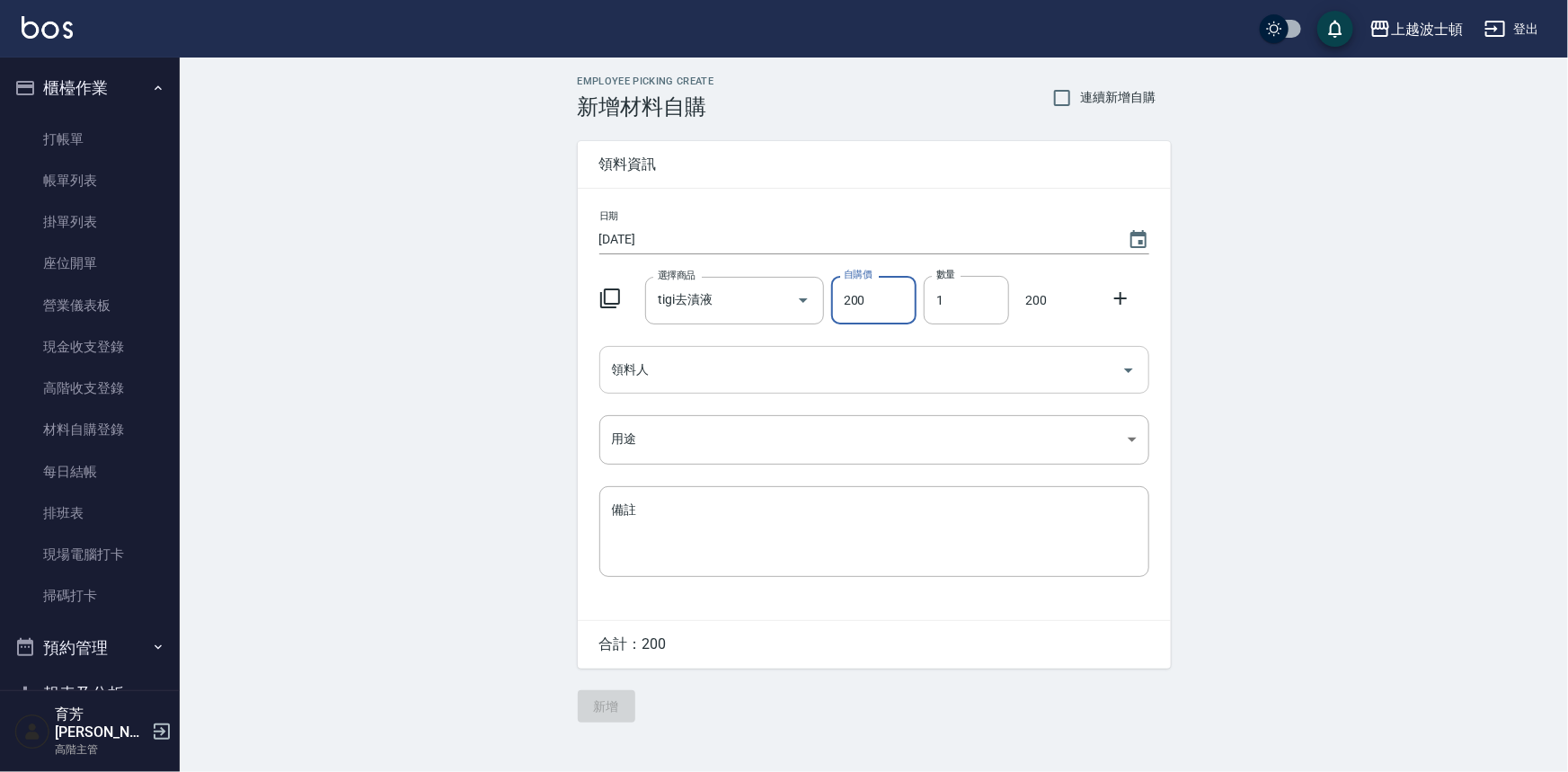
click at [667, 387] on div "領料人" at bounding box center [874, 369] width 550 height 48
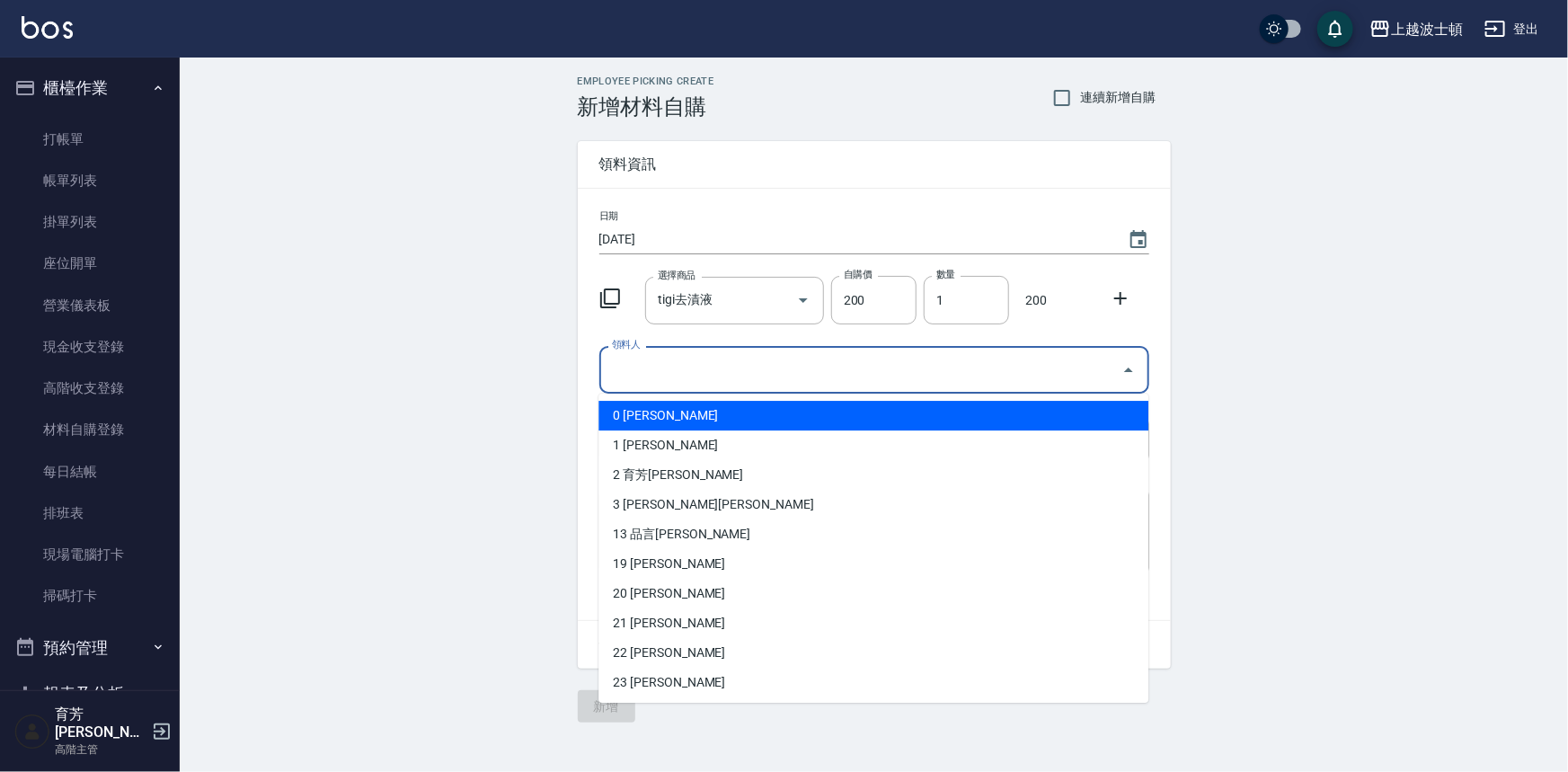
click at [657, 404] on li "0 [PERSON_NAME]" at bounding box center [873, 415] width 550 height 29
type input "[PERSON_NAME]"
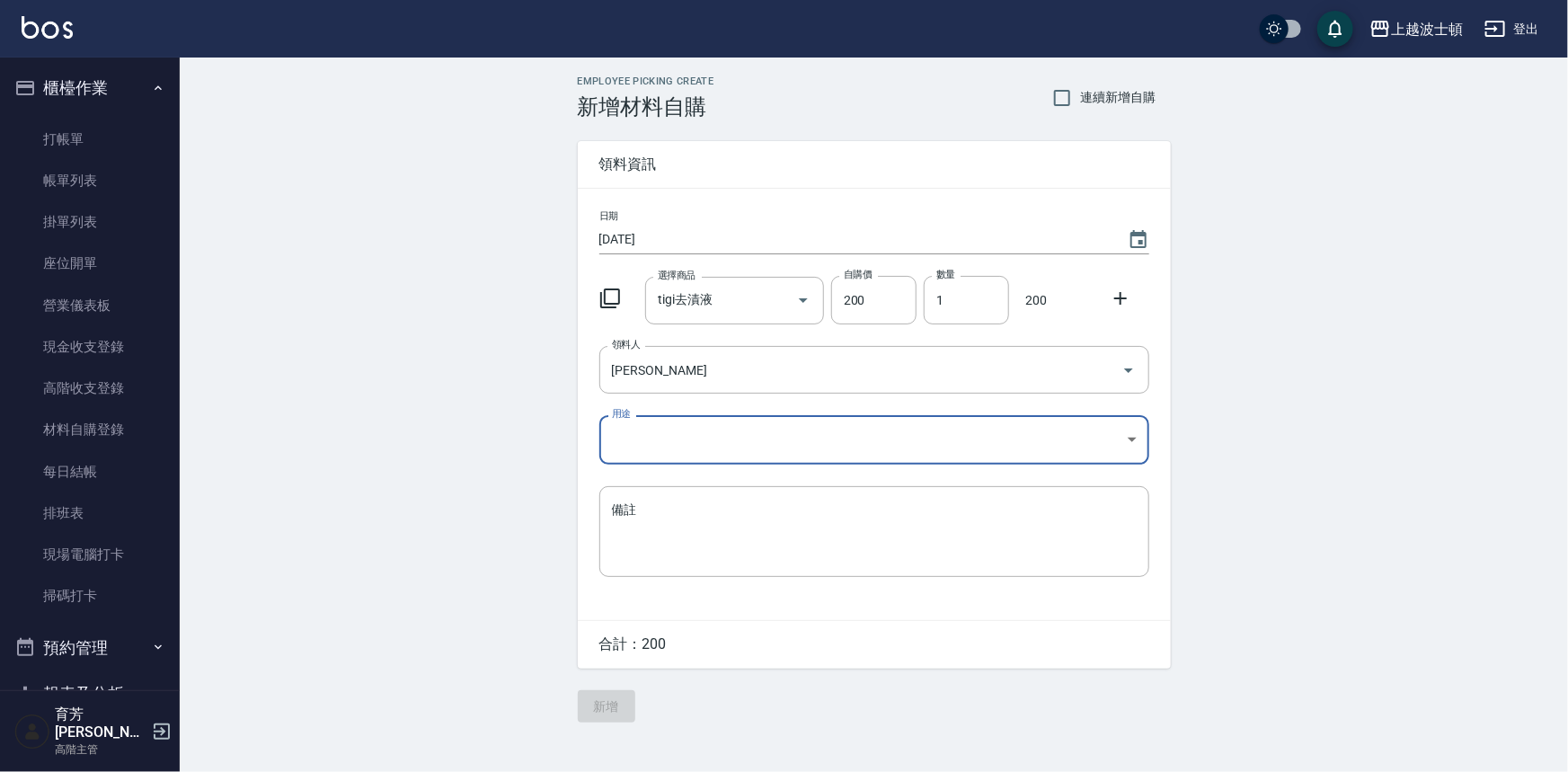
click at [622, 434] on body "上越波士頓 登出 櫃檯作業 打帳單 帳單列表 掛單列表 座位開單 營業儀表板 現金收支登錄 高階收支登錄 材料自購登錄 每日結帳 排班表 現場電腦打卡 掃碼打…" at bounding box center [784, 386] width 1568 height 772
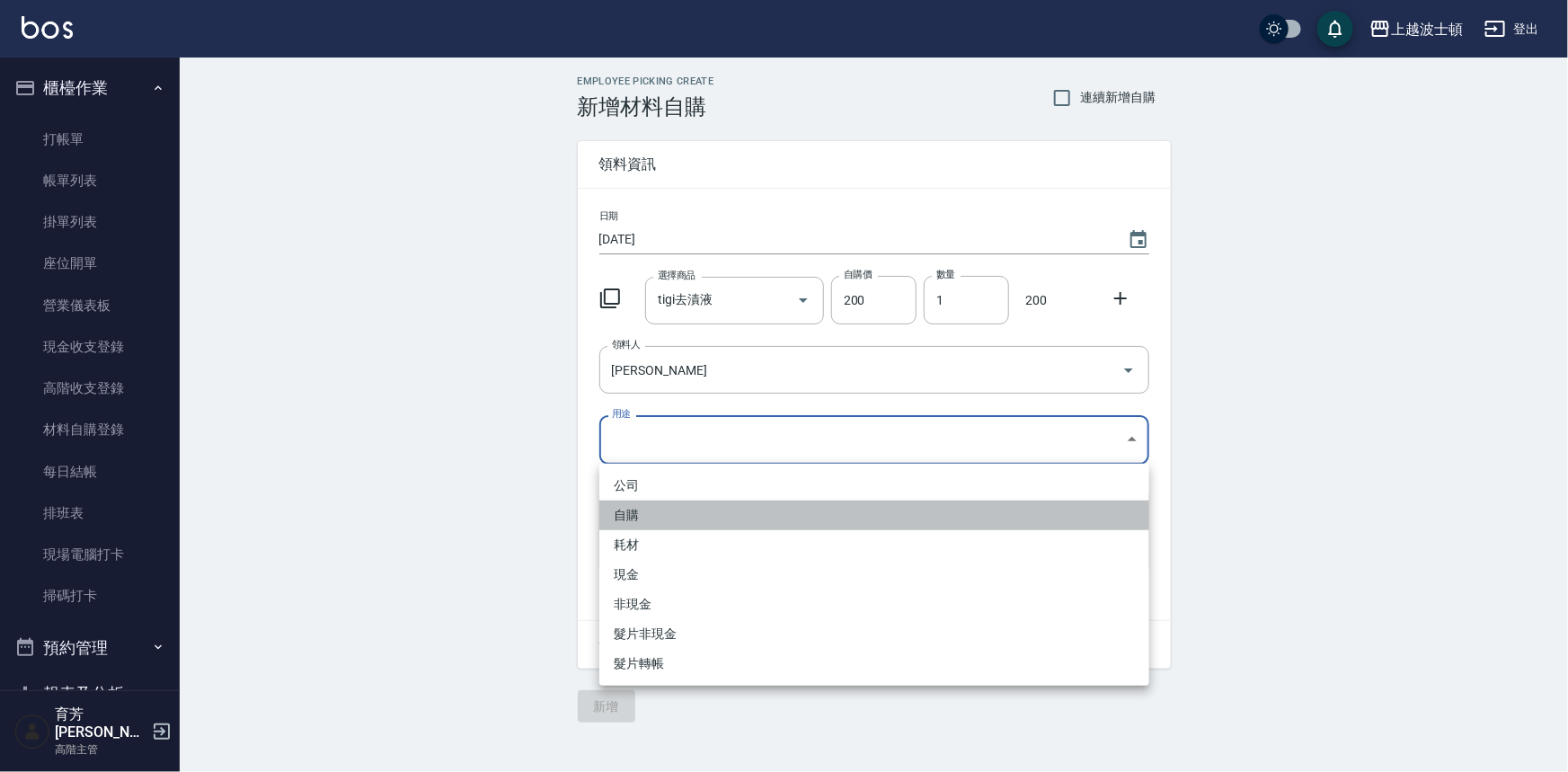
click at [616, 518] on li "自購" at bounding box center [874, 515] width 550 height 29
type input "自購"
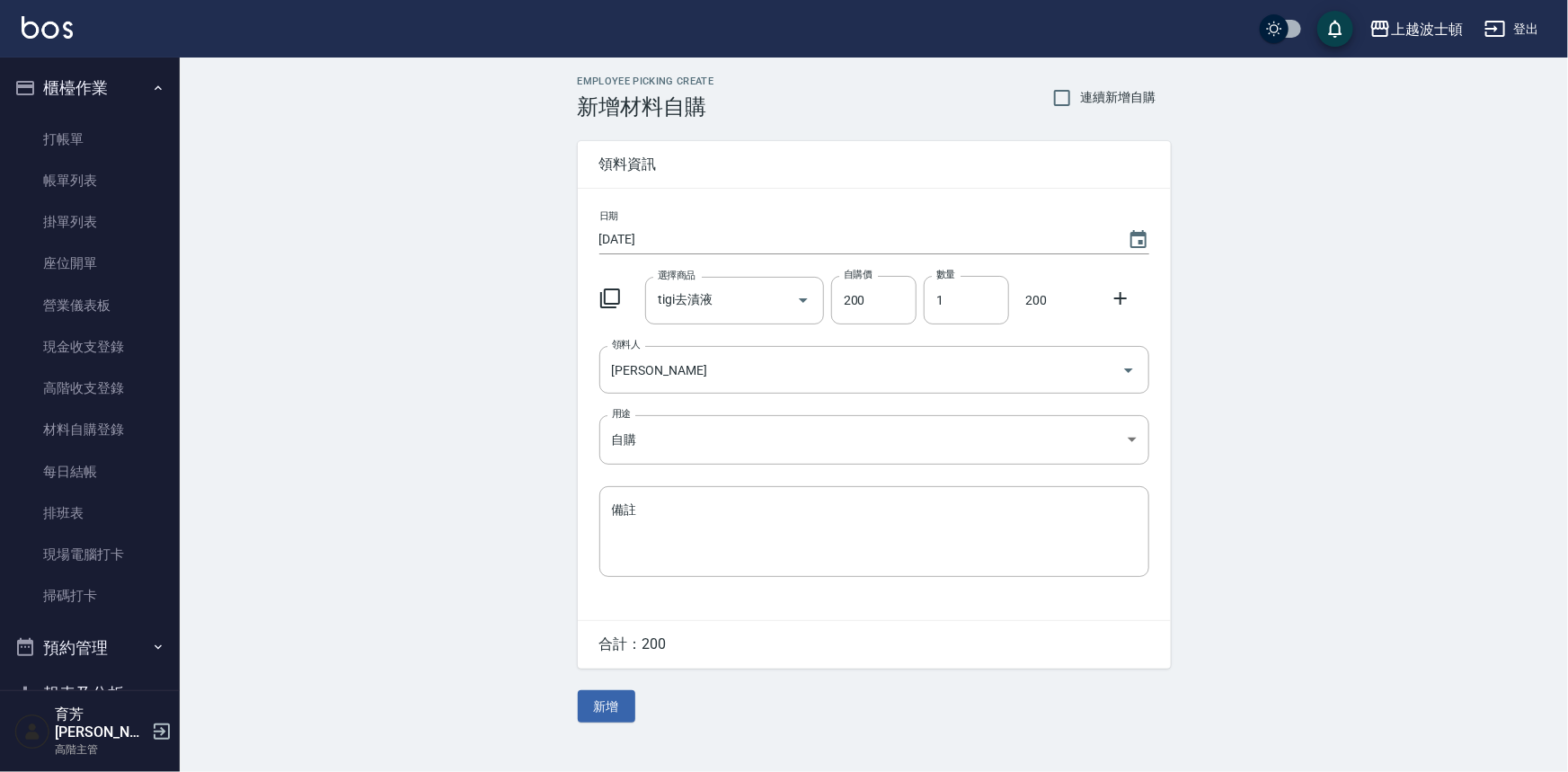
click at [1117, 298] on icon at bounding box center [1121, 298] width 13 height 13
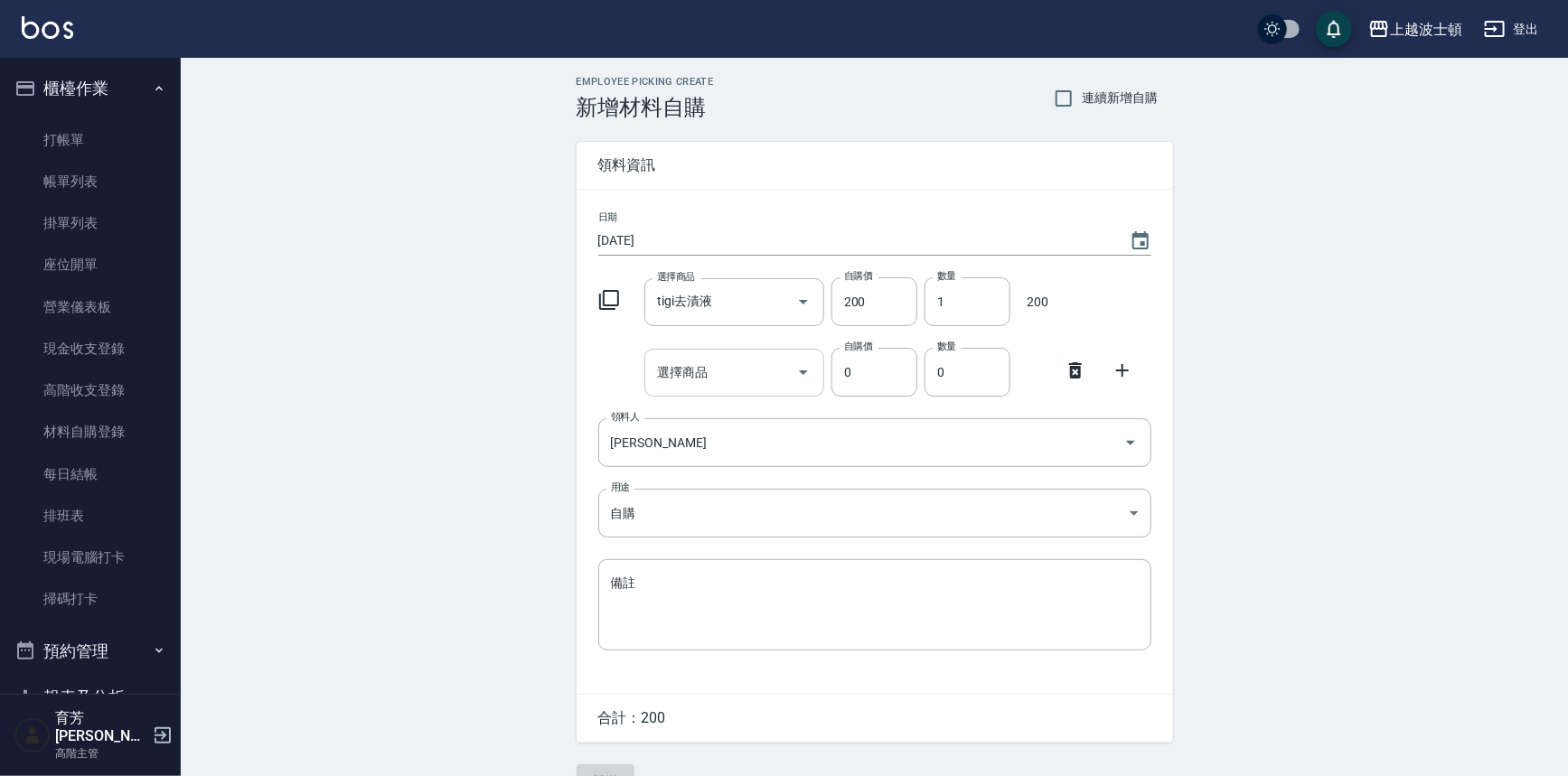
click at [666, 378] on input "選擇商品" at bounding box center [720, 372] width 137 height 31
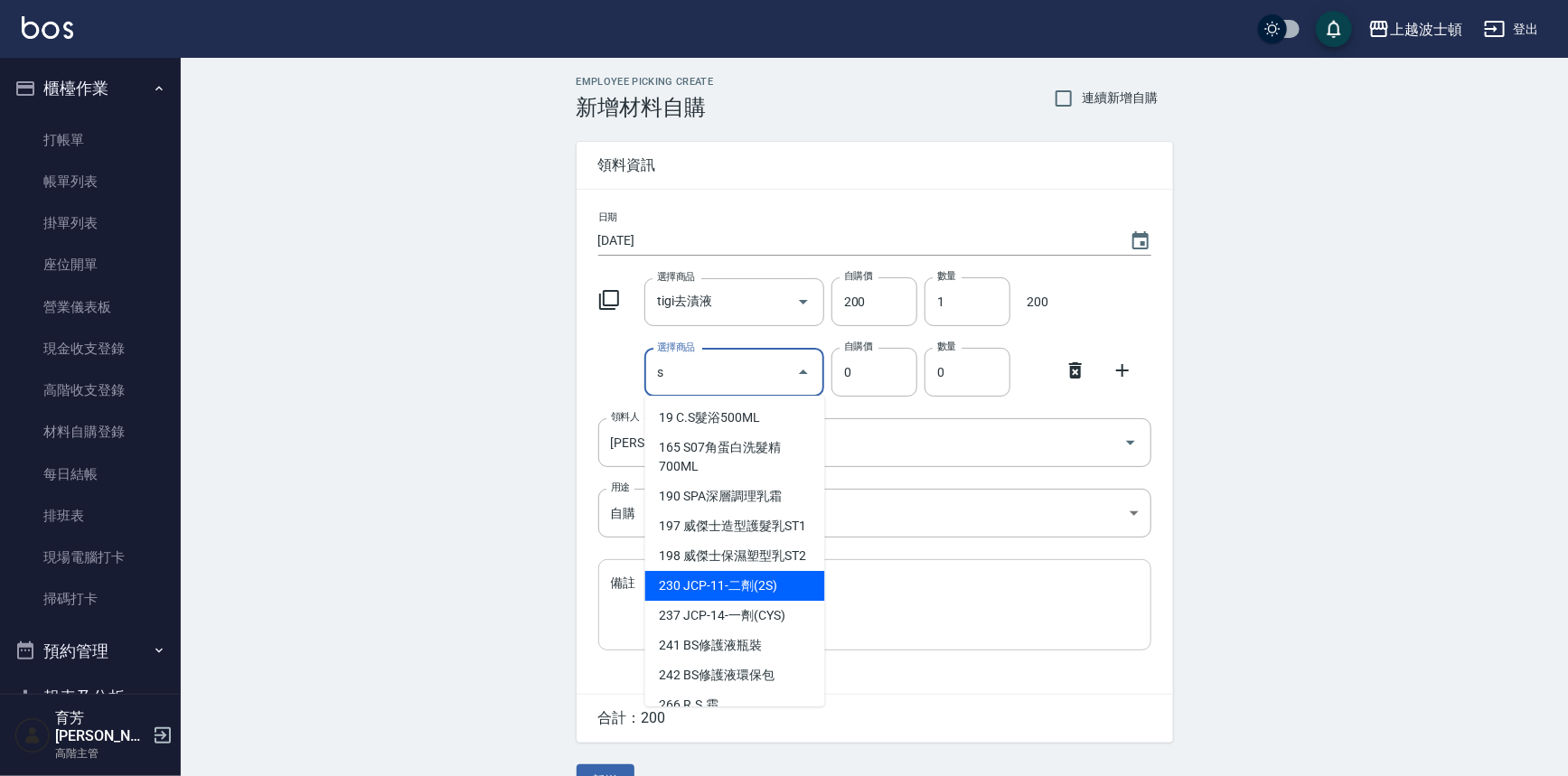
drag, startPoint x: 746, startPoint y: 629, endPoint x: 751, endPoint y: 615, distance: 14.9
click at [746, 601] on li "230 JCP-11-二劑(2S)" at bounding box center [735, 585] width 180 height 29
type input "JCP-11-二劑(2S)"
type input "150"
type input "1"
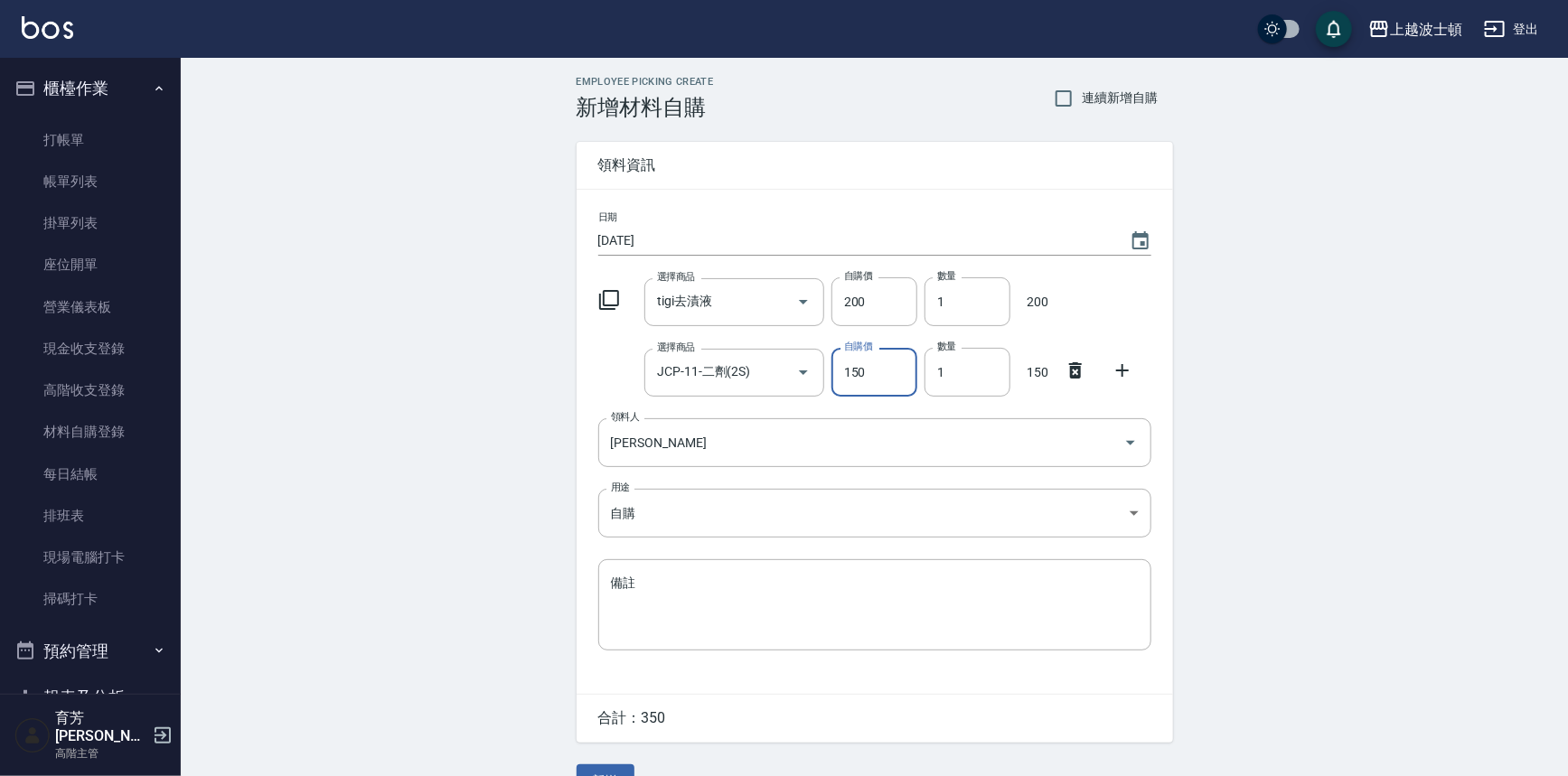
scroll to position [39, 0]
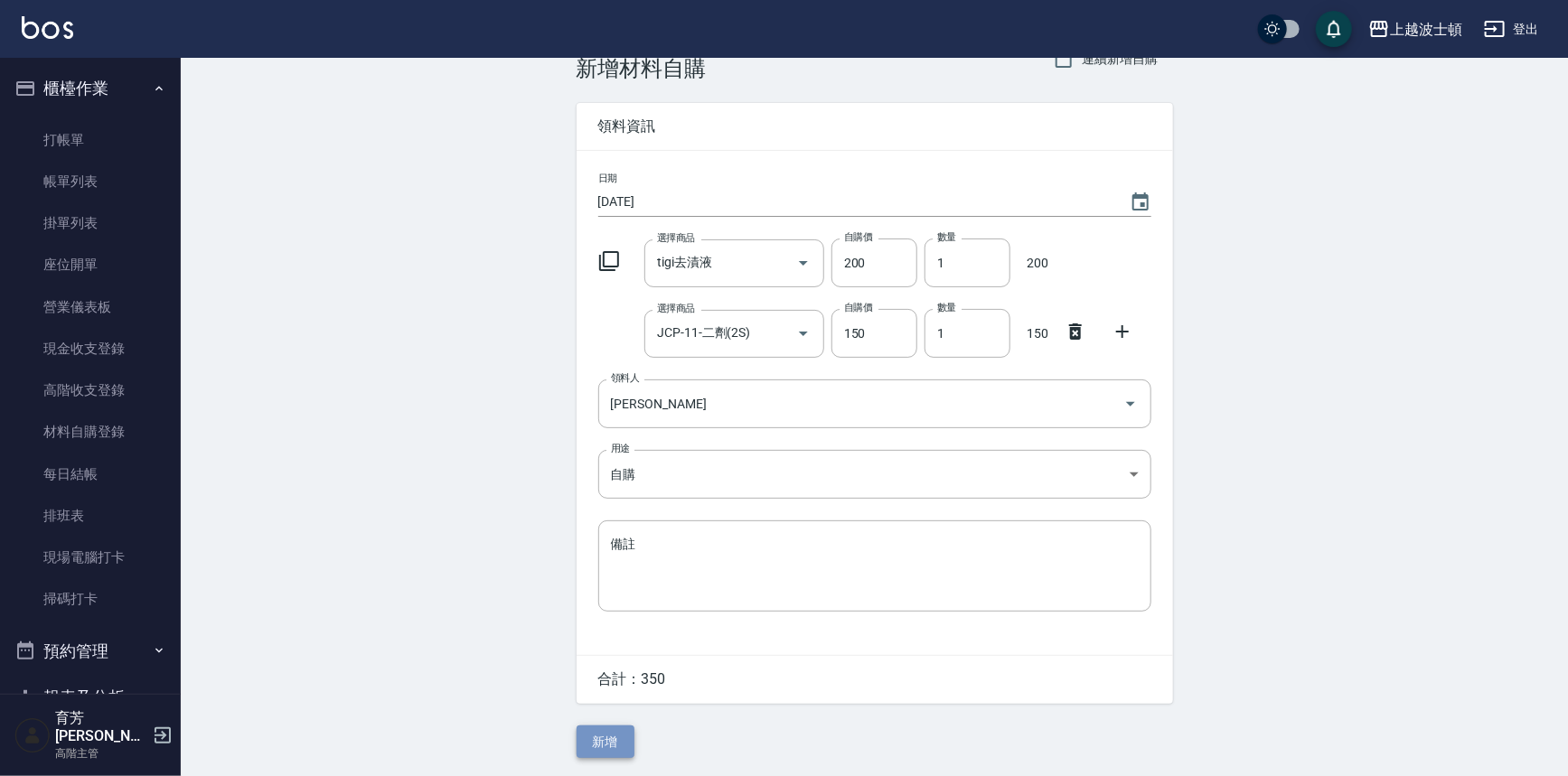
click at [627, 732] on button "新增" at bounding box center [605, 743] width 58 height 33
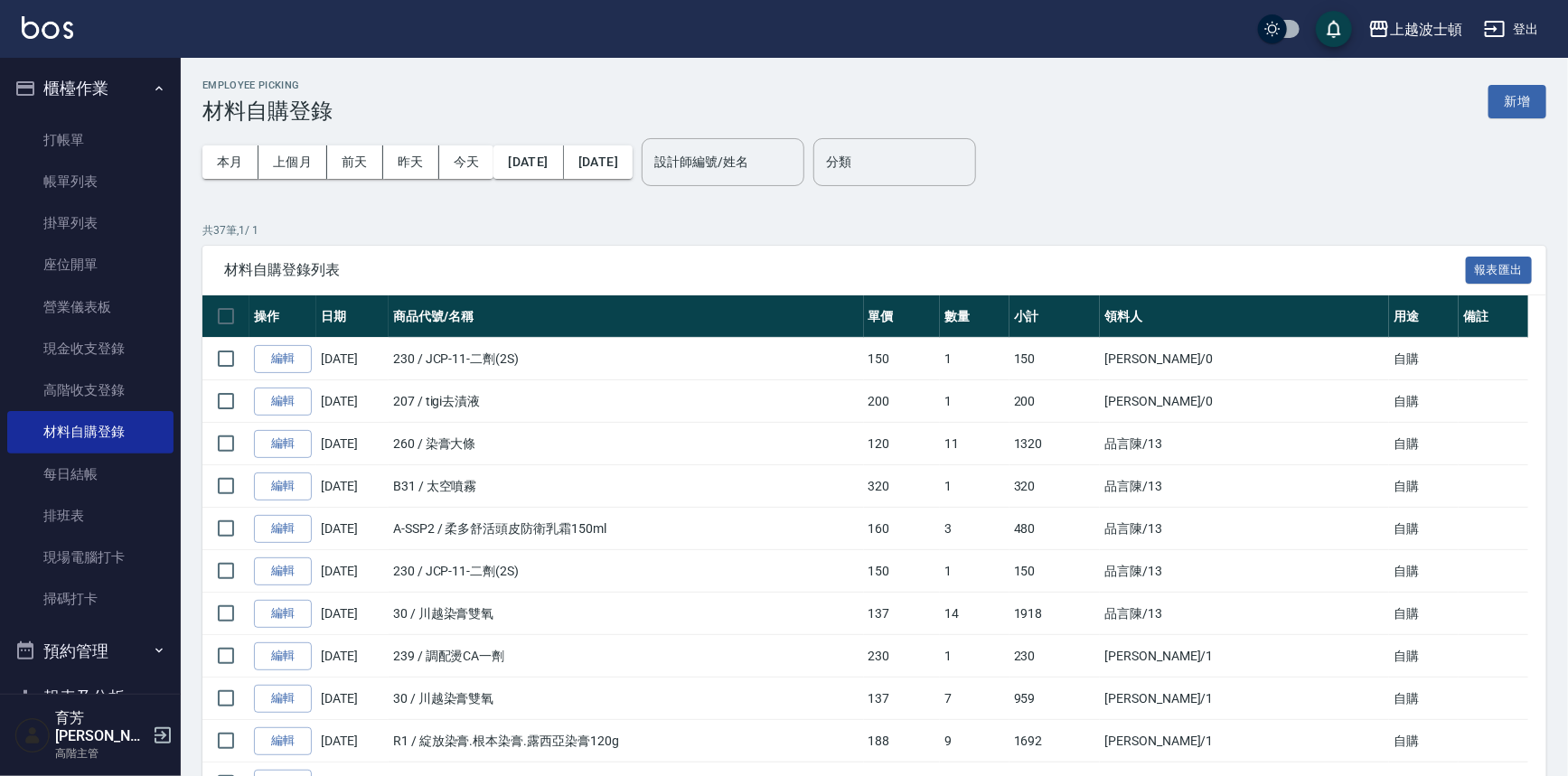
click at [805, 197] on div "本月 上個月 [DATE] [DATE] [DATE] [DATE] [DATE] 設計師編號/姓名 設計師編號/姓名" at bounding box center [503, 162] width 602 height 77
click at [796, 168] on input "設計師編號/姓名" at bounding box center [722, 162] width 146 height 31
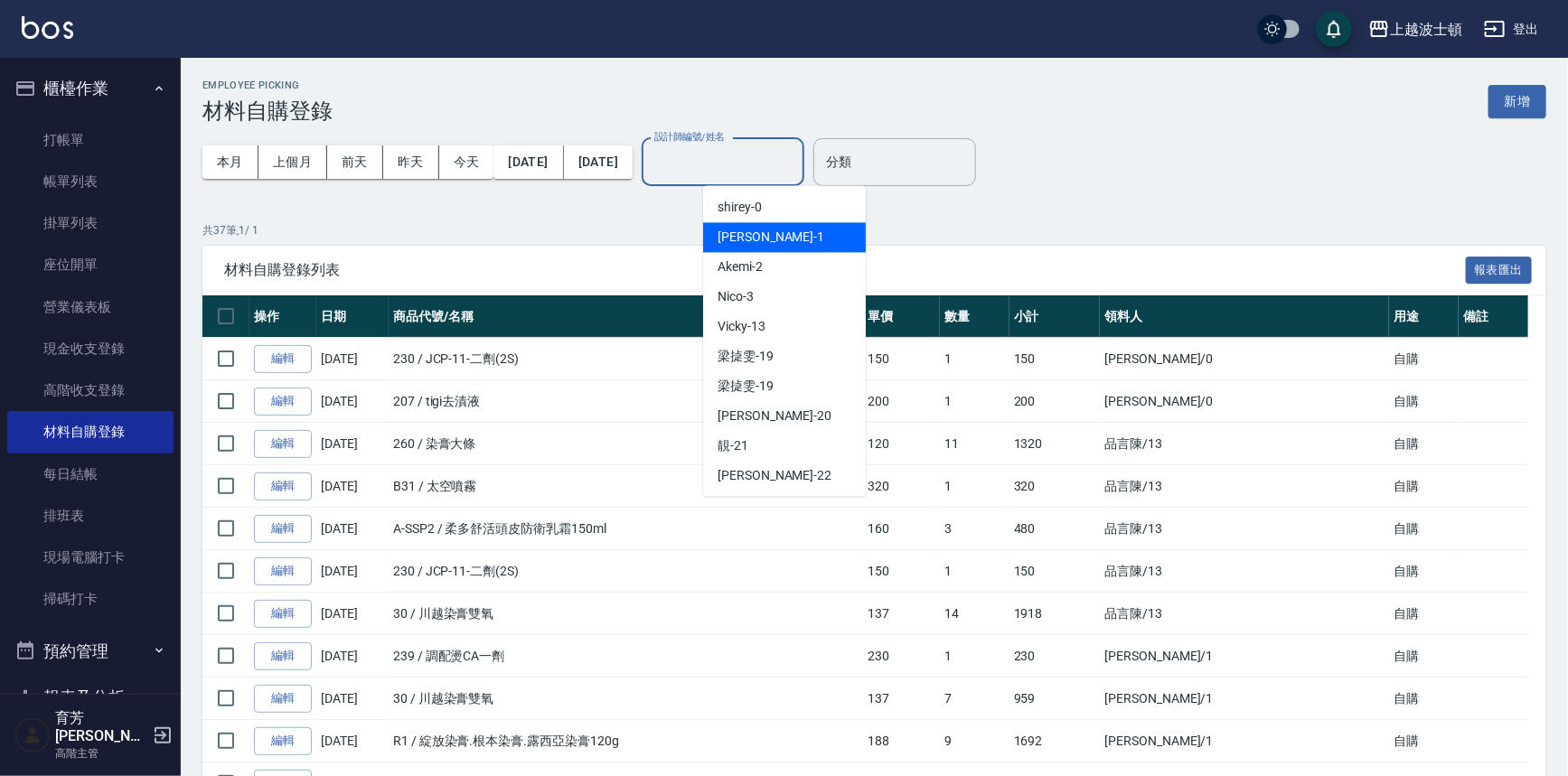
click at [759, 235] on div "[PERSON_NAME] -1" at bounding box center [785, 237] width 163 height 29
type input "[PERSON_NAME]-1"
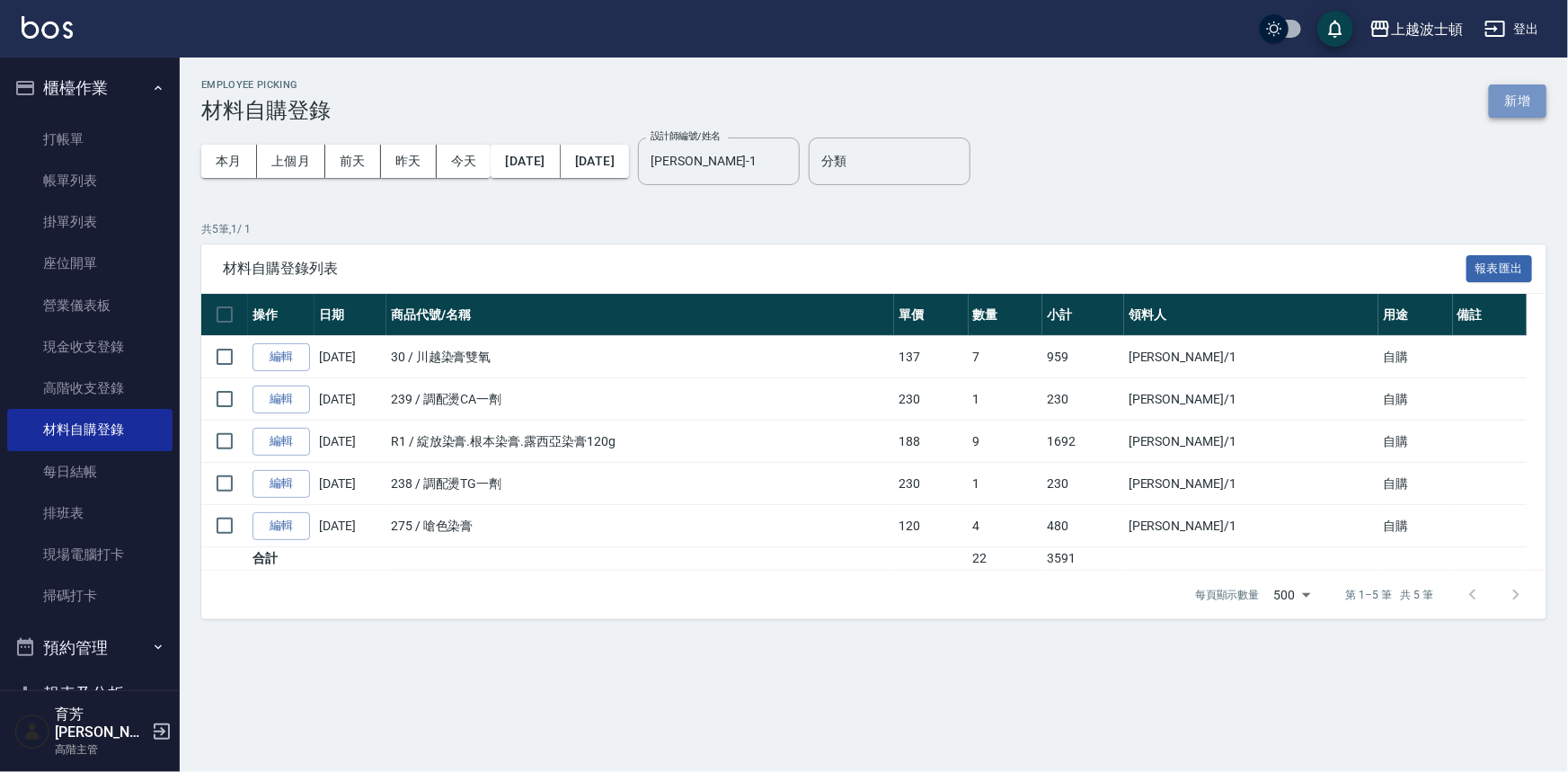
click at [1512, 101] on button "新增" at bounding box center [1517, 101] width 58 height 33
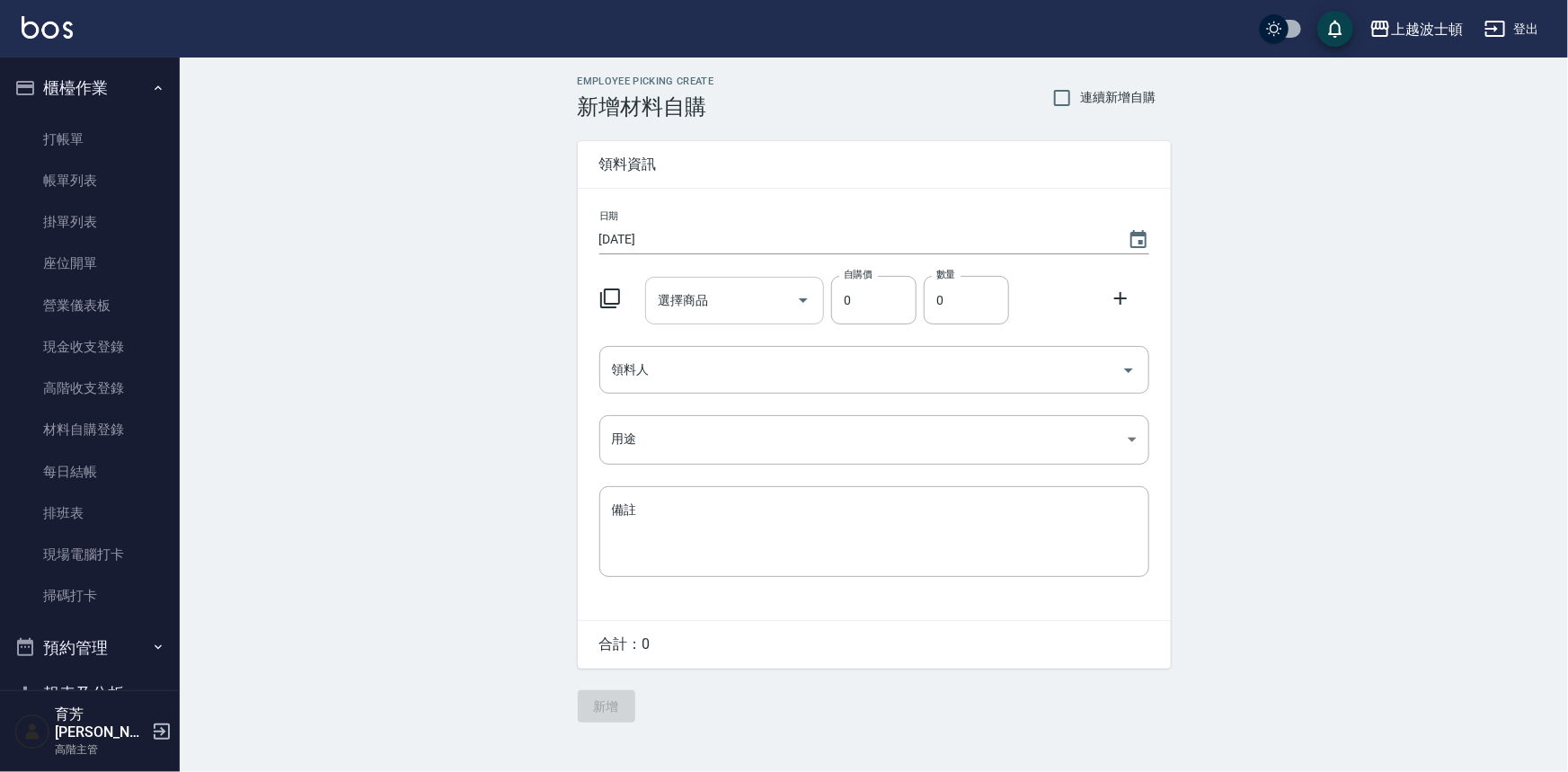
click at [713, 299] on input "選擇商品" at bounding box center [721, 301] width 136 height 31
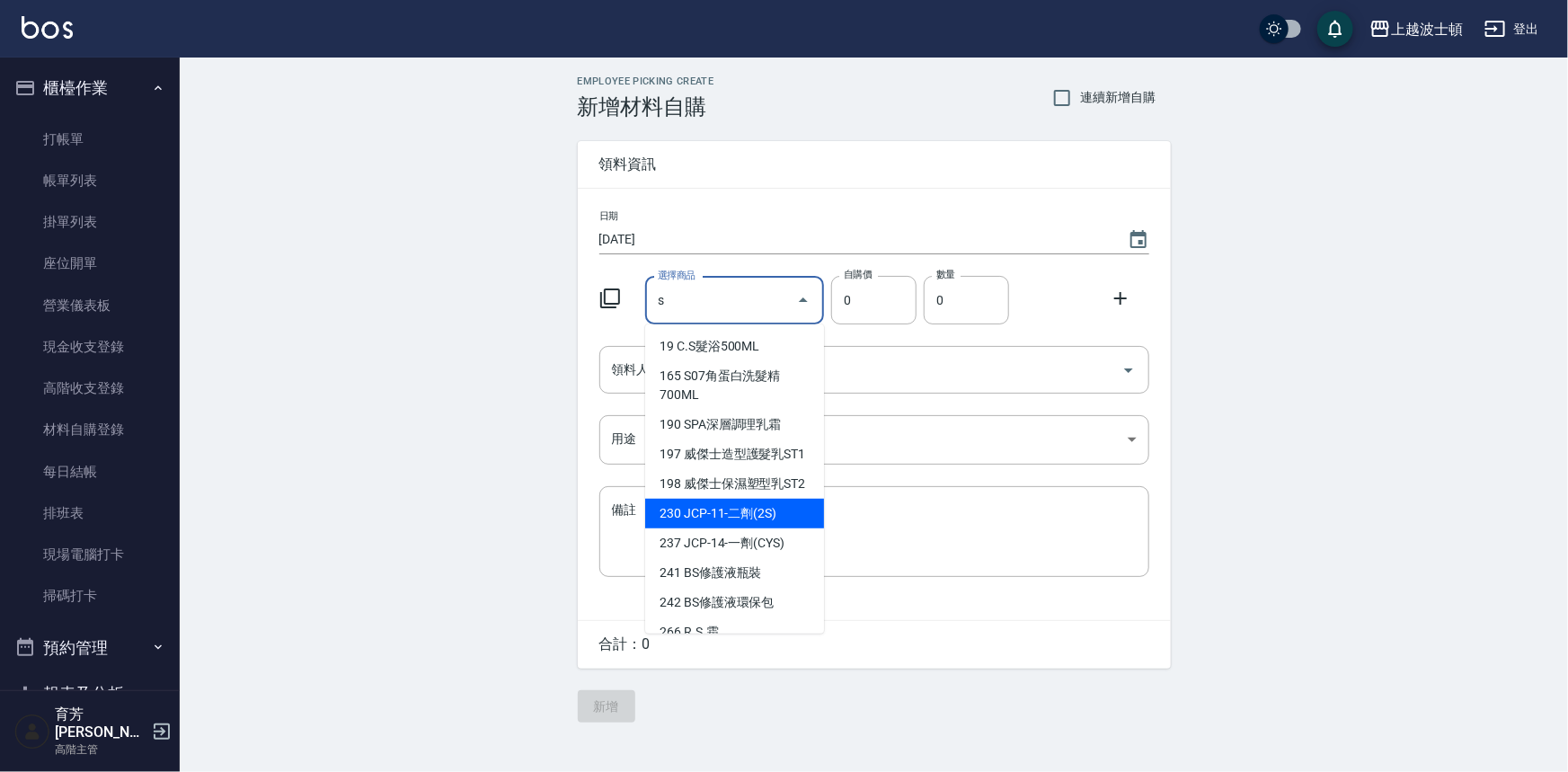
click at [715, 529] on li "230 JCP-11-二劑(2S)" at bounding box center [735, 514] width 179 height 29
type input "JCP-11-二劑(2S)"
type input "150"
type input "1"
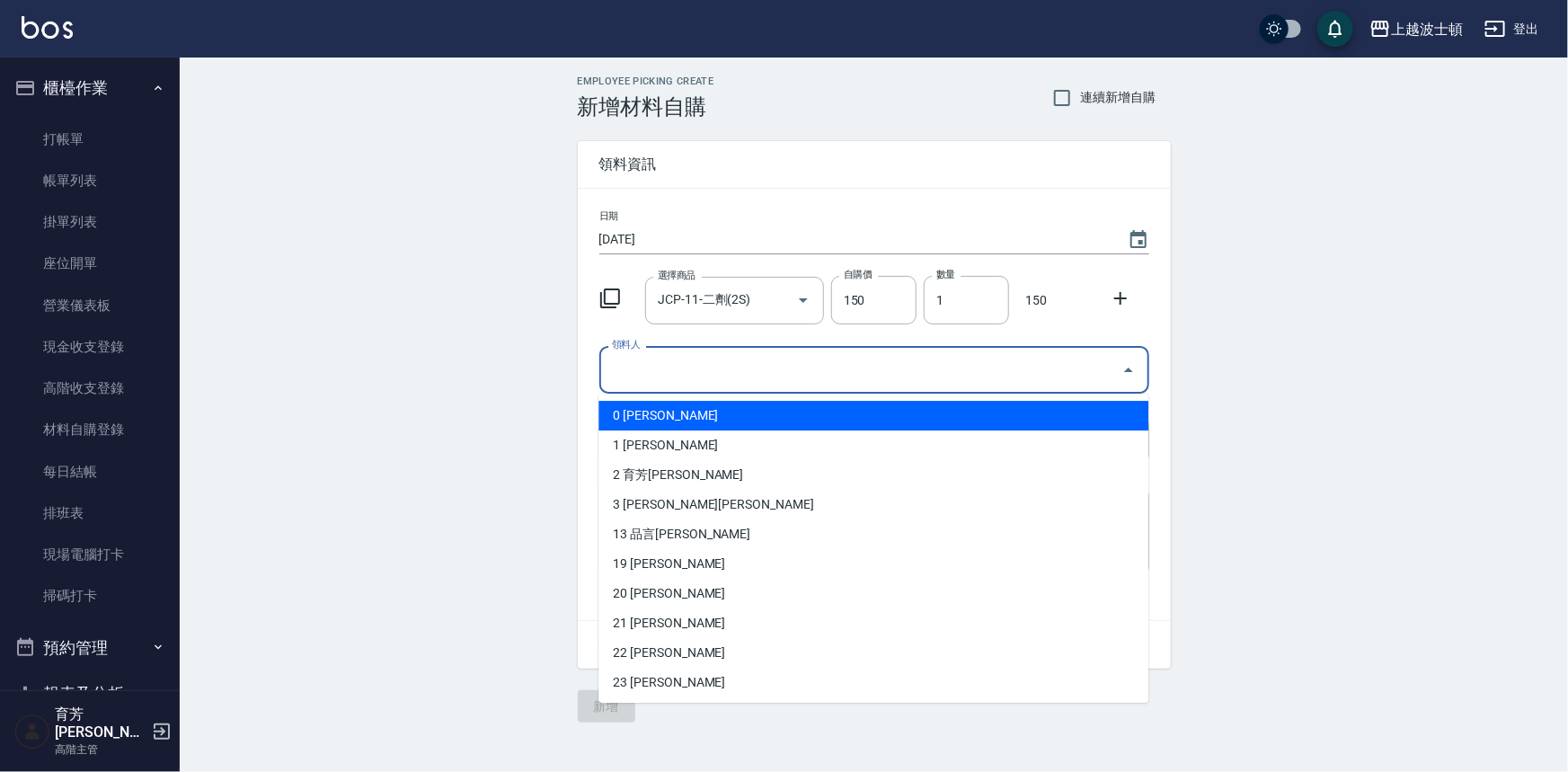
click at [672, 364] on input "領料人" at bounding box center [861, 369] width 507 height 31
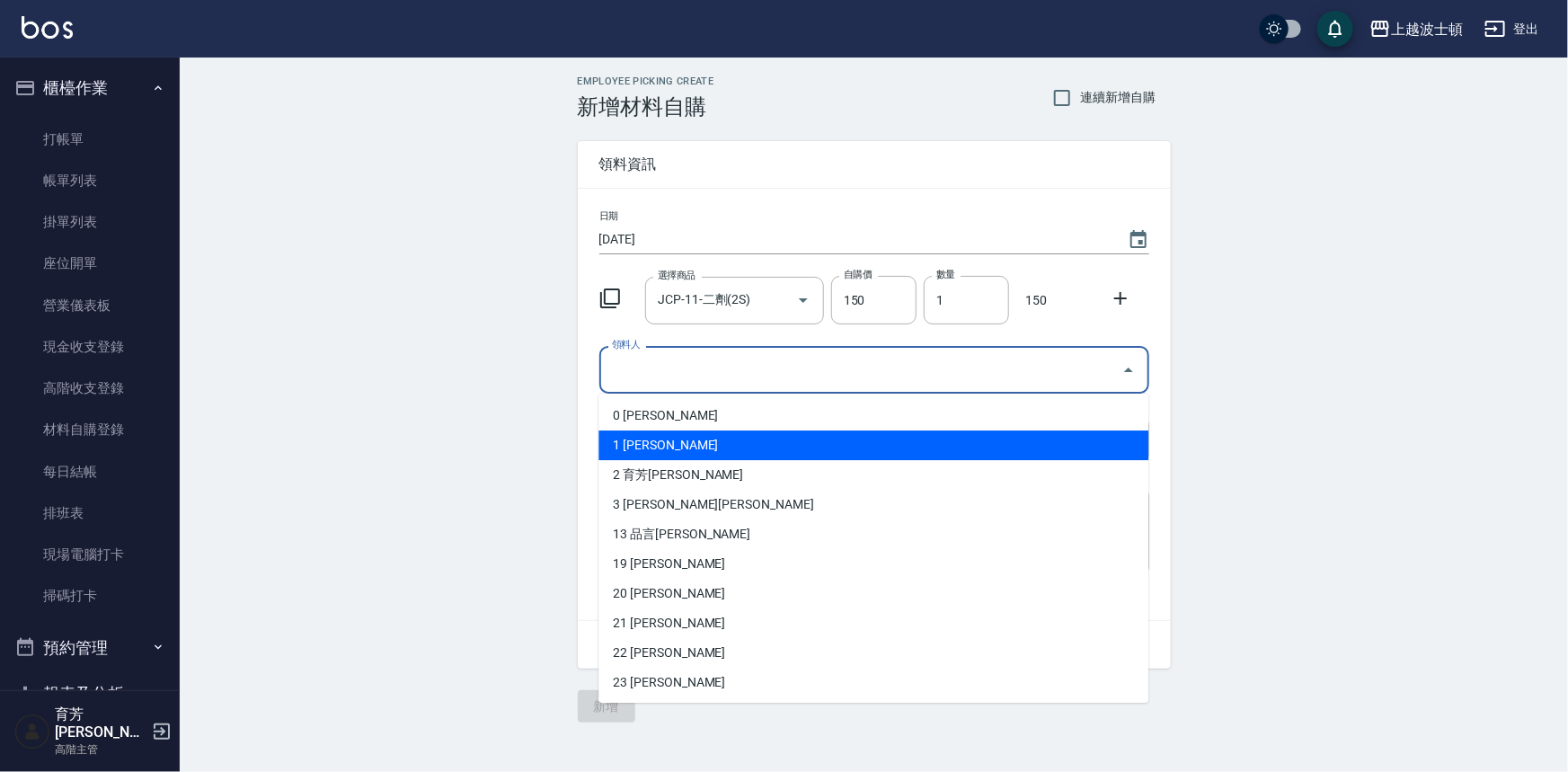
click at [633, 438] on li "1 [PERSON_NAME]" at bounding box center [873, 446] width 550 height 29
type input "[PERSON_NAME]"
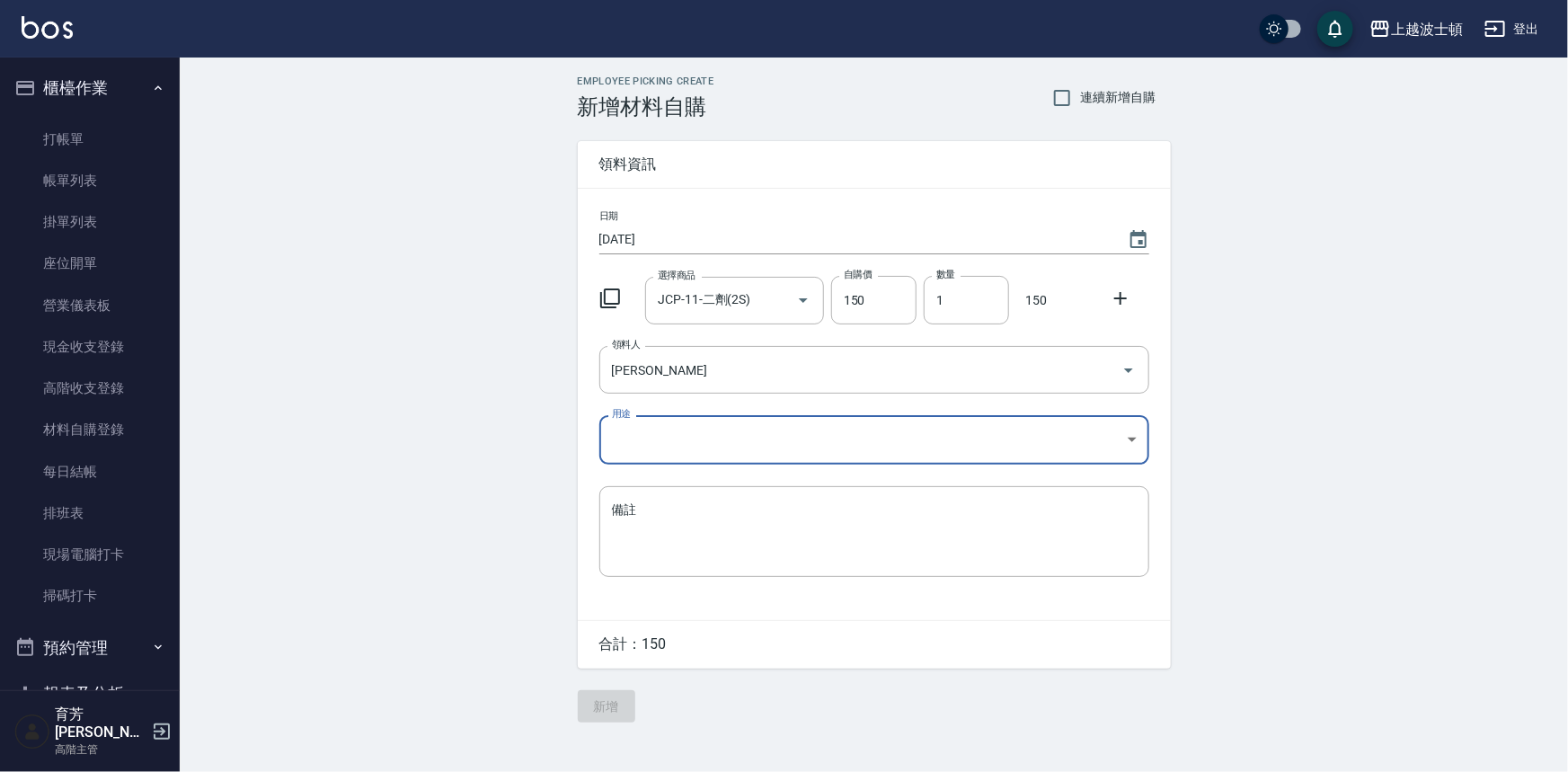
click at [623, 445] on body "上越波士頓 登出 櫃檯作業 打帳單 帳單列表 掛單列表 座位開單 營業儀表板 現金收支登錄 高階收支登錄 材料自購登錄 每日結帳 排班表 現場電腦打卡 掃碼打…" at bounding box center [784, 386] width 1568 height 772
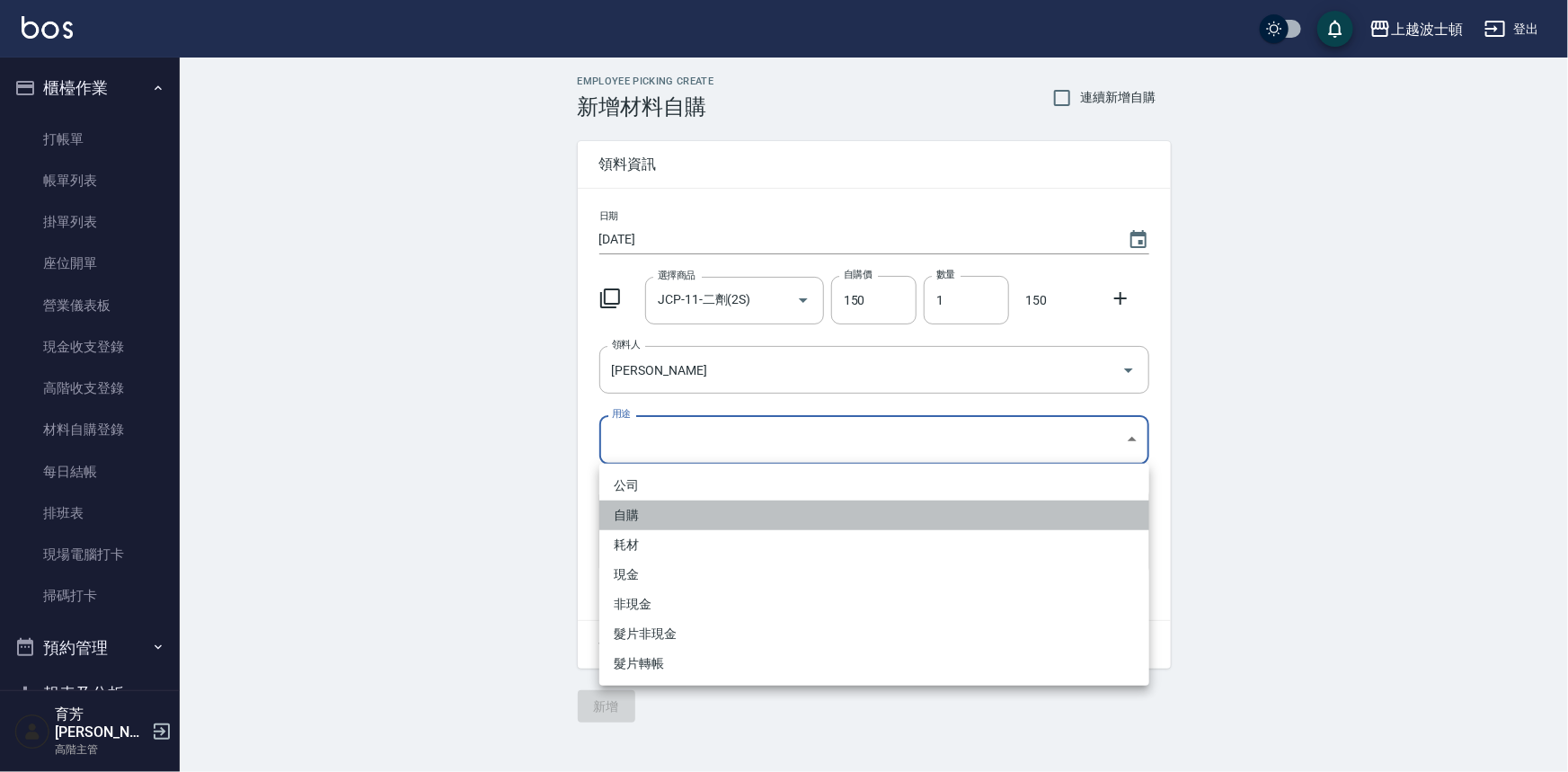
click at [627, 508] on li "自購" at bounding box center [874, 515] width 550 height 29
type input "自購"
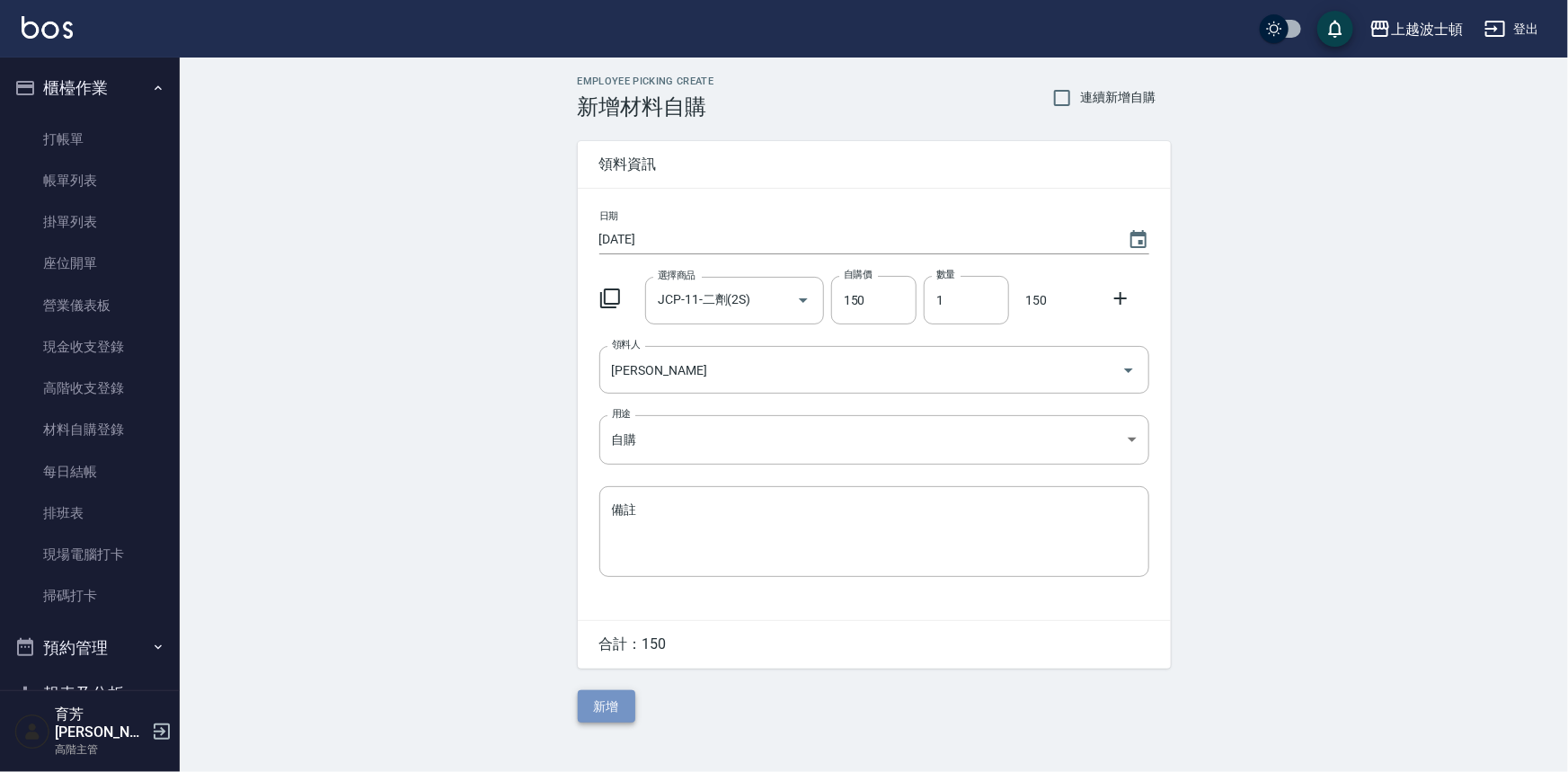
click at [615, 699] on button "新增" at bounding box center [607, 708] width 58 height 33
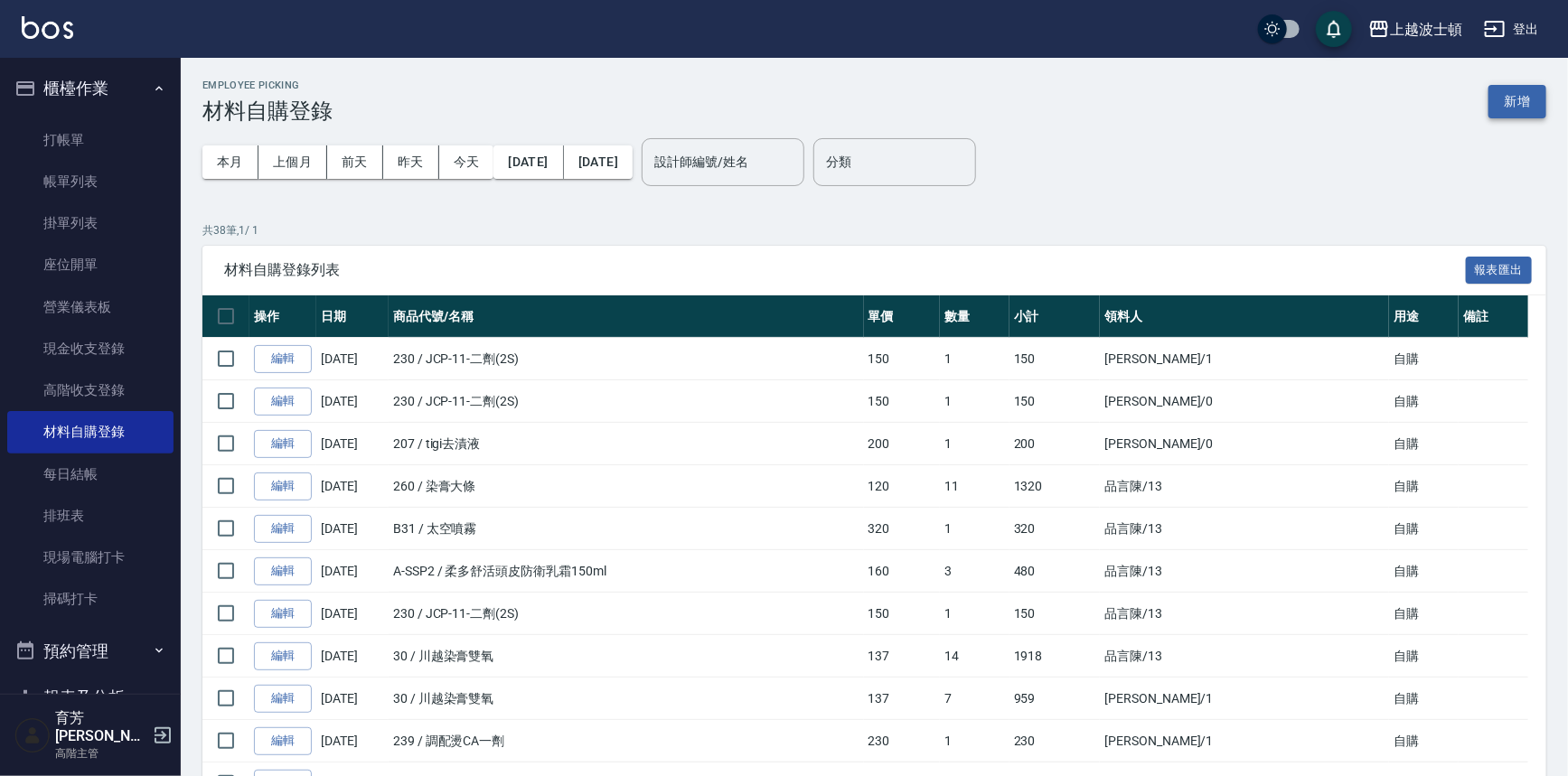
click at [1515, 103] on button "新增" at bounding box center [1517, 101] width 58 height 33
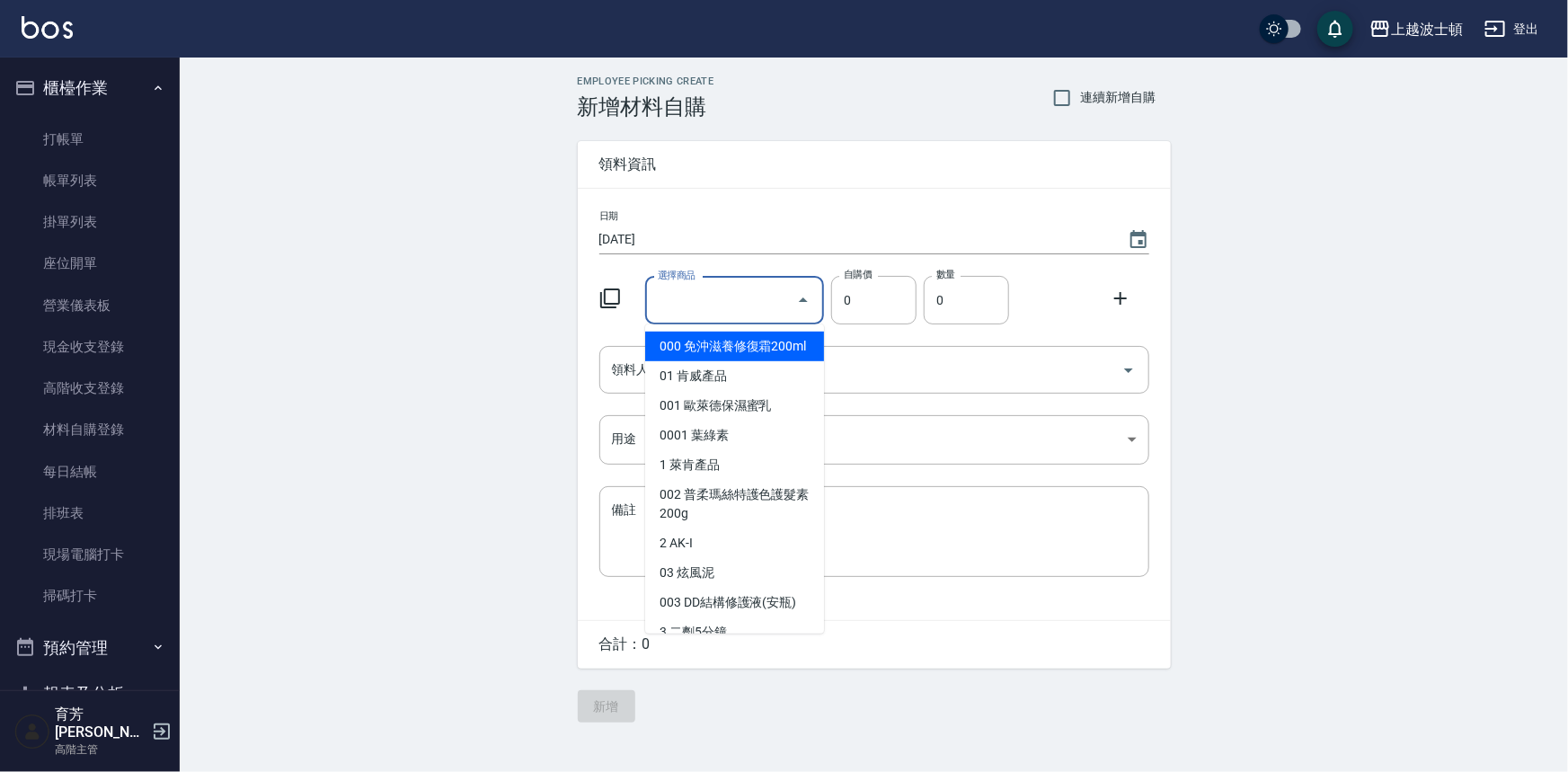
click at [736, 287] on input "選擇商品" at bounding box center [721, 301] width 136 height 31
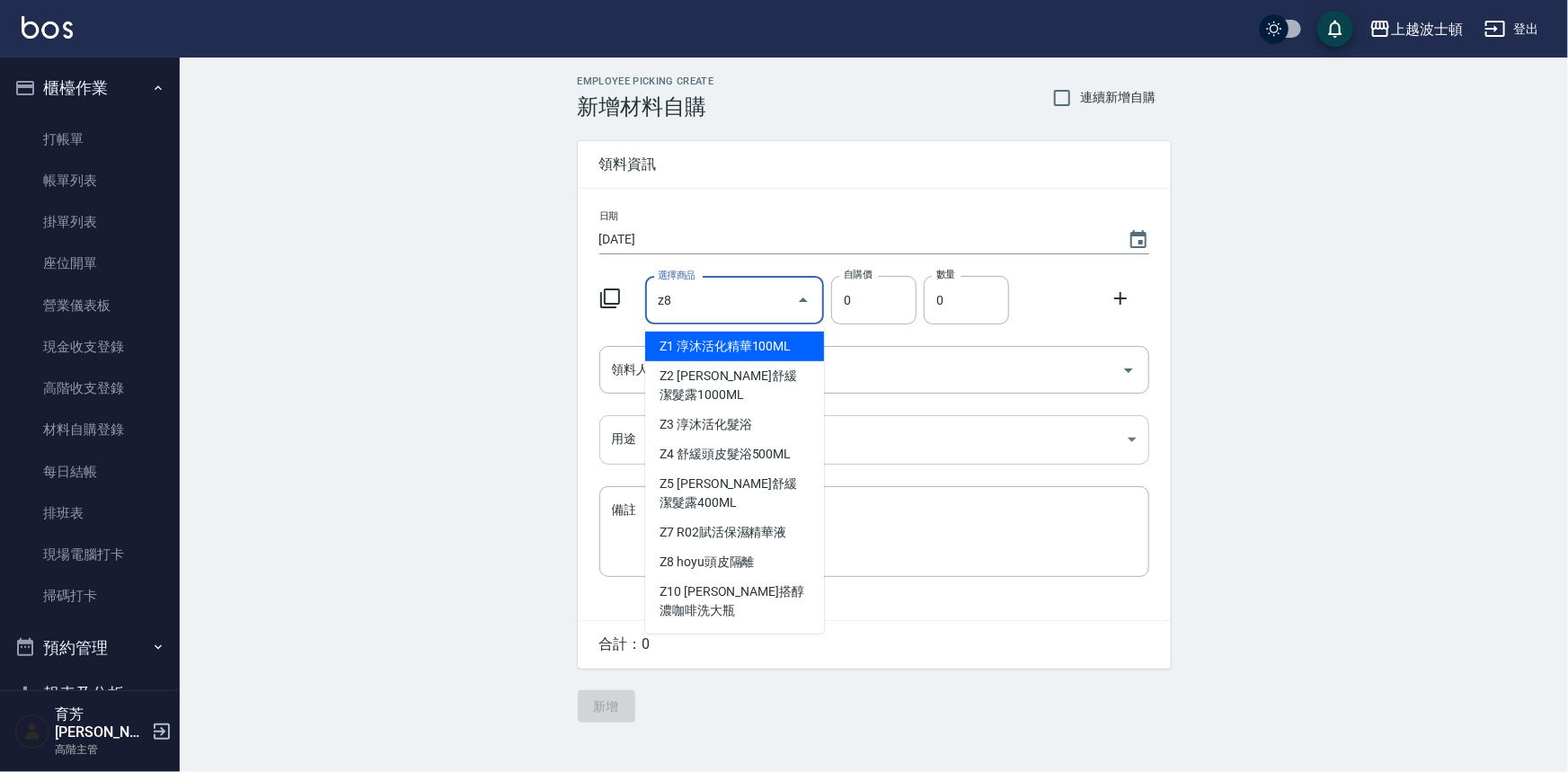
type input "z"
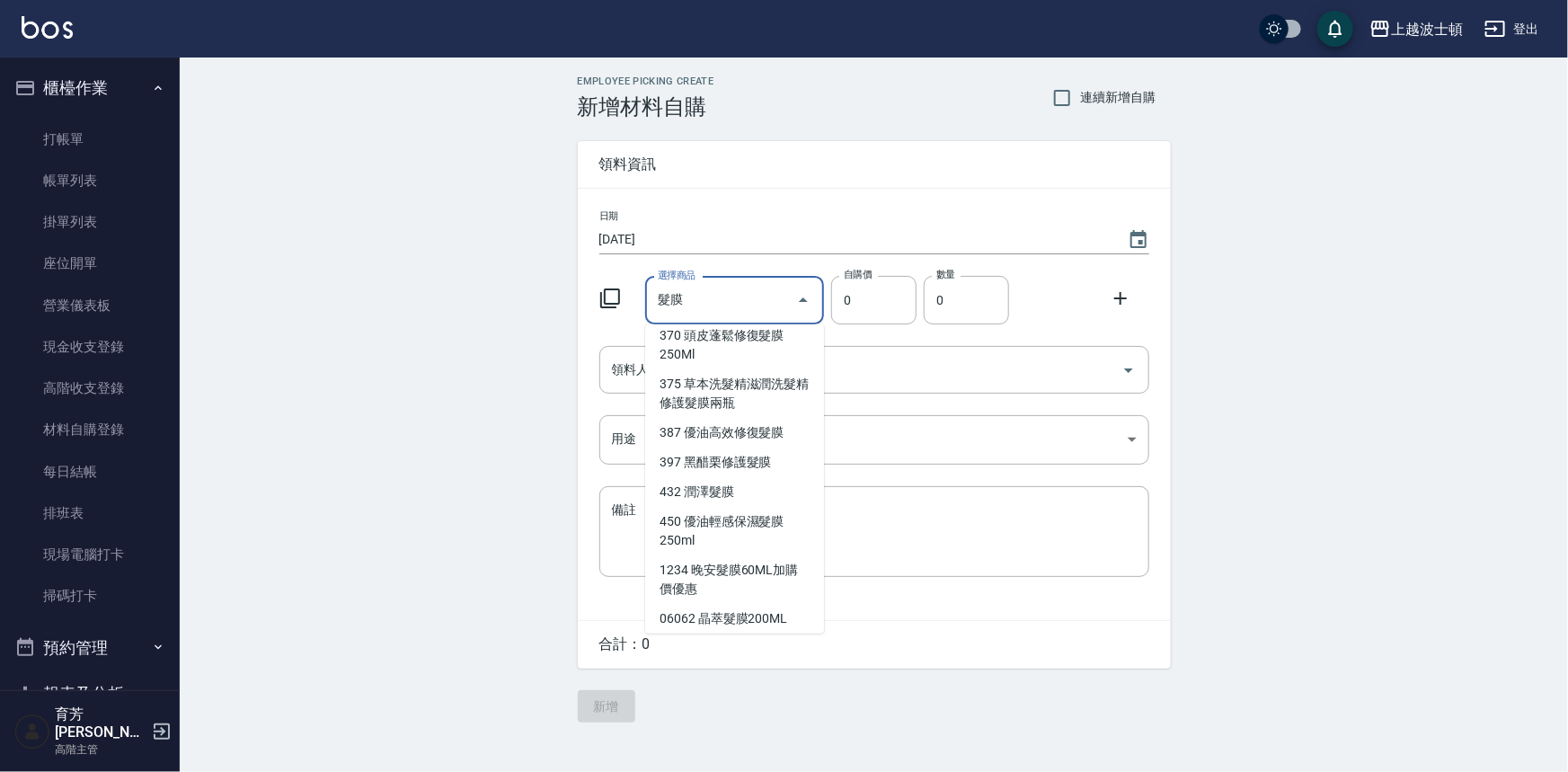
scroll to position [402, 0]
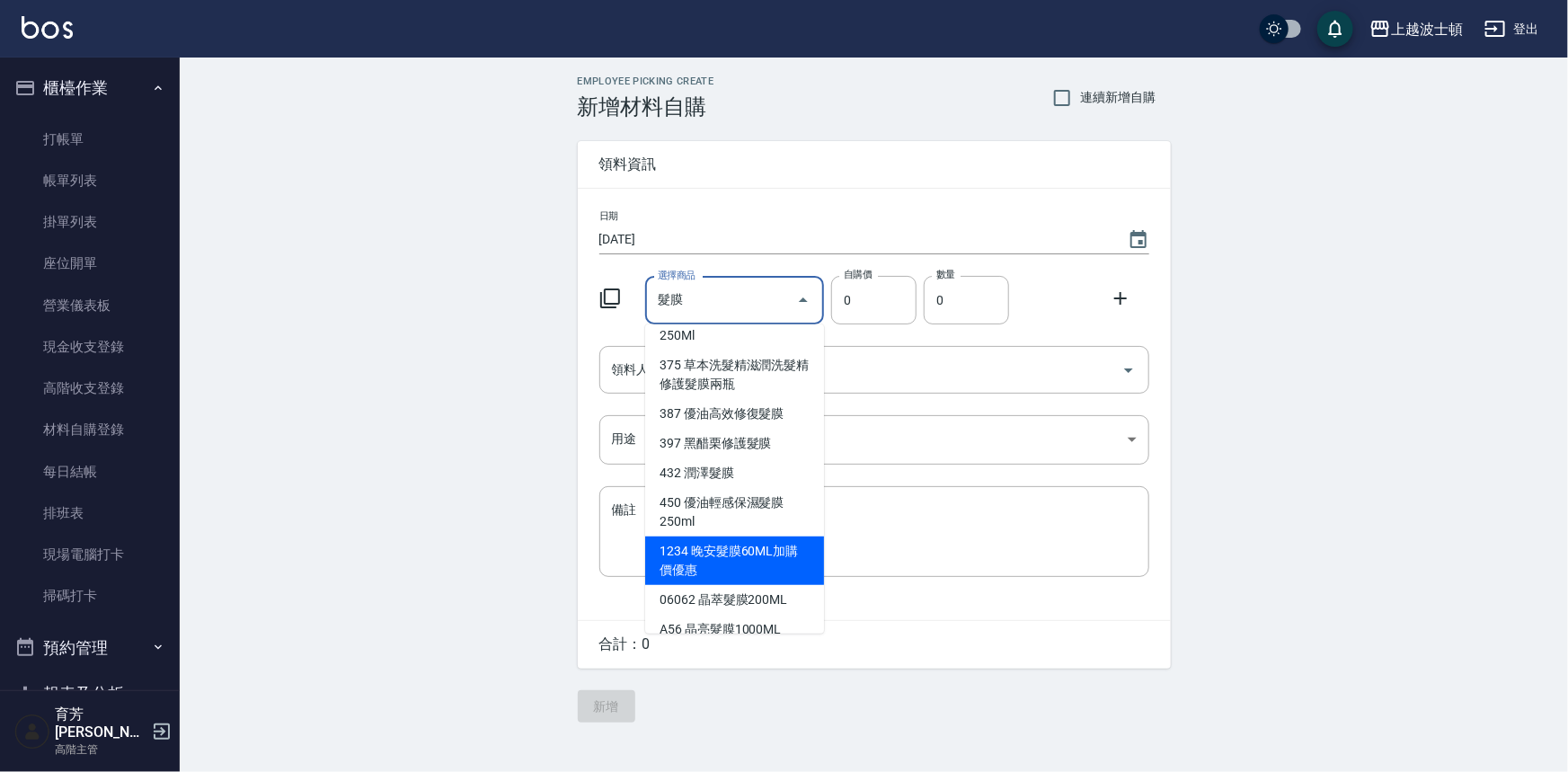
click at [764, 552] on li "1234 晚安髮膜60ML加購價優惠" at bounding box center [735, 561] width 179 height 49
type input "晚安髮膜60ML加購價優惠"
type input "100"
type input "1"
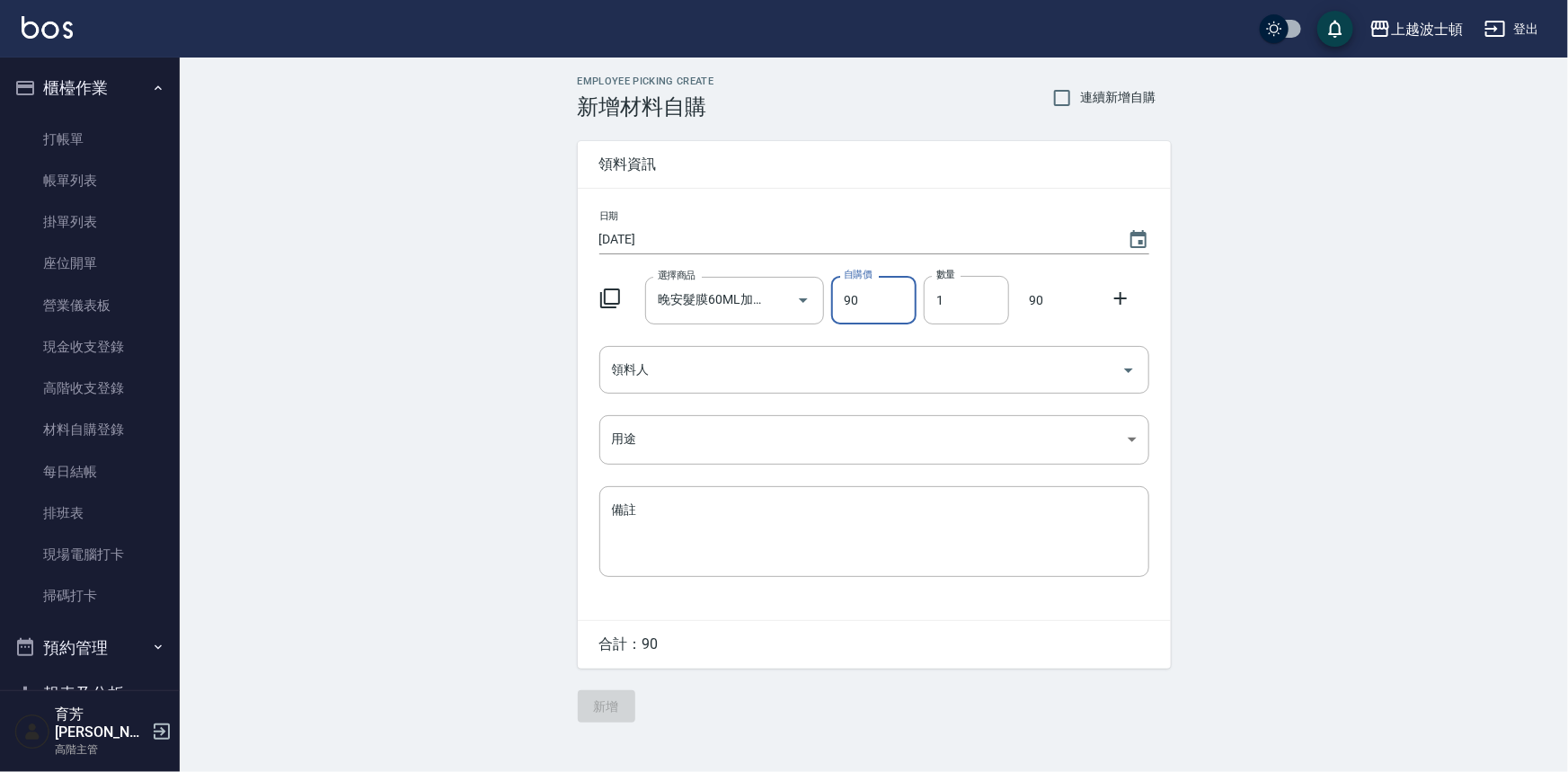
type input "90"
click at [1123, 295] on icon at bounding box center [1121, 298] width 21 height 21
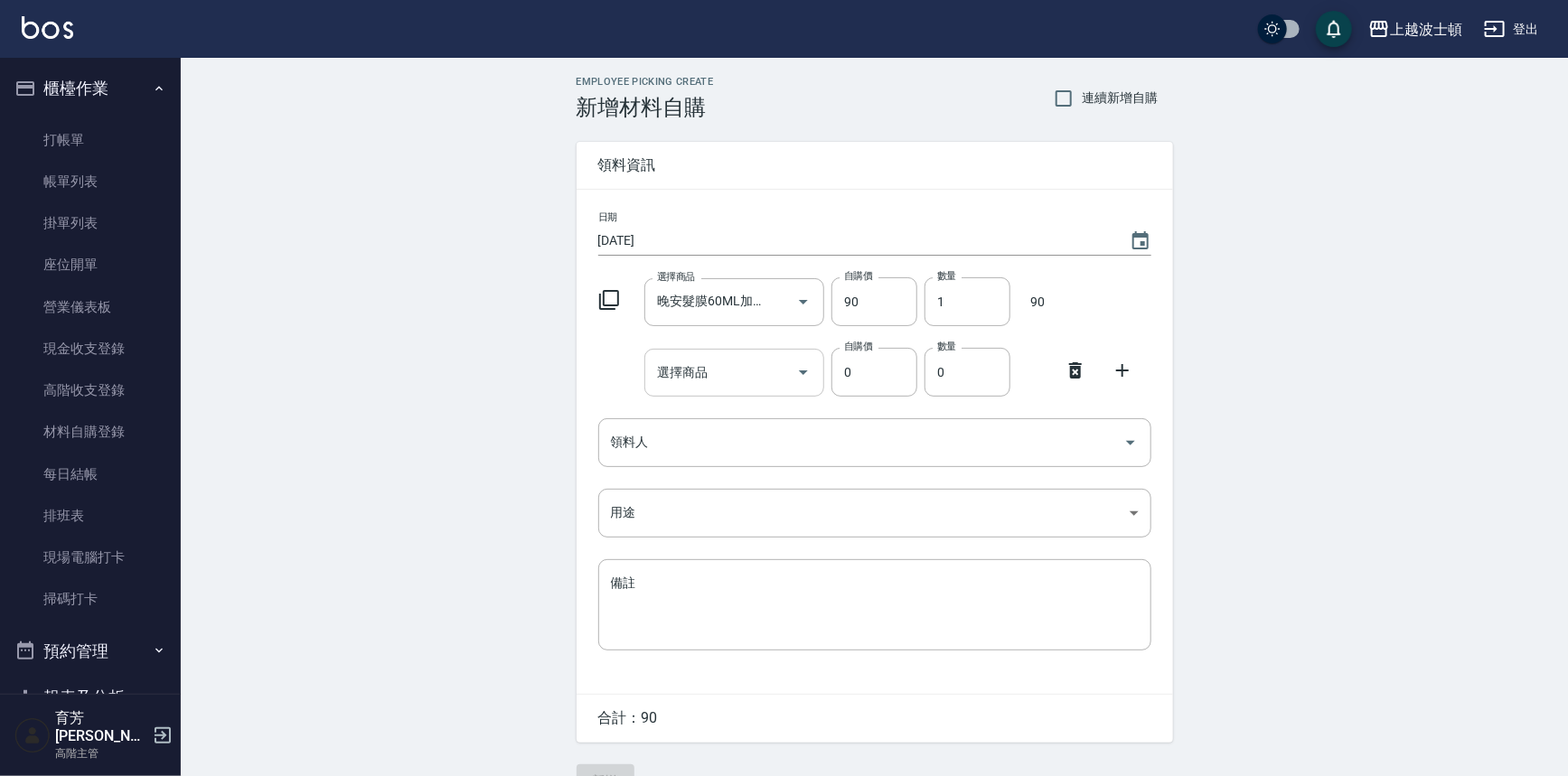
click at [694, 371] on input "選擇商品" at bounding box center [720, 372] width 137 height 31
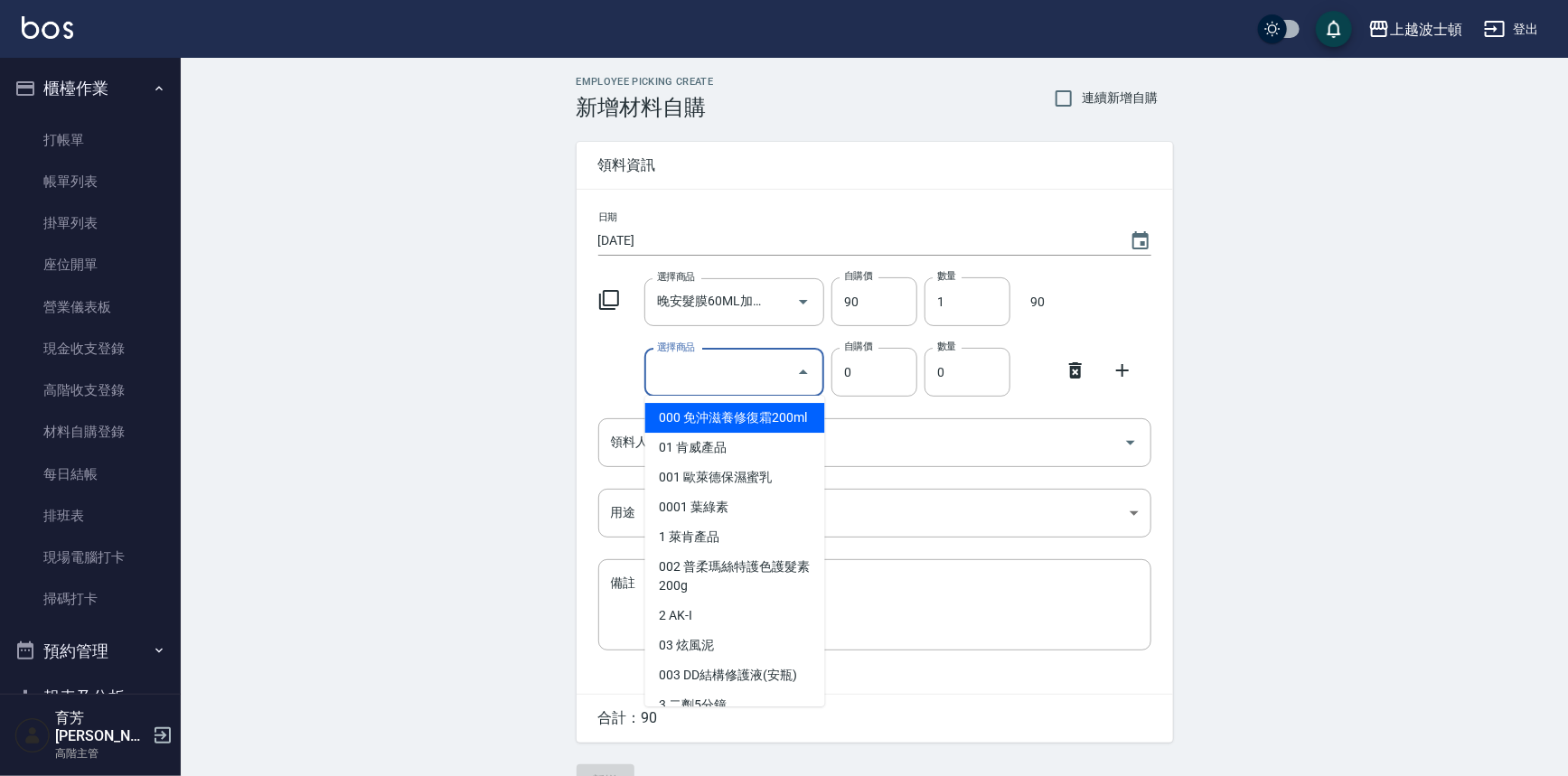
type input "川越染膏雙氧"
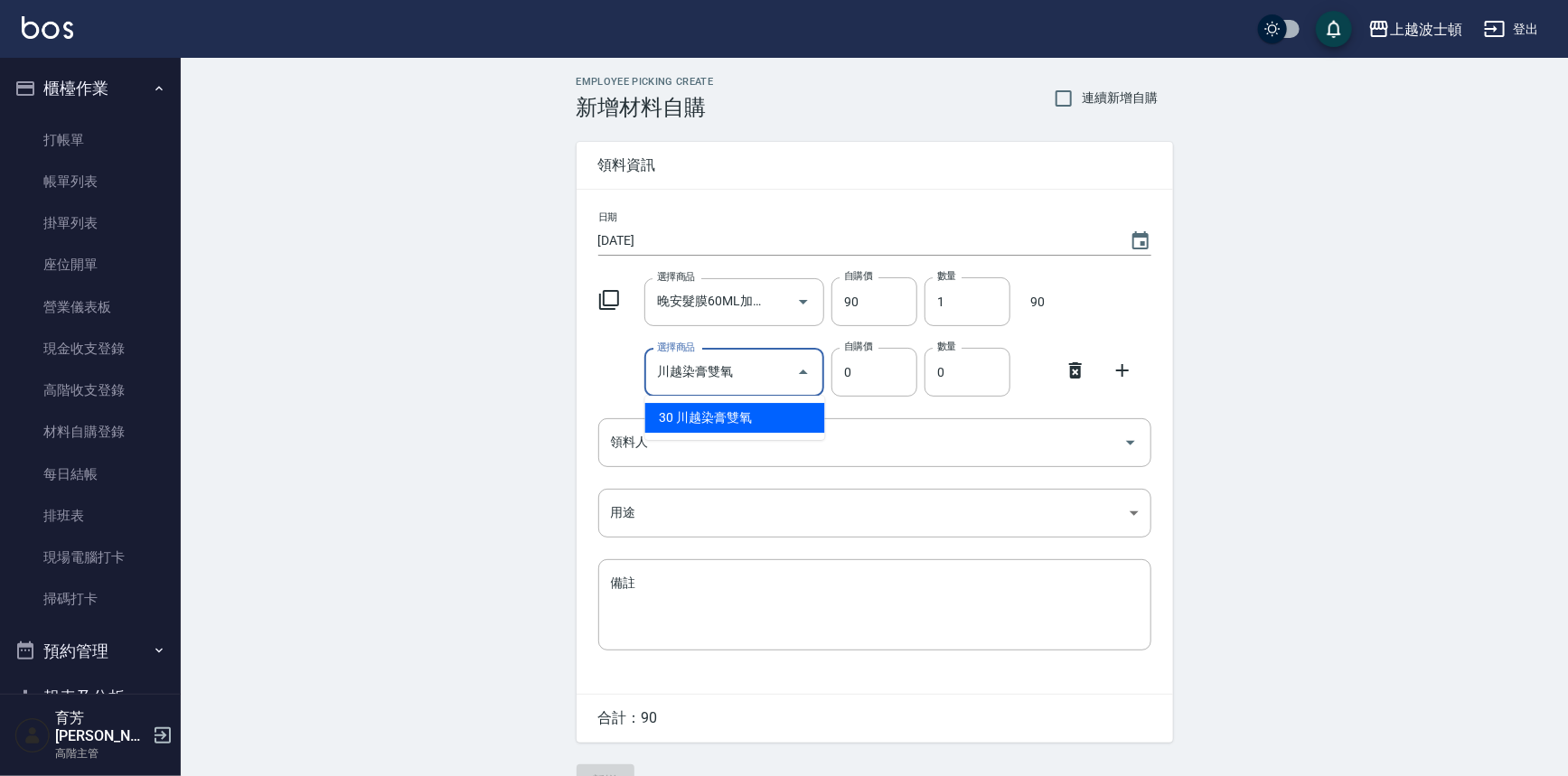
click at [740, 414] on li "30 川越染膏雙氧" at bounding box center [735, 417] width 180 height 29
type input "137"
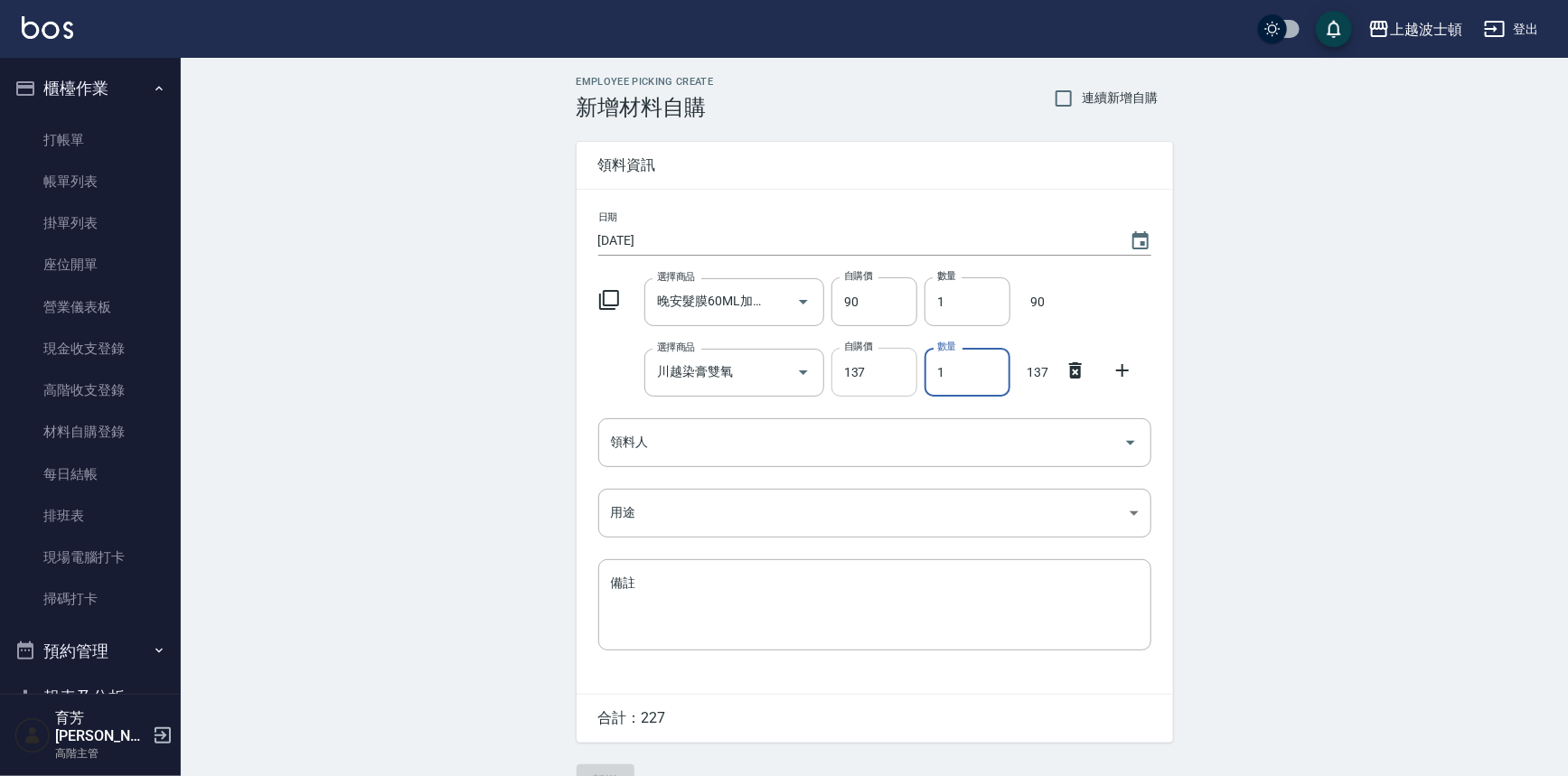
drag, startPoint x: 966, startPoint y: 365, endPoint x: 902, endPoint y: 393, distance: 69.9
click at [902, 393] on div "選擇商品 川越染膏雙氧 選擇商品 自購價 137 自購價 數量 1 數量 137" at bounding box center [871, 368] width 560 height 56
type input "2"
click at [1124, 361] on icon at bounding box center [1123, 370] width 22 height 22
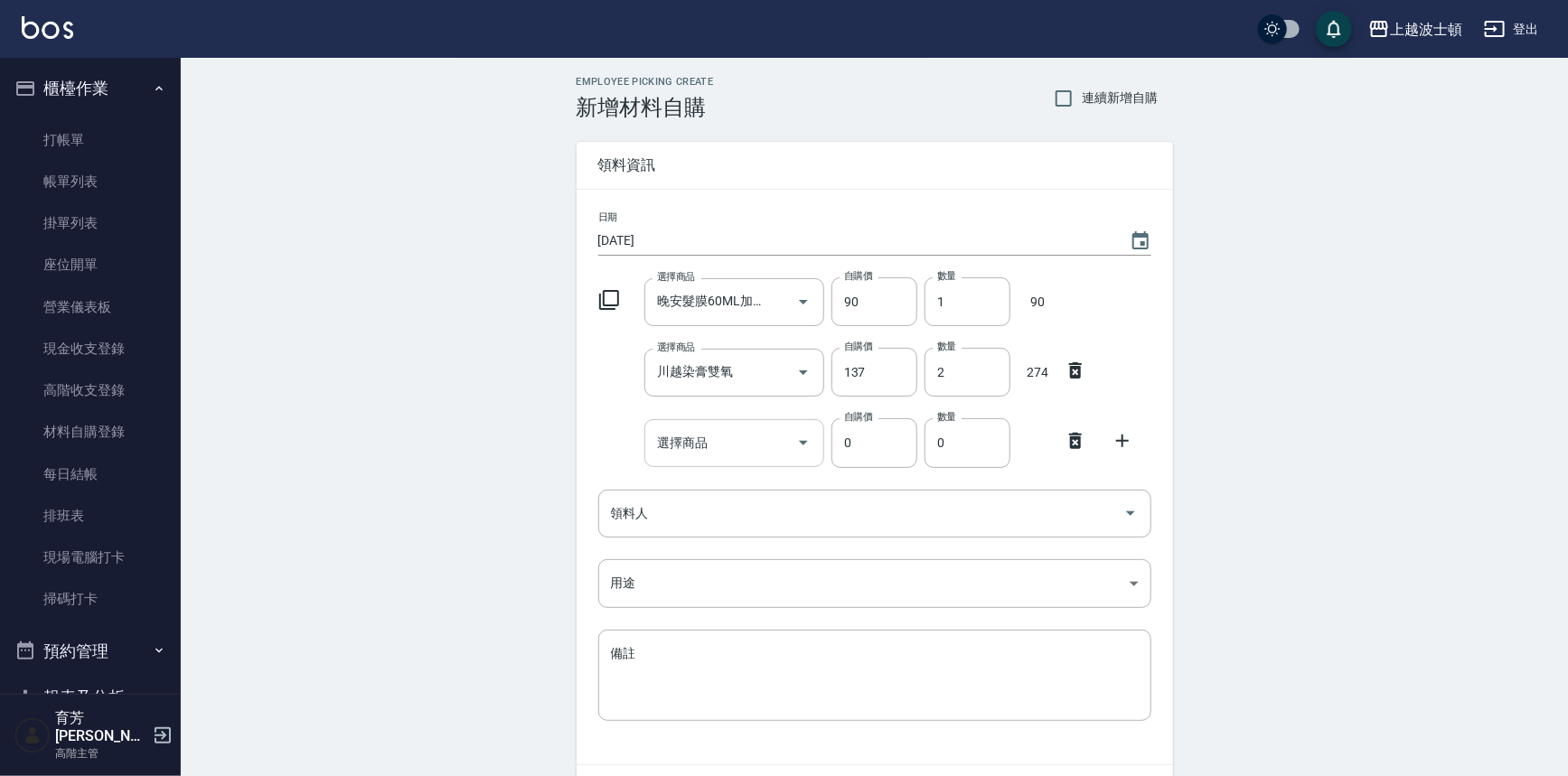
click at [688, 441] on input "選擇商品" at bounding box center [720, 443] width 137 height 31
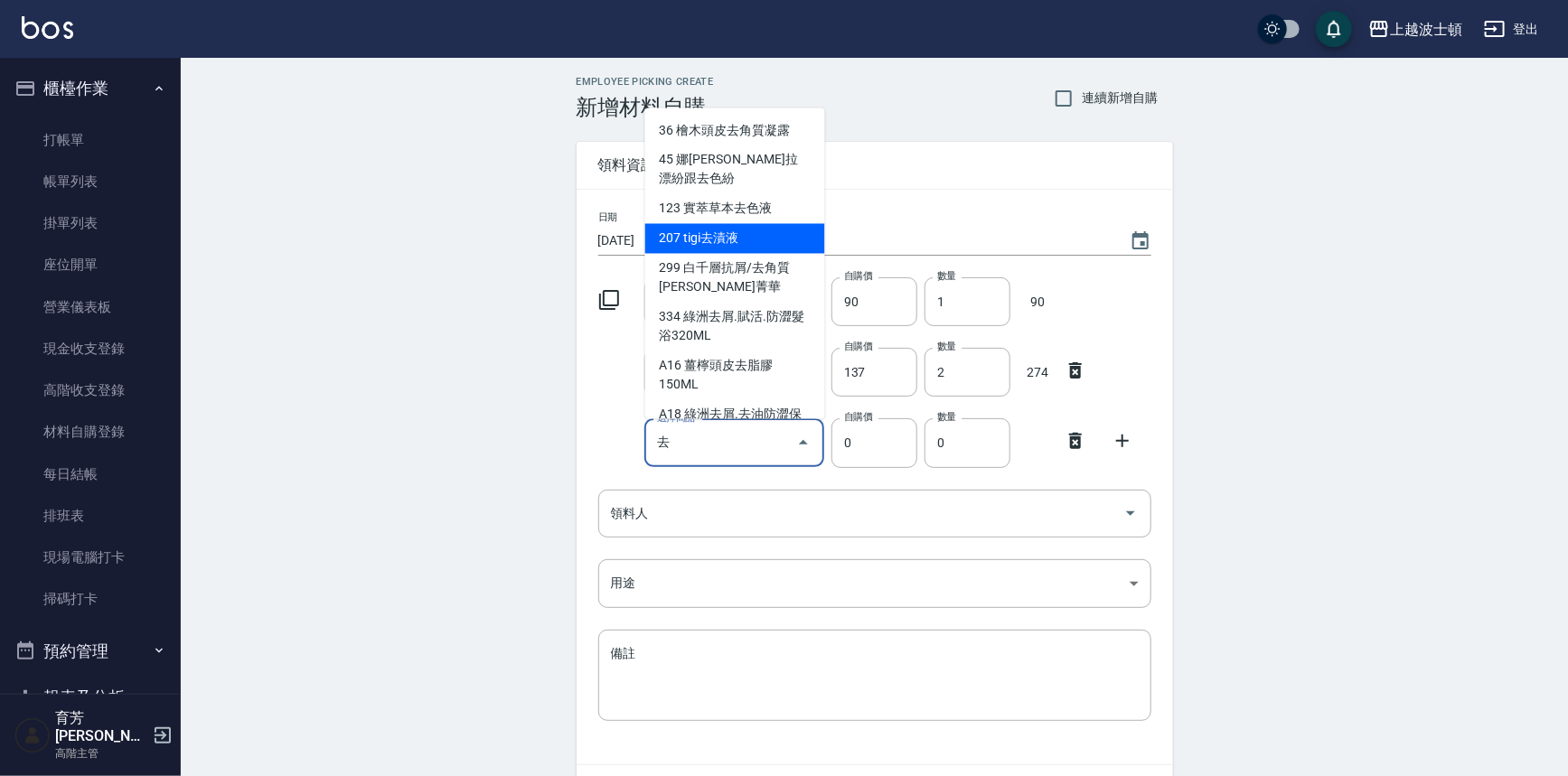
click at [743, 225] on li "207 tigi去漬液" at bounding box center [735, 239] width 180 height 29
type input "tigi去漬液"
type input "200"
type input "1"
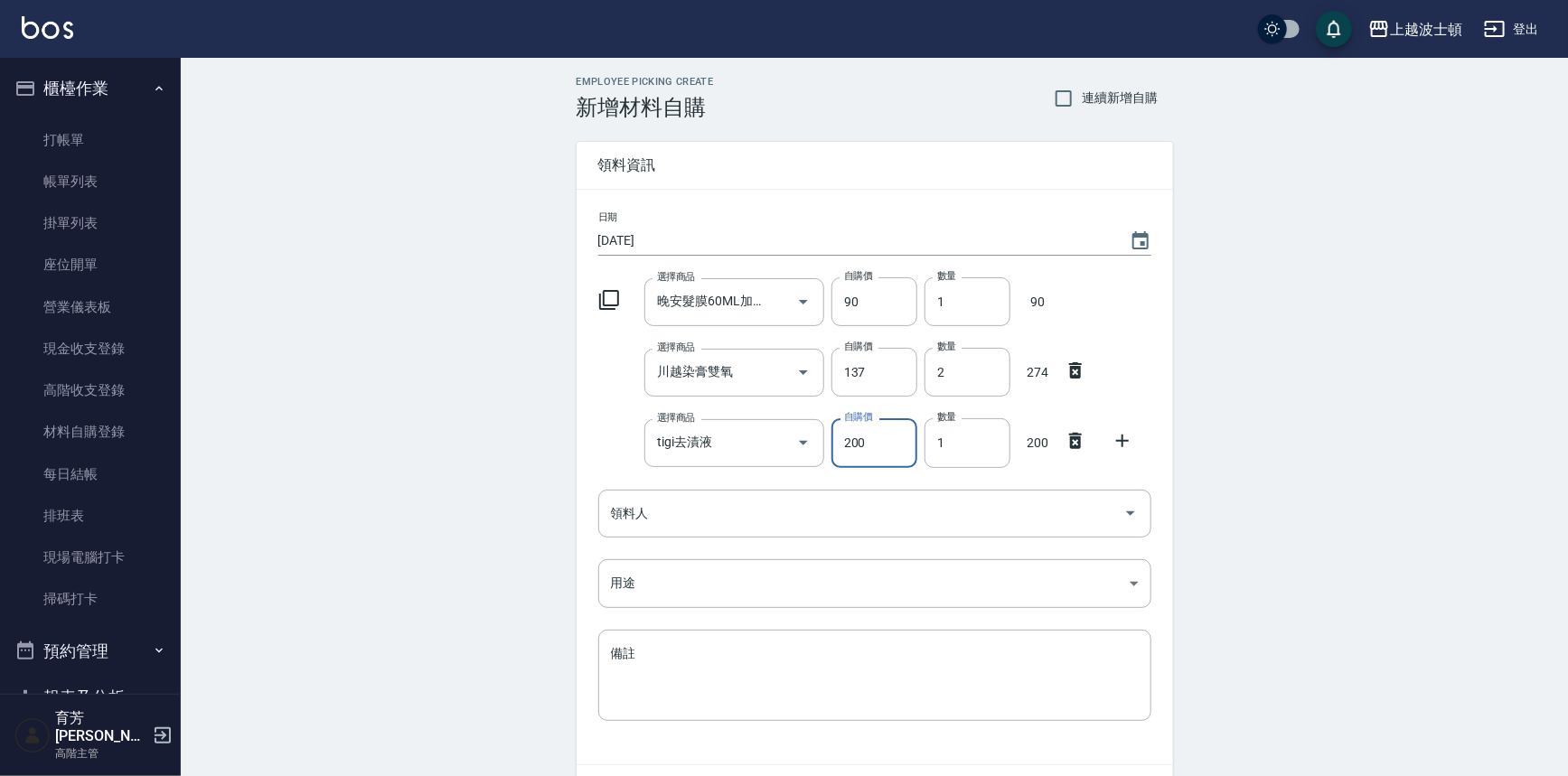
click at [1125, 440] on icon at bounding box center [1123, 441] width 22 height 22
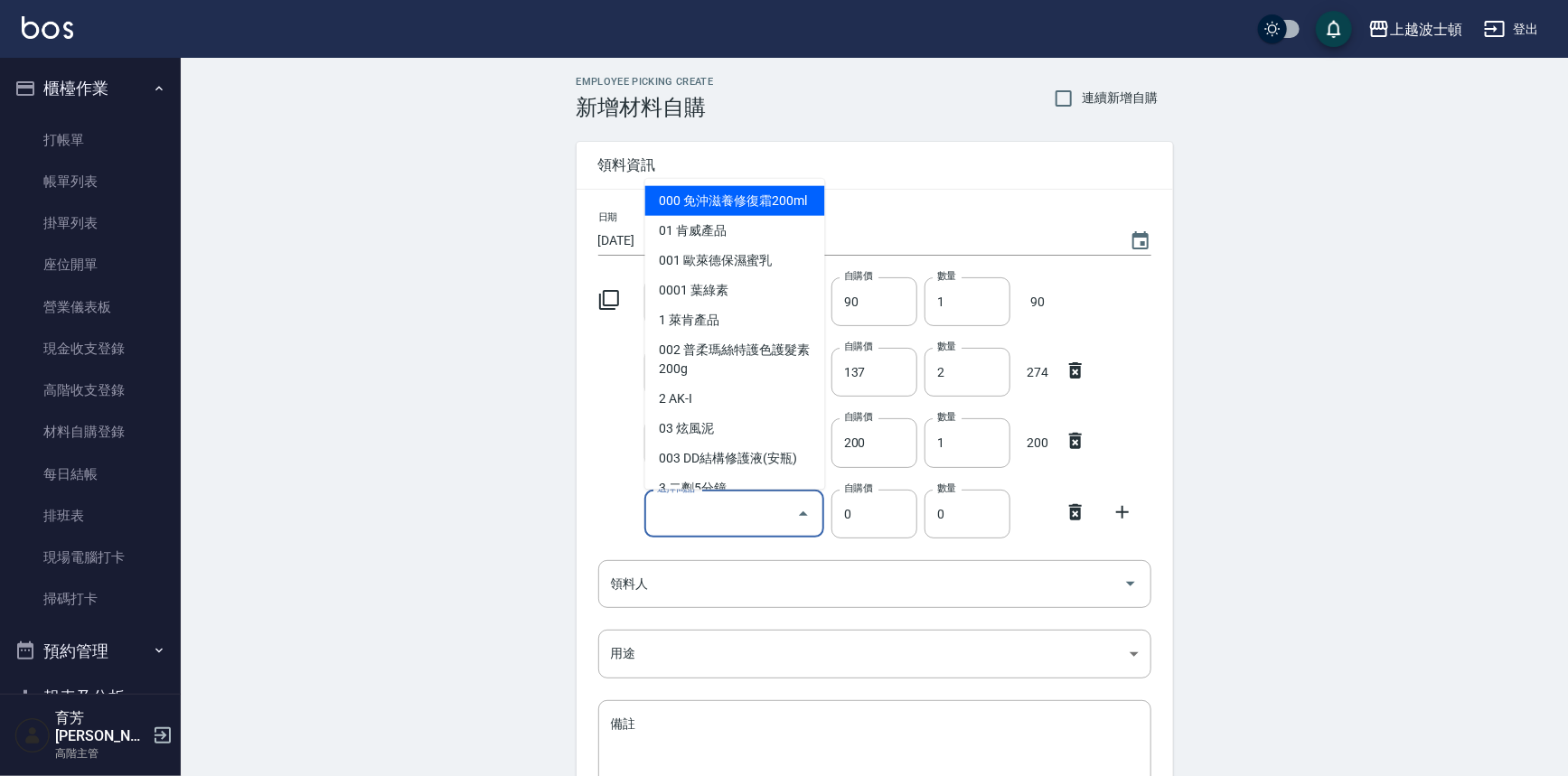
click at [672, 518] on input "選擇商品" at bounding box center [720, 514] width 137 height 31
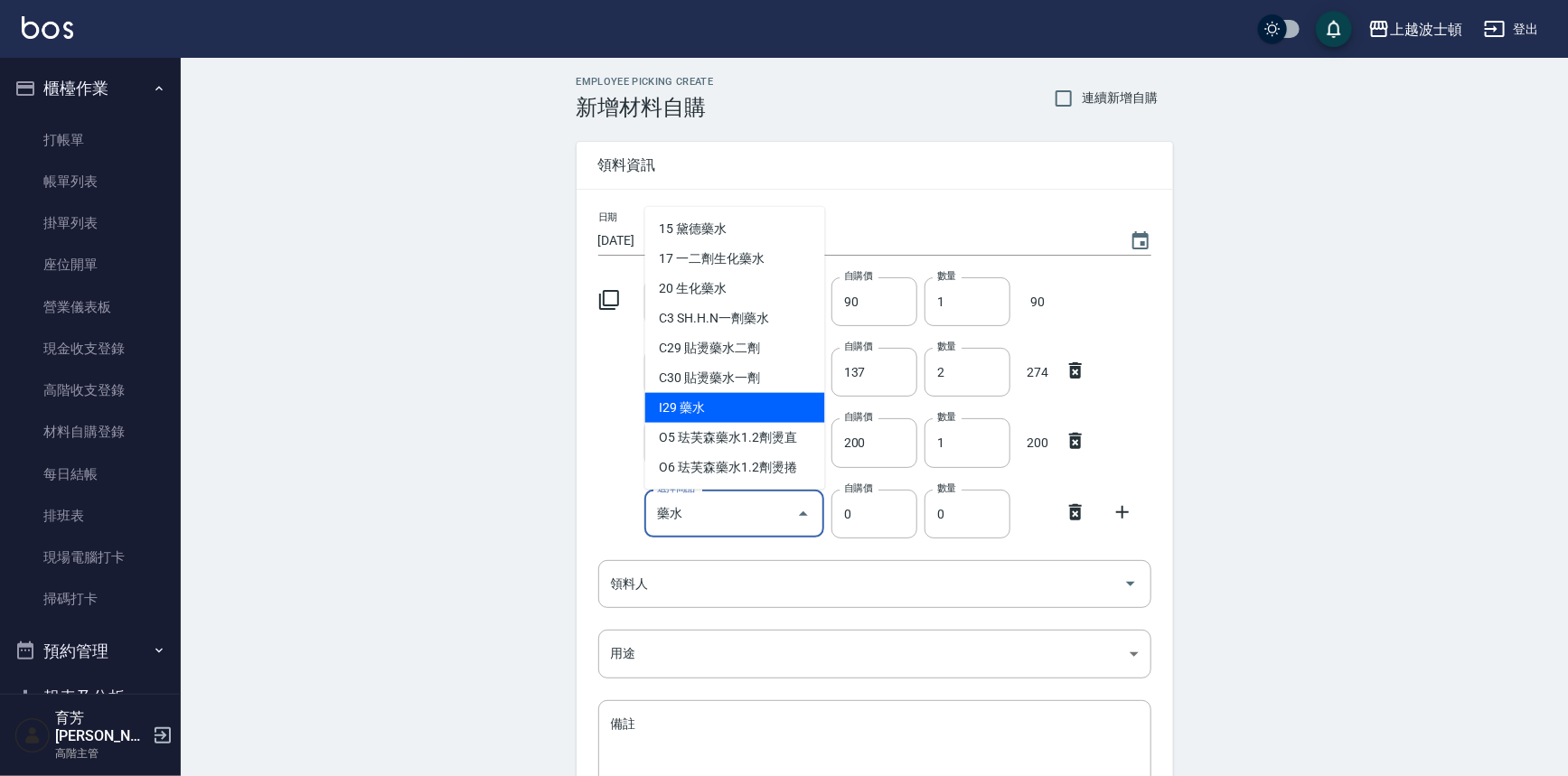
click at [701, 404] on li "I29 藥水" at bounding box center [735, 408] width 180 height 29
type input "藥水"
type input "260"
type input "1"
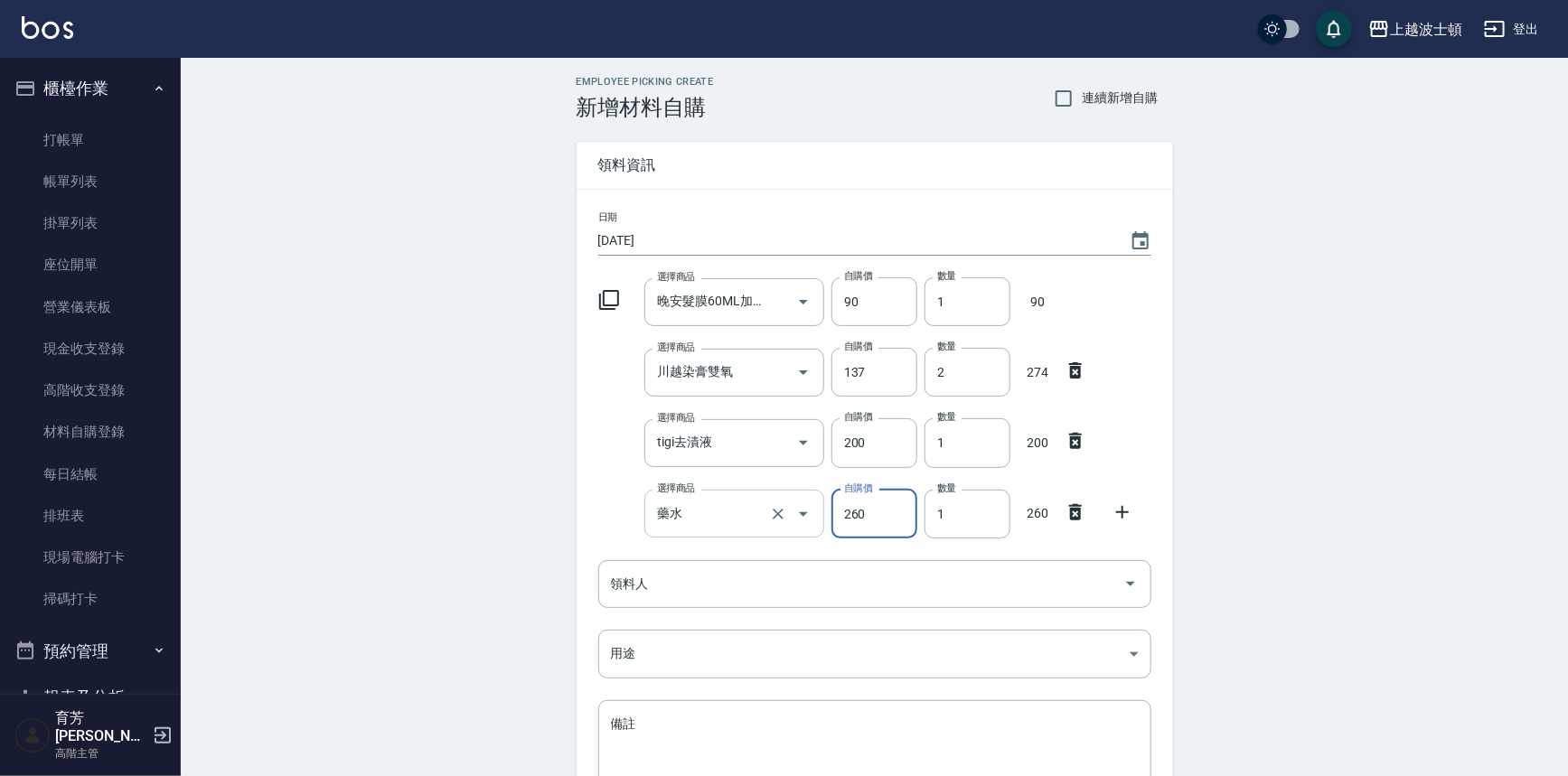
drag, startPoint x: 876, startPoint y: 508, endPoint x: 797, endPoint y: 531, distance: 82.3
click at [797, 531] on div "選擇商品 藥水 選擇商品 自購價 260 自購價 數量 1 數量 260" at bounding box center [871, 510] width 560 height 56
type input "645"
click at [1117, 510] on icon at bounding box center [1123, 513] width 22 height 22
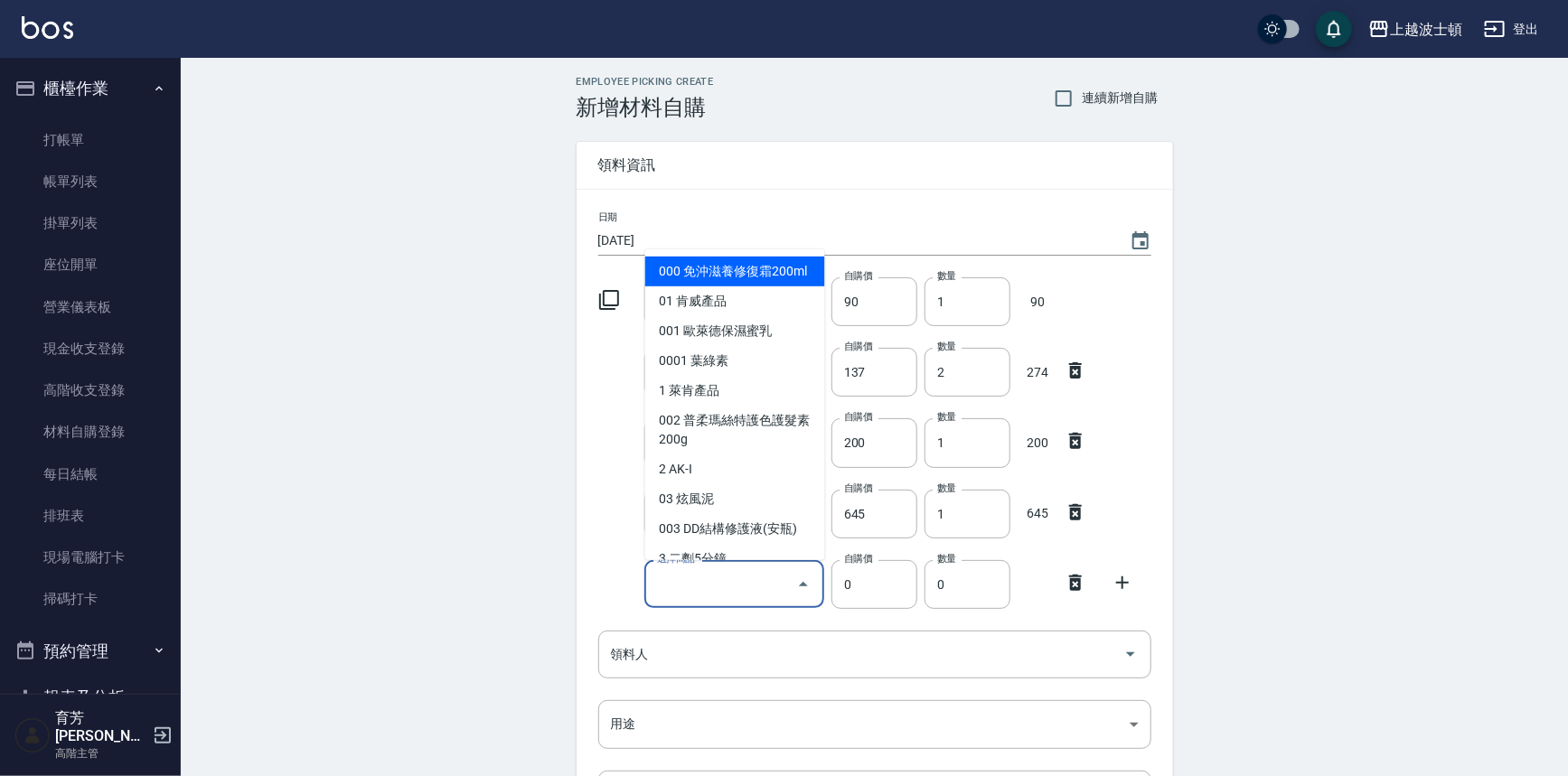
click at [704, 586] on input "選擇商品" at bounding box center [720, 584] width 137 height 31
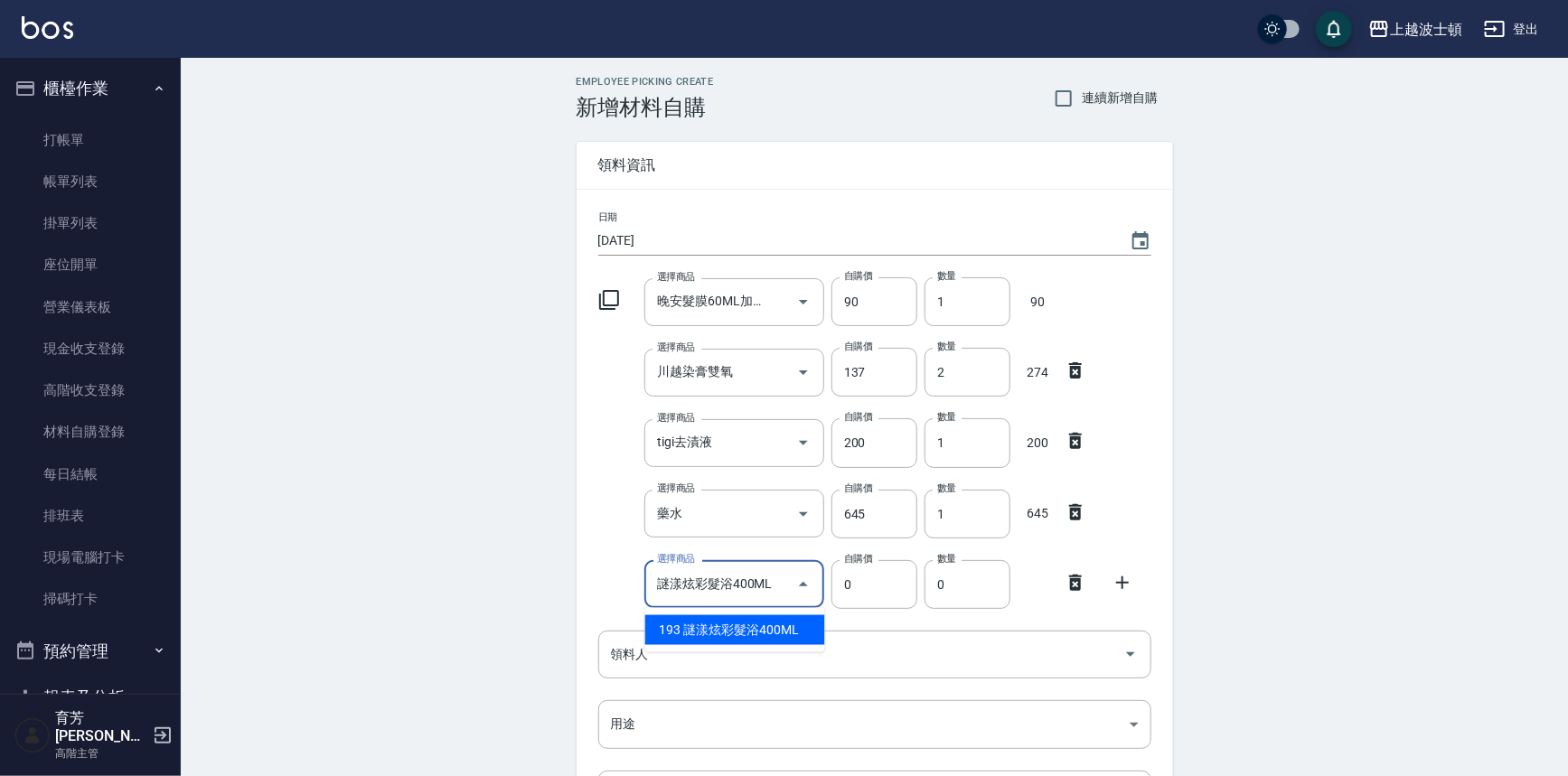
click at [805, 631] on li "193 謎漾炫彩髮浴400ML" at bounding box center [735, 630] width 180 height 29
type input "謎漾炫彩髮浴400ML"
type input "400"
type input "1"
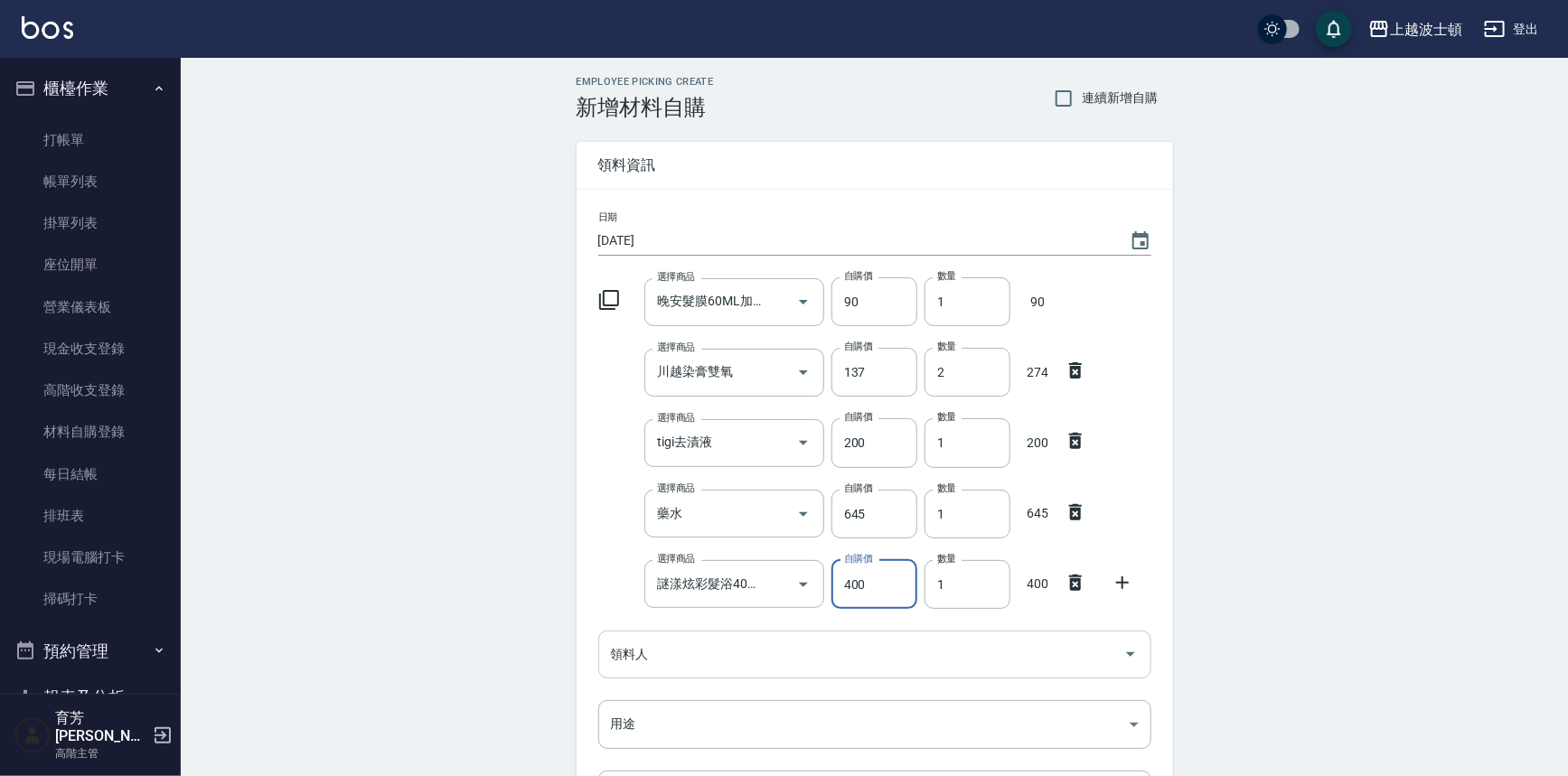
click at [719, 635] on div "領料人" at bounding box center [874, 654] width 553 height 48
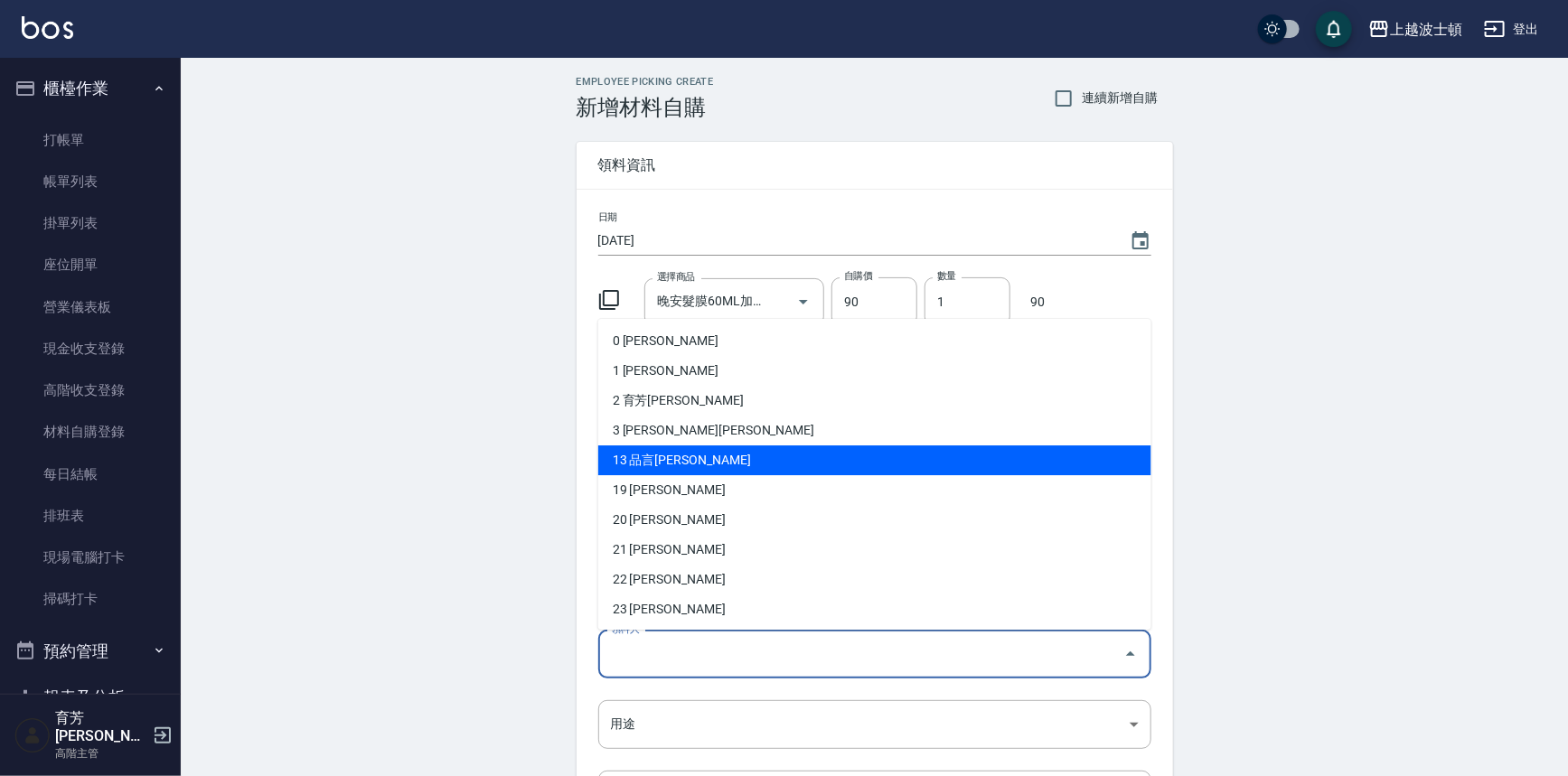
click at [637, 460] on li "13 品言[PERSON_NAME]" at bounding box center [874, 461] width 553 height 29
type input "品言陳"
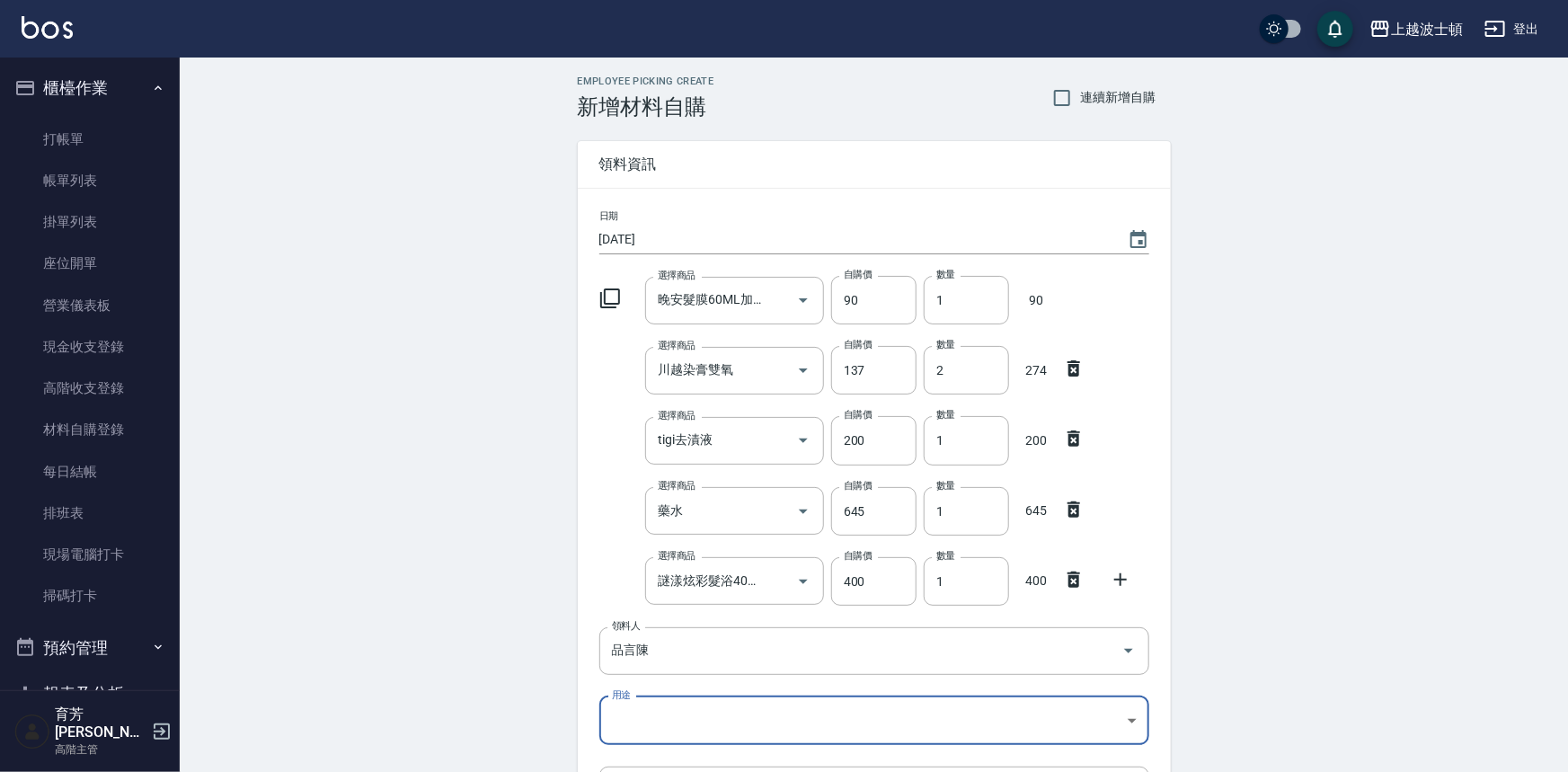
click at [623, 710] on body "上越波士頓 登出 櫃檯作業 打帳單 帳單列表 掛單列表 座位開單 營業儀表板 現金收支登錄 高階收支登錄 材料自購登錄 每日結帳 排班表 現場電腦打卡 掃碼打…" at bounding box center [784, 511] width 1568 height 1022
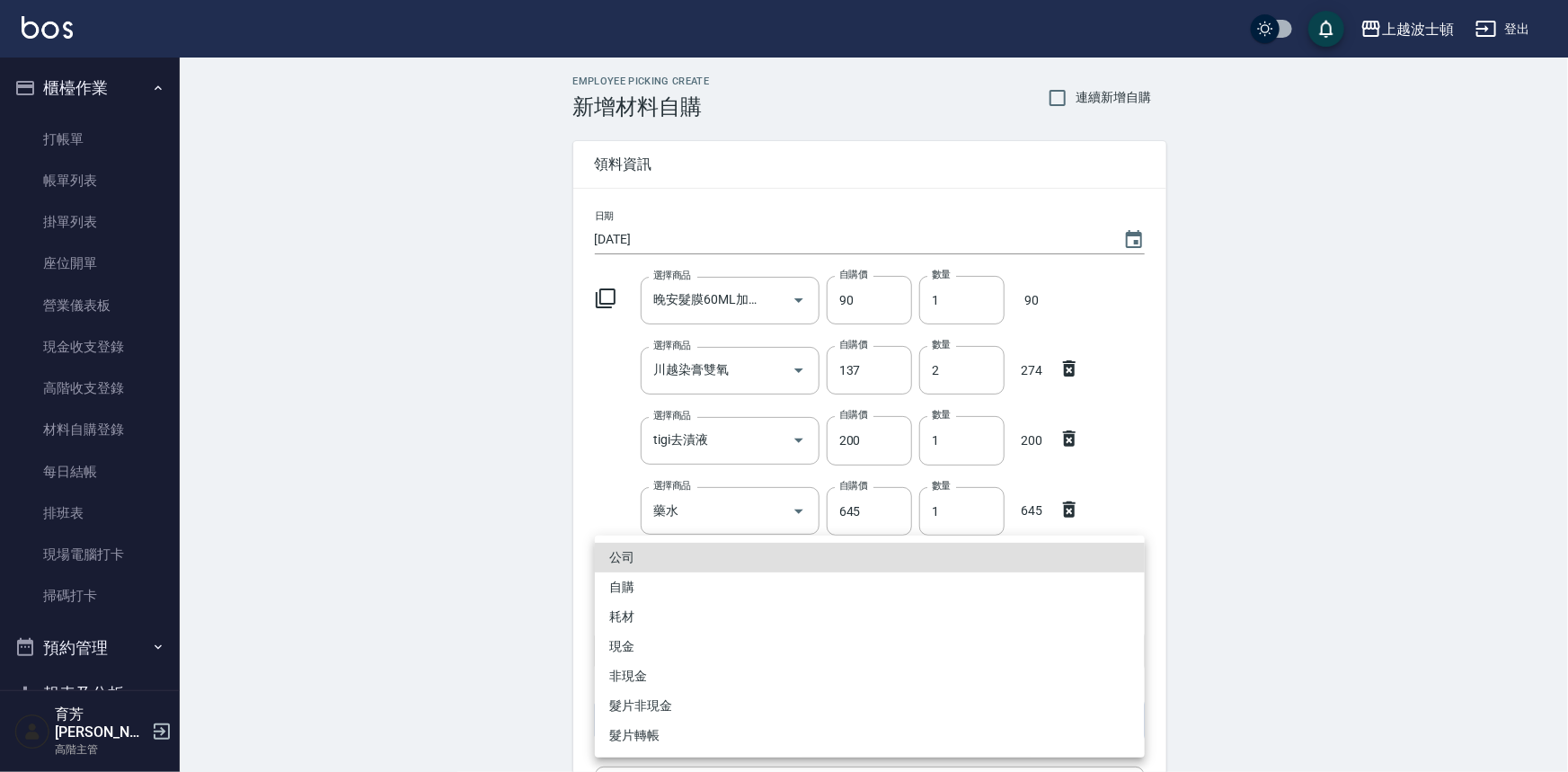
click at [617, 581] on li "自購" at bounding box center [869, 587] width 550 height 29
type input "自購"
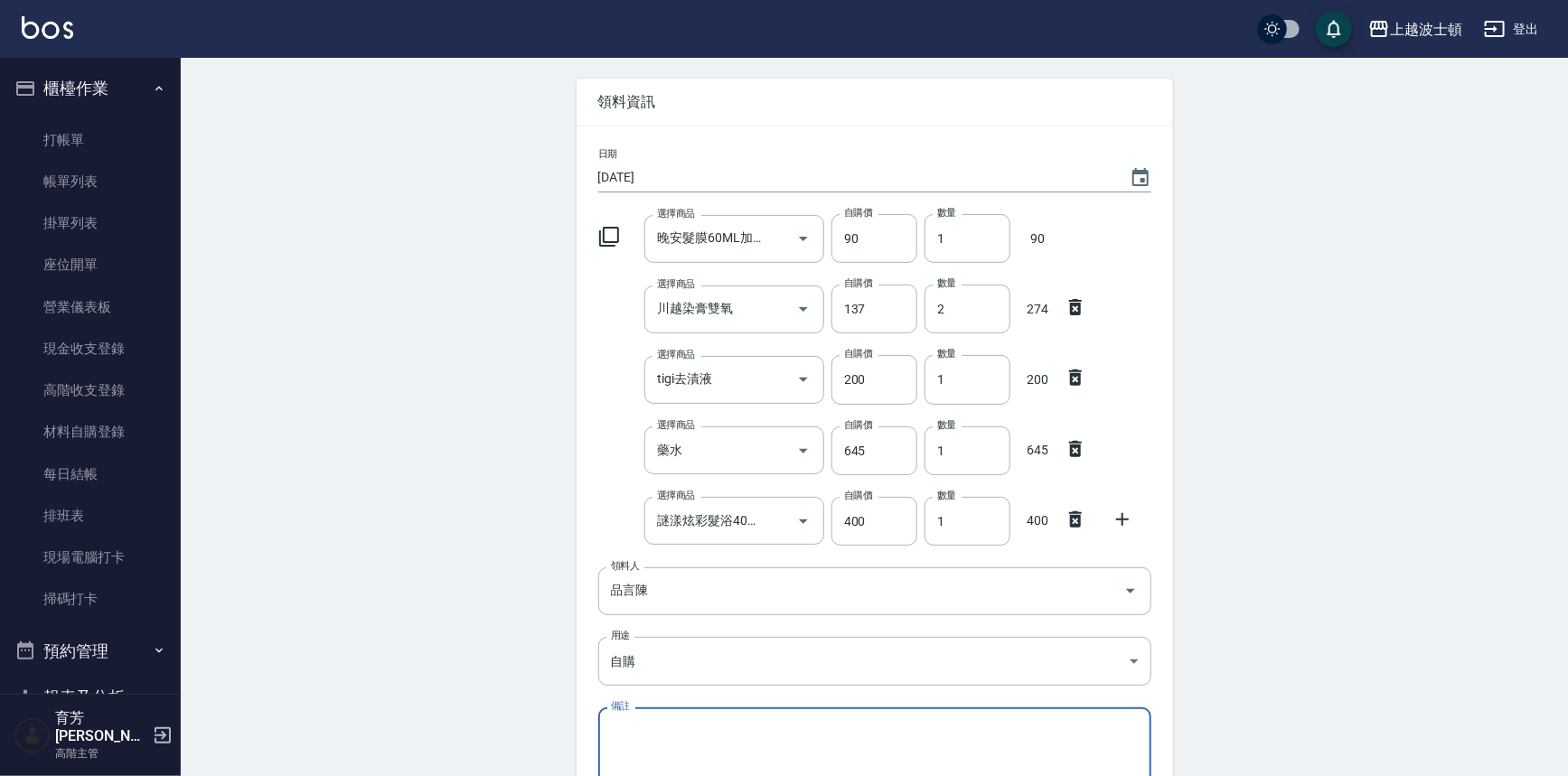
scroll to position [251, 0]
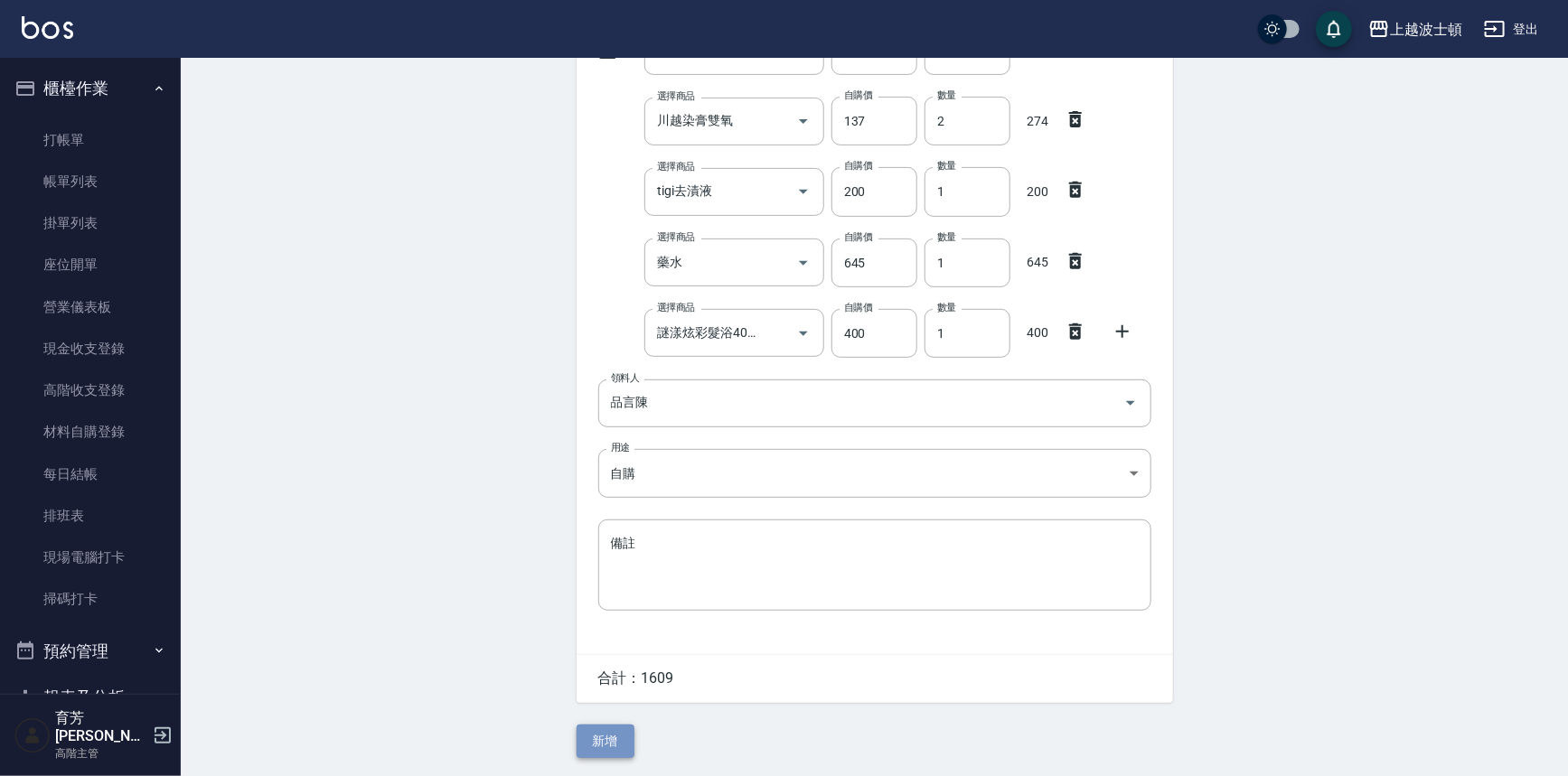
click at [618, 730] on button "新增" at bounding box center [605, 742] width 58 height 33
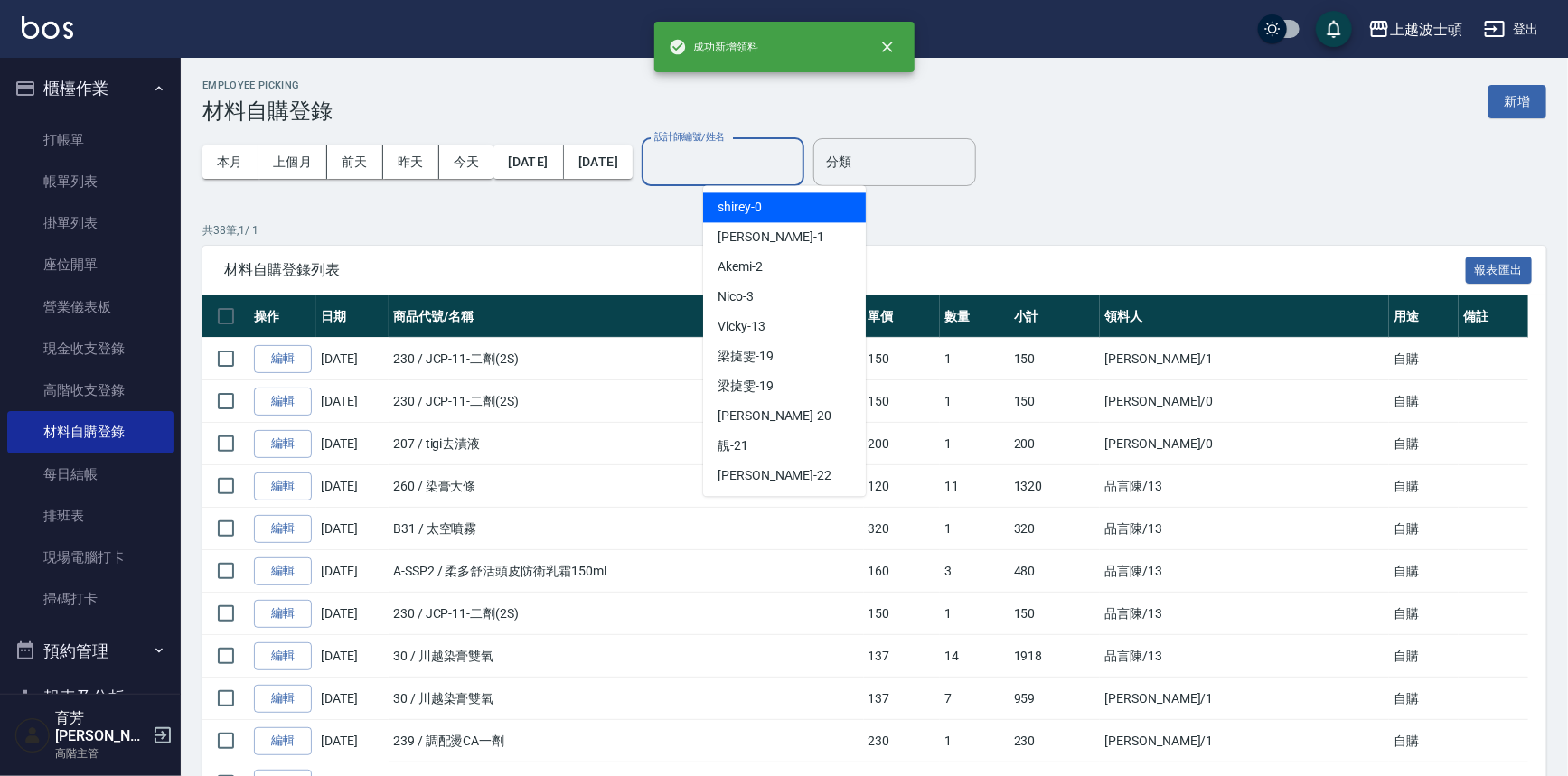
click at [741, 153] on input "設計師編號/姓名" at bounding box center [722, 162] width 146 height 31
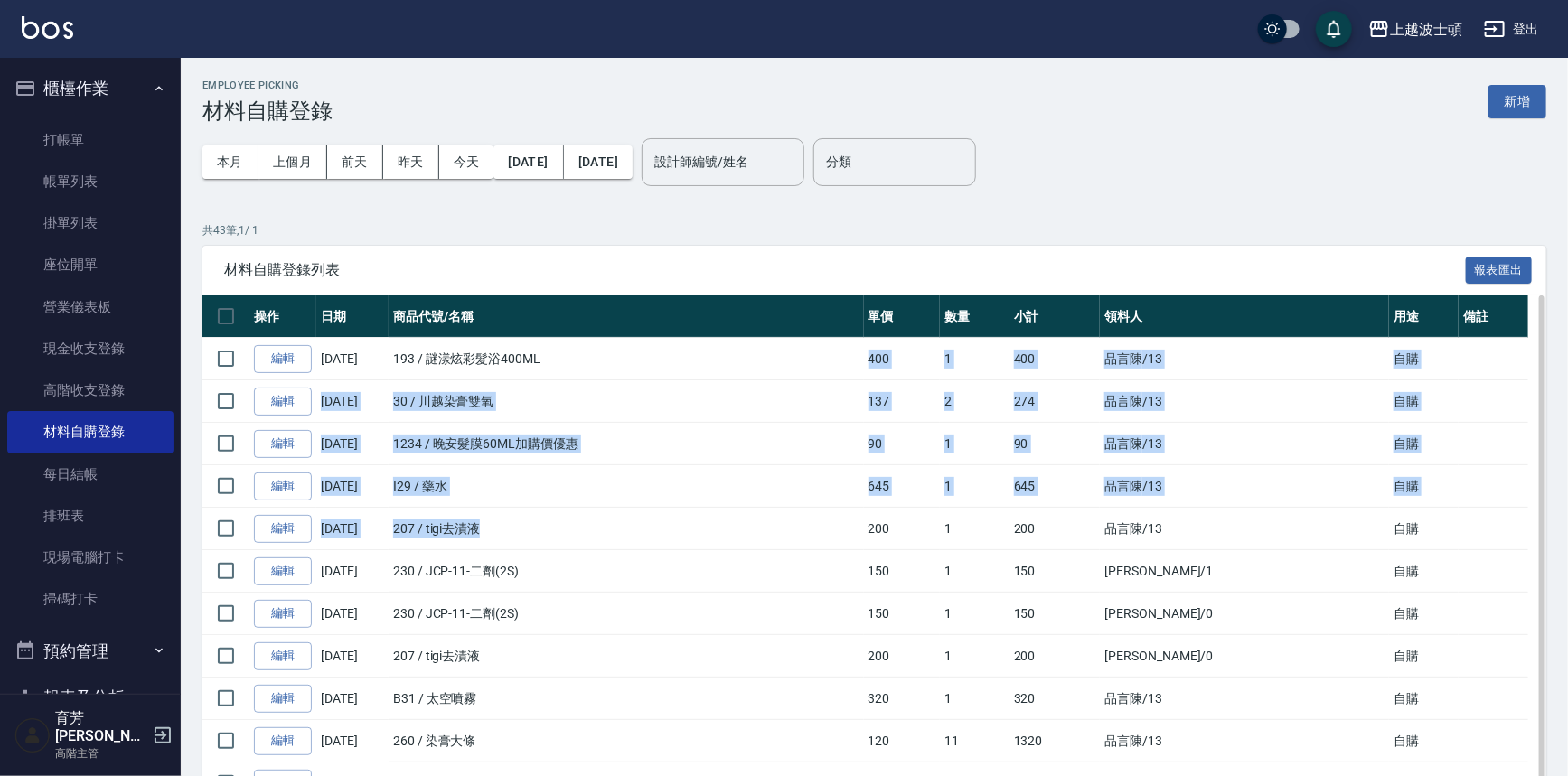
drag, startPoint x: 864, startPoint y: 360, endPoint x: 851, endPoint y: 514, distance: 154.5
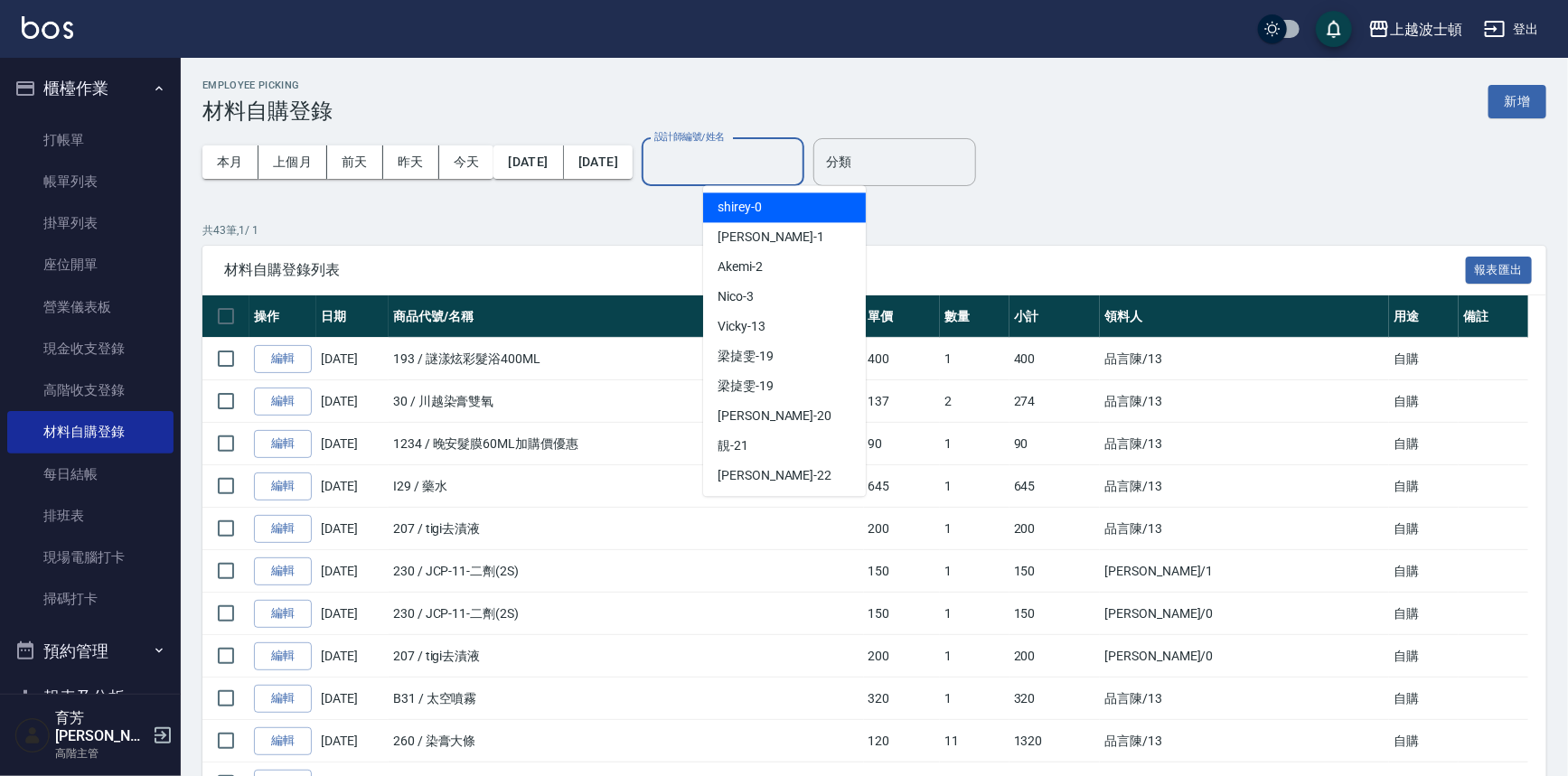
click at [796, 147] on input "設計師編號/姓名" at bounding box center [722, 162] width 146 height 31
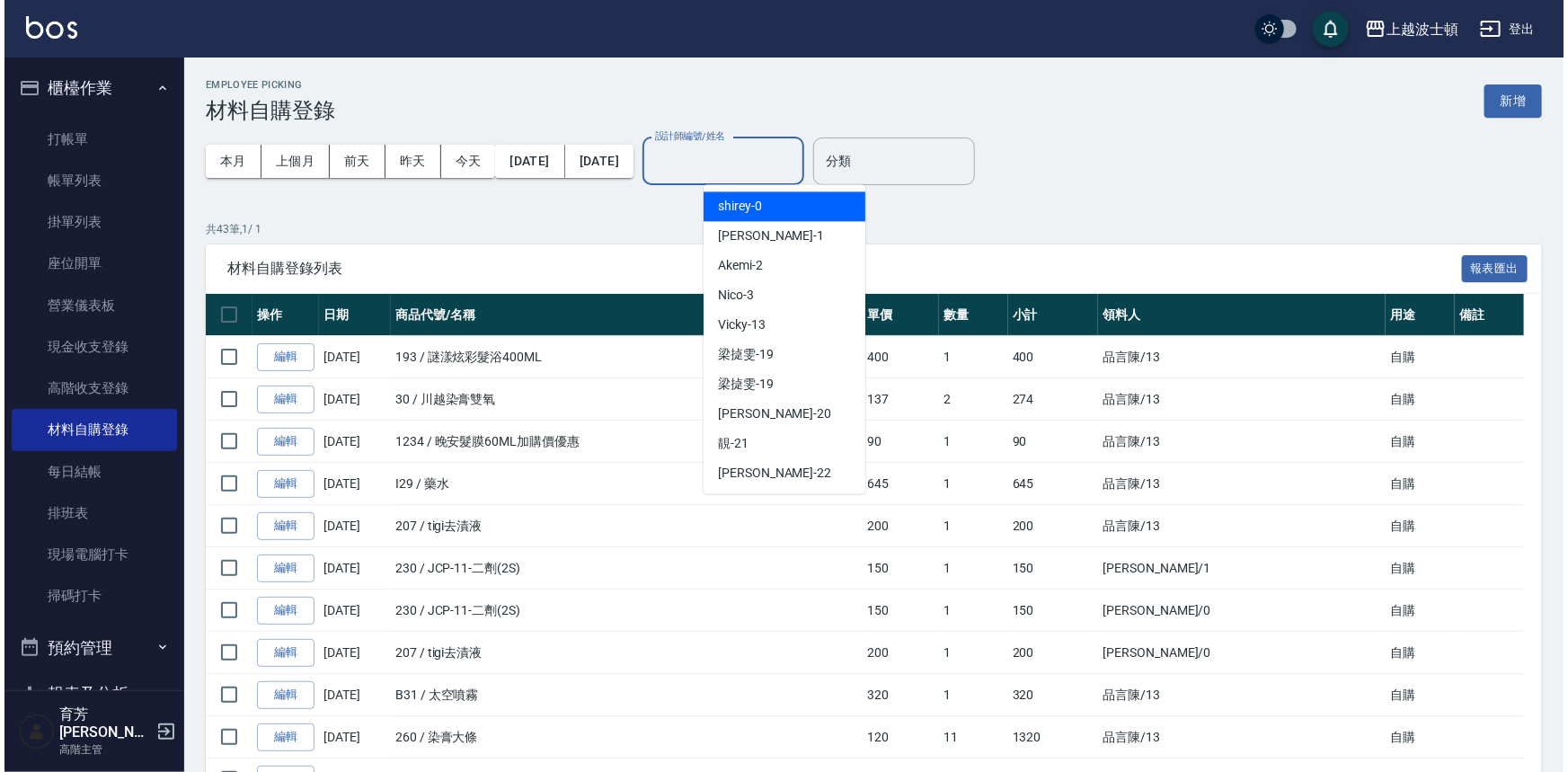
scroll to position [239, 0]
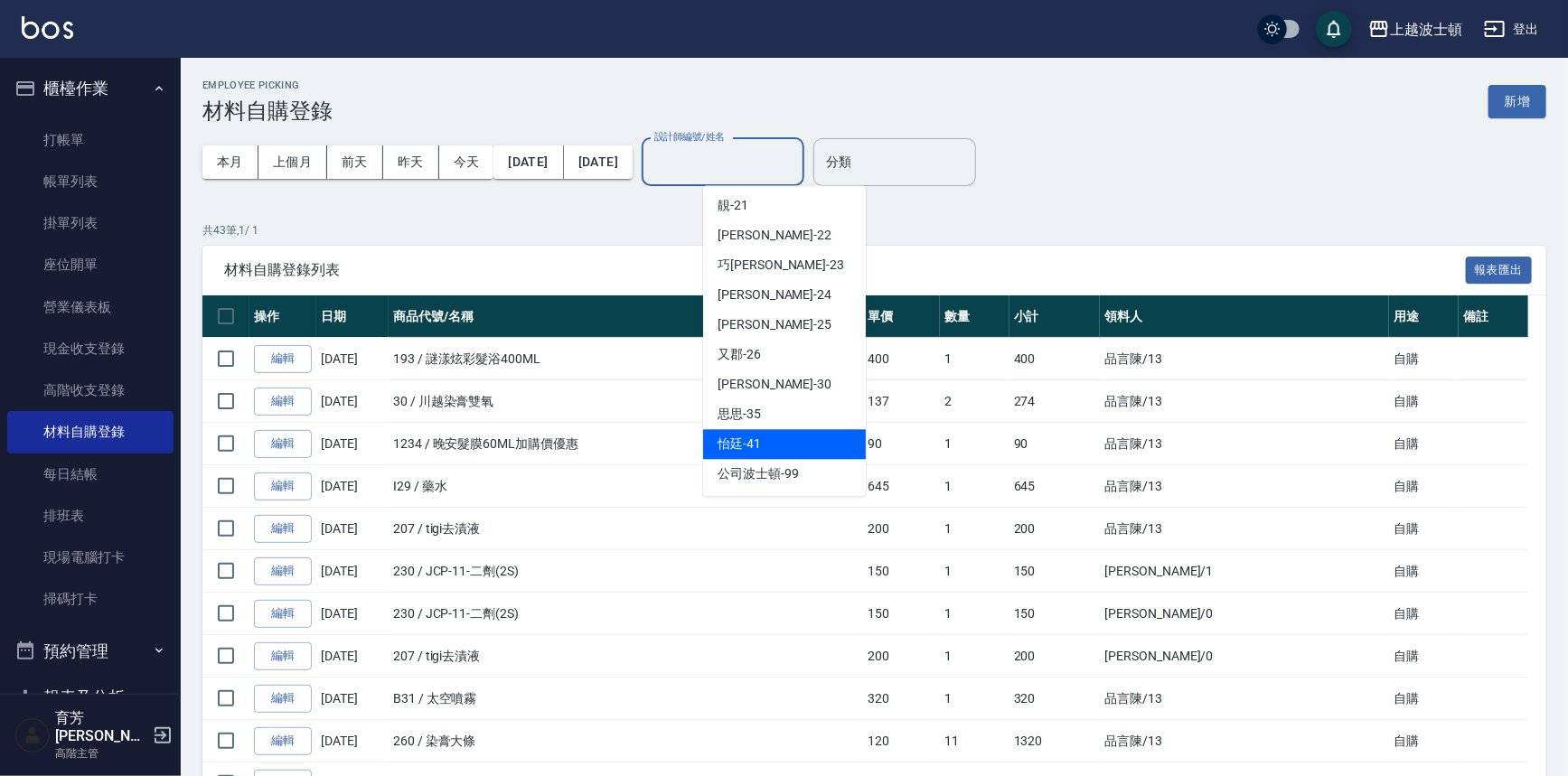
click at [756, 448] on span "怡廷 -41" at bounding box center [739, 443] width 43 height 19
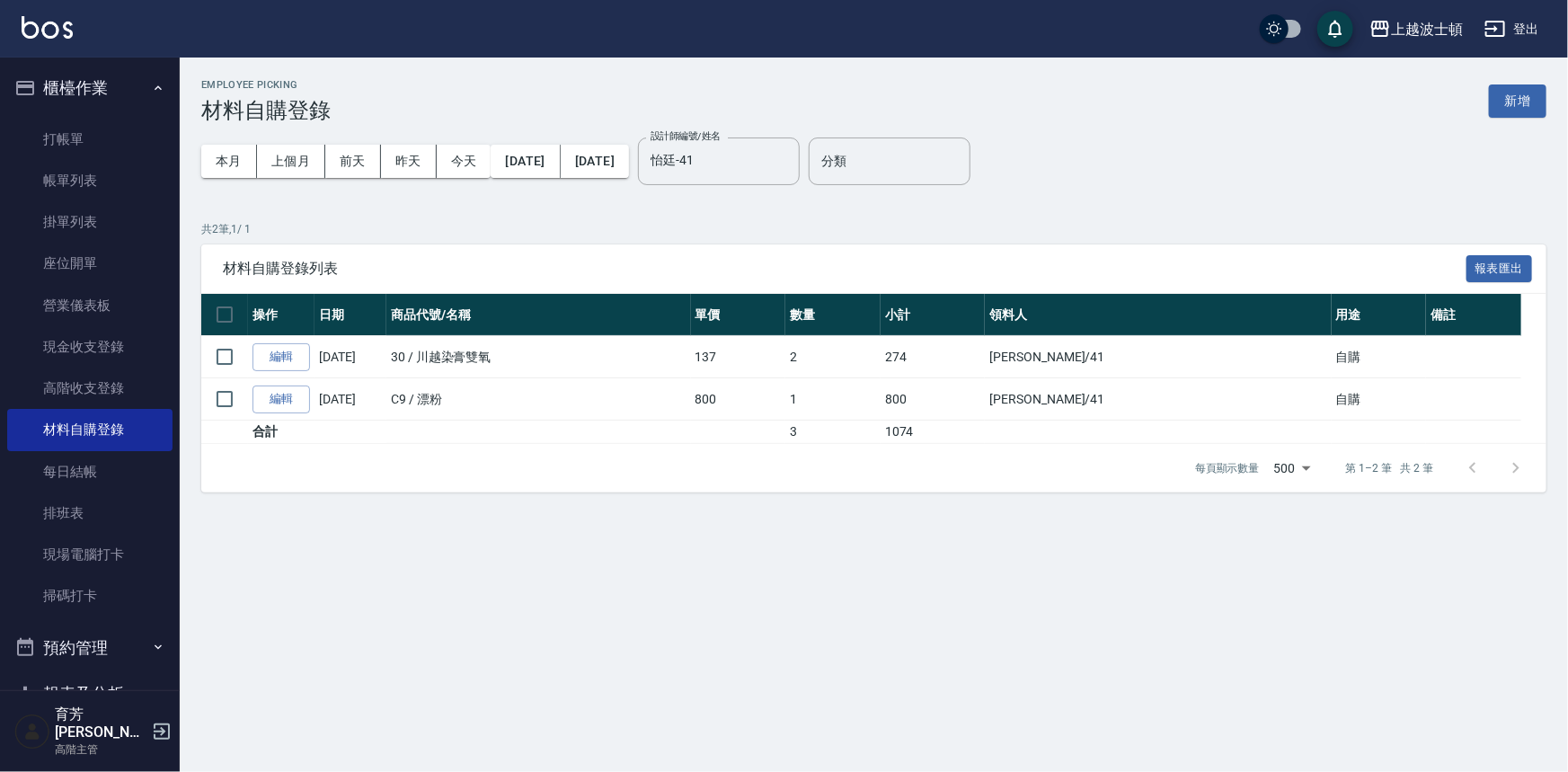
click at [958, 234] on p "共 2 筆, 1 / 1" at bounding box center [873, 229] width 1345 height 17
click at [765, 162] on input "怡廷-41" at bounding box center [704, 161] width 118 height 31
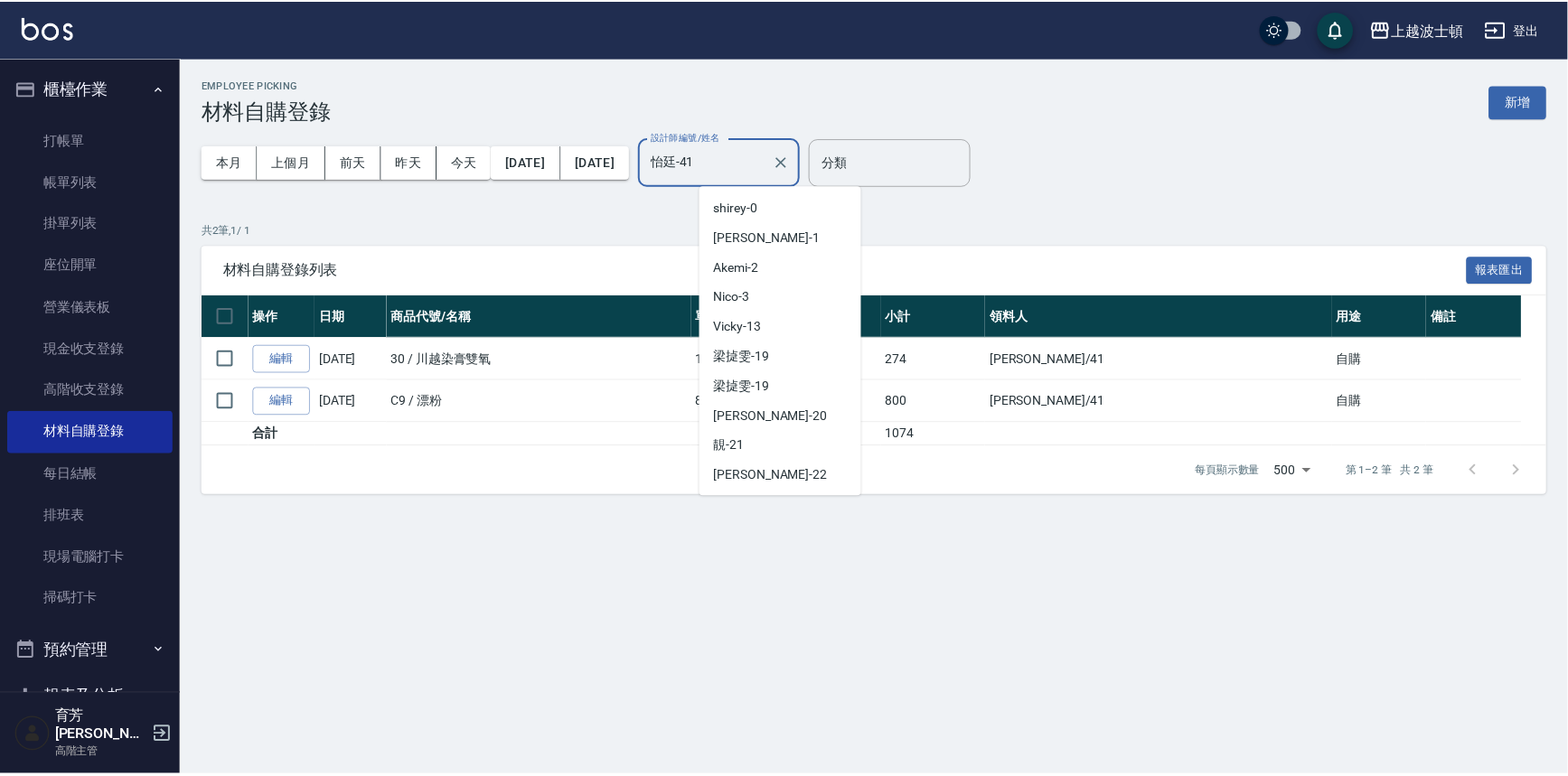
scroll to position [203, 0]
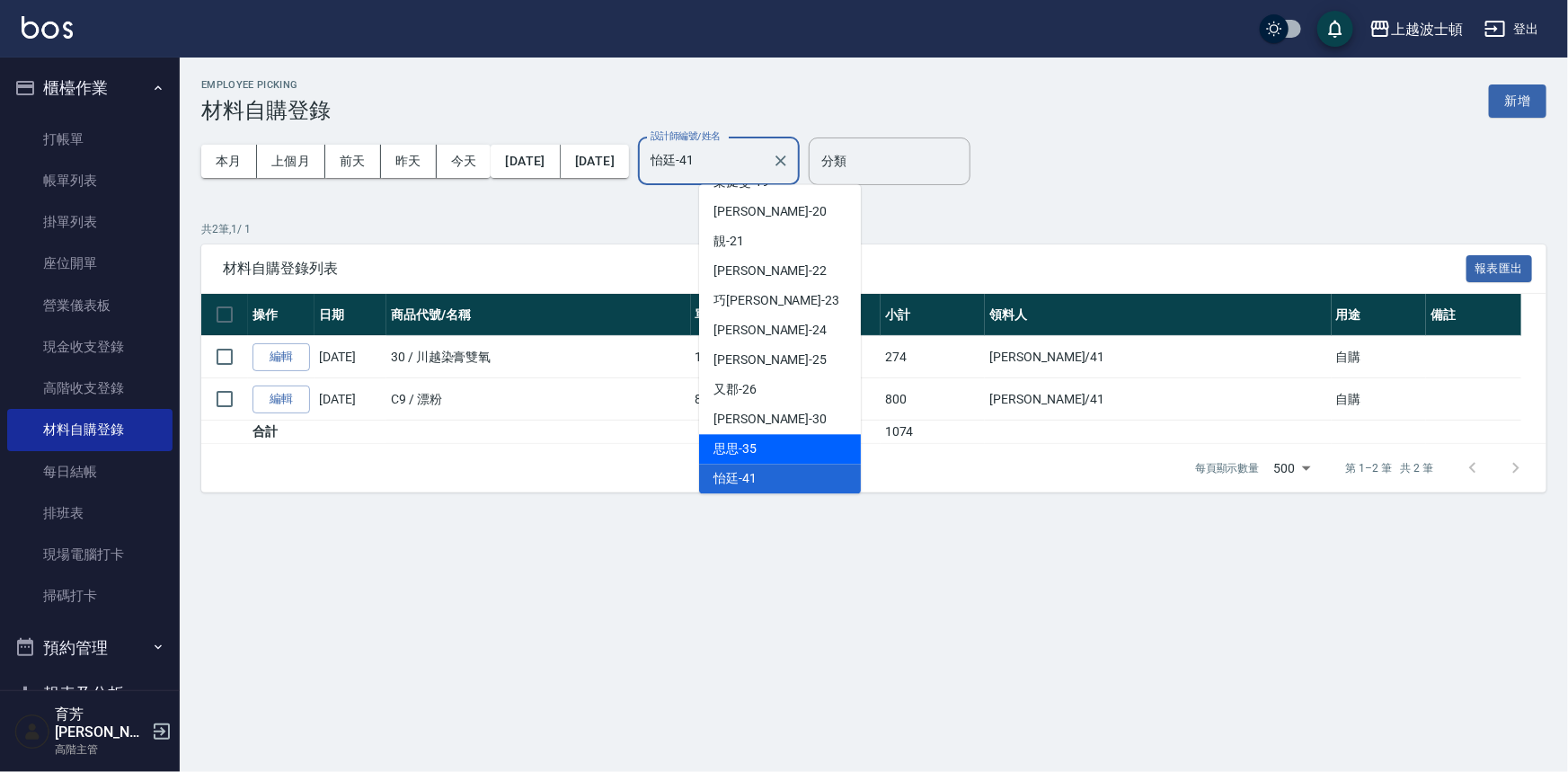
click at [777, 451] on div "思思 -35" at bounding box center [781, 449] width 162 height 29
type input "思思-35"
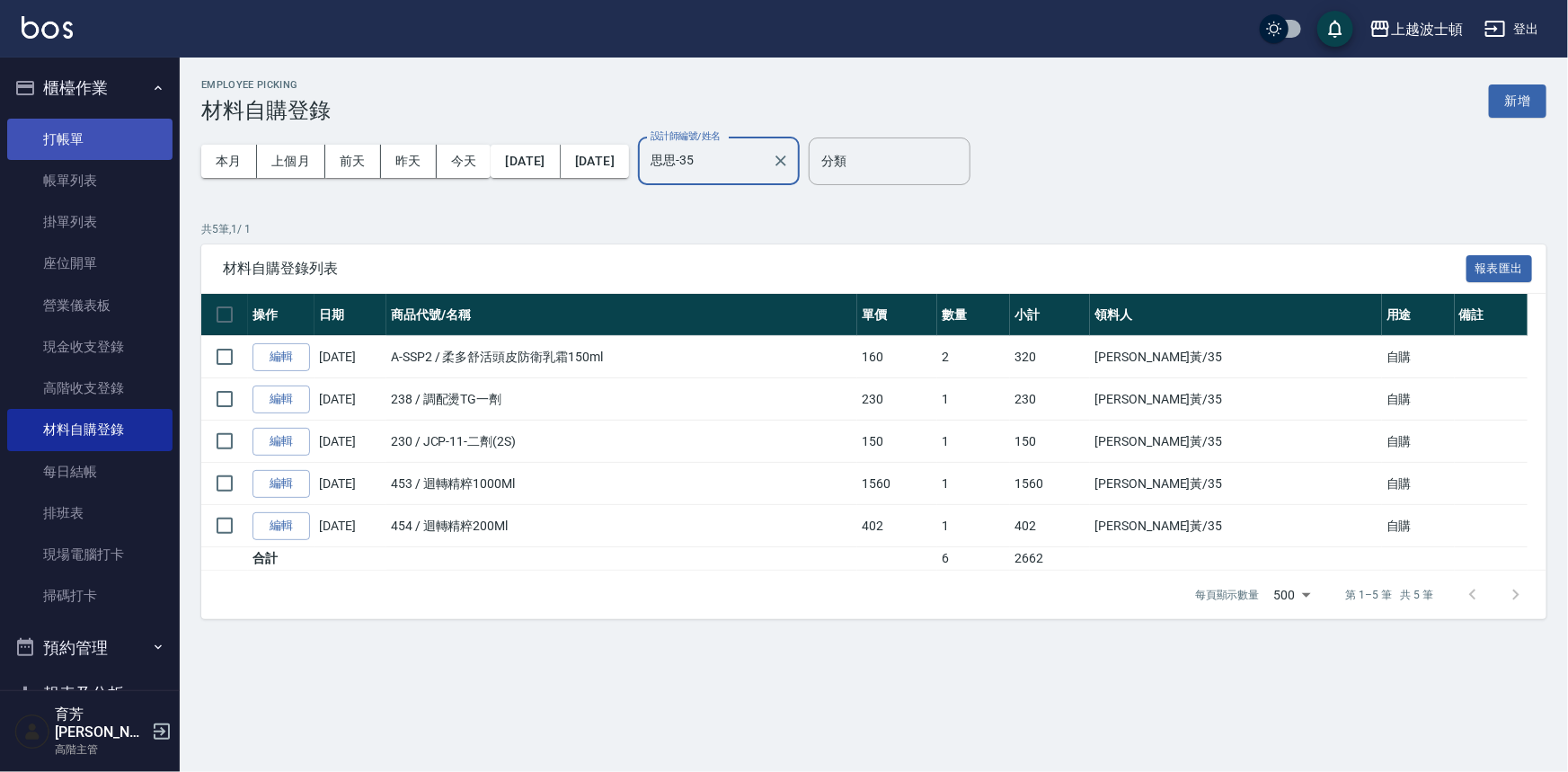
click at [56, 146] on link "打帳單" at bounding box center [89, 139] width 165 height 41
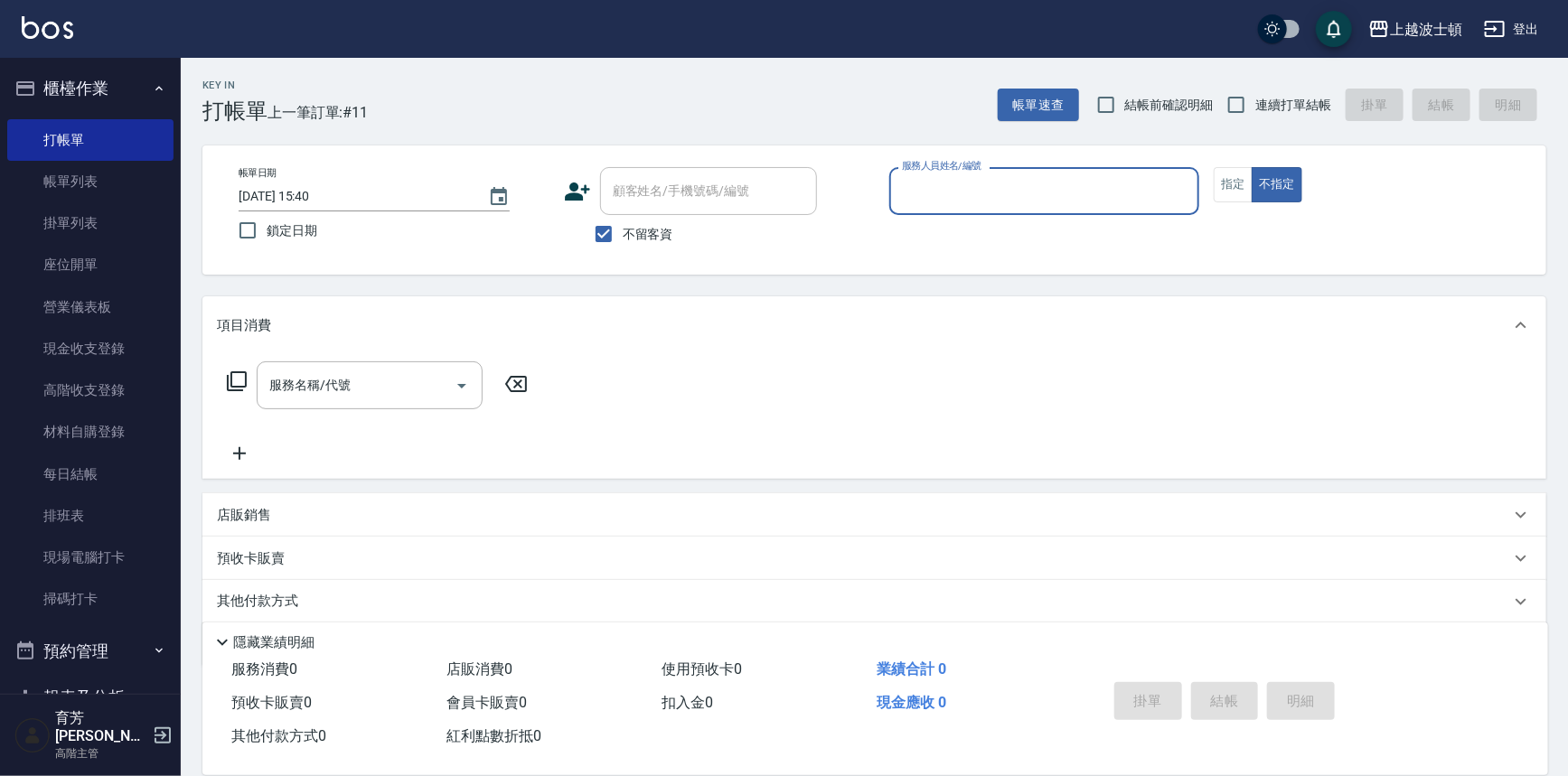
click at [99, 84] on button "櫃檯作業" at bounding box center [89, 88] width 166 height 47
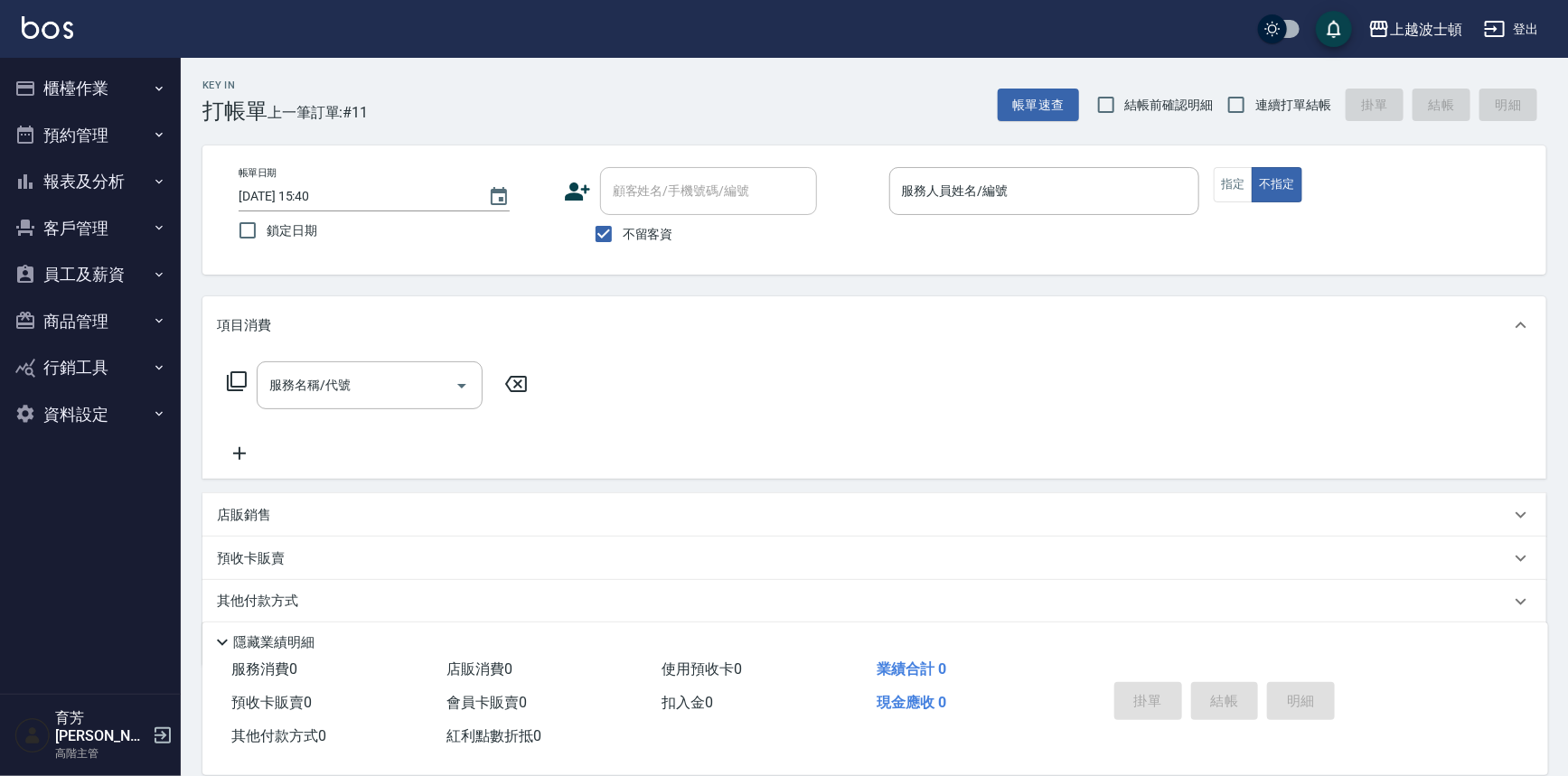
click at [92, 183] on button "報表及分析" at bounding box center [89, 182] width 166 height 47
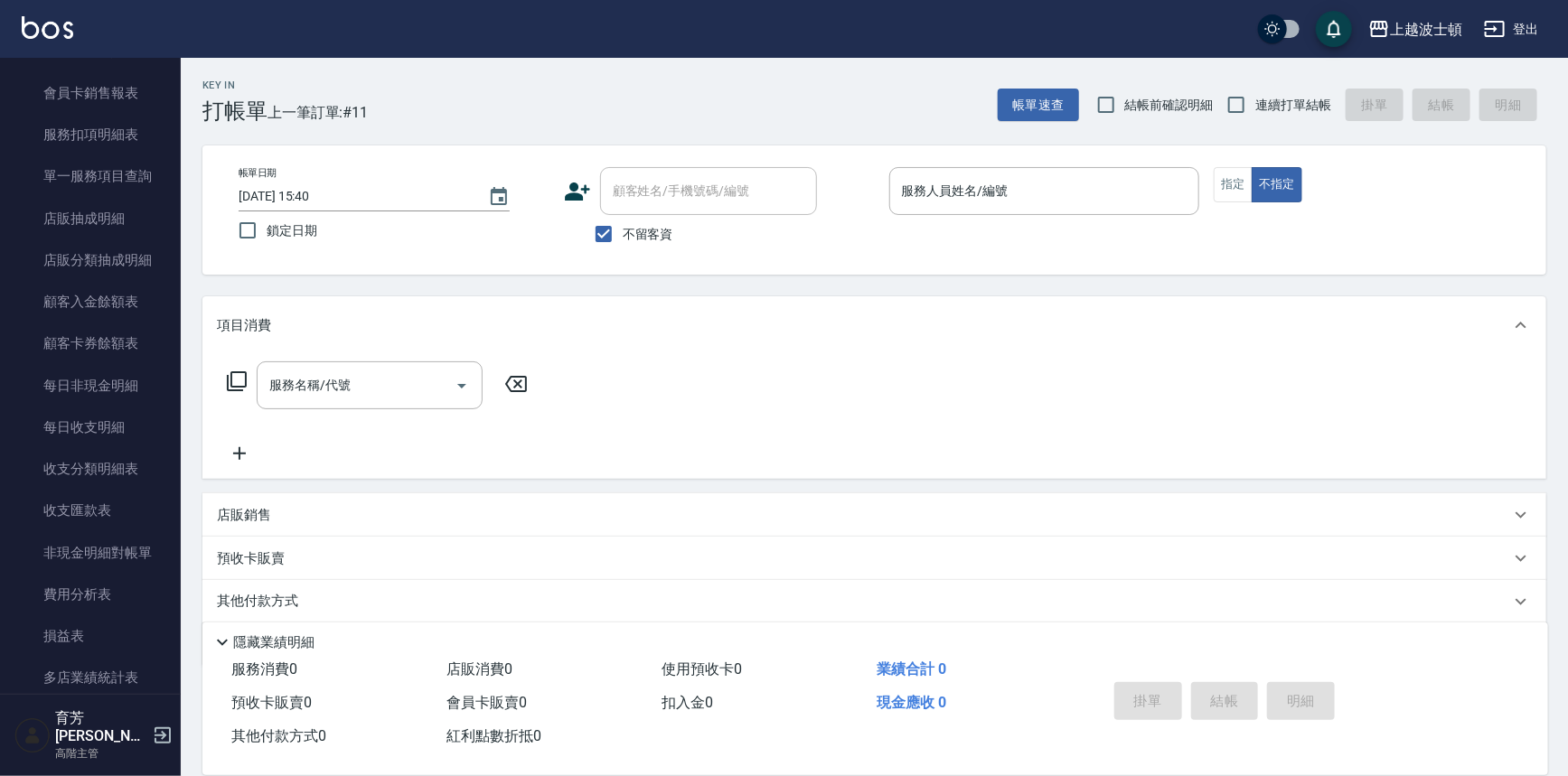
scroll to position [1202, 0]
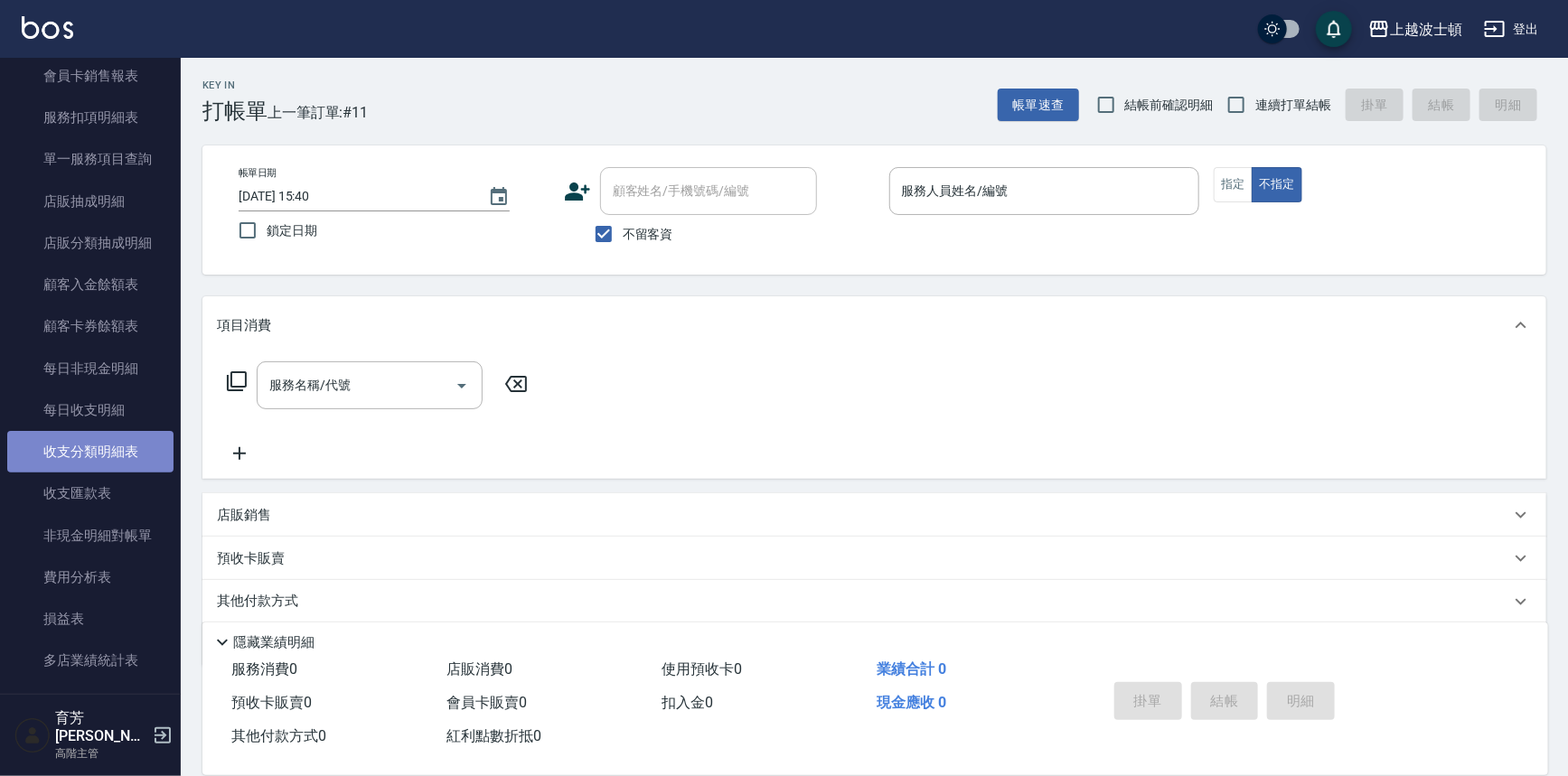
click at [102, 436] on link "收支分類明細表" at bounding box center [89, 452] width 166 height 41
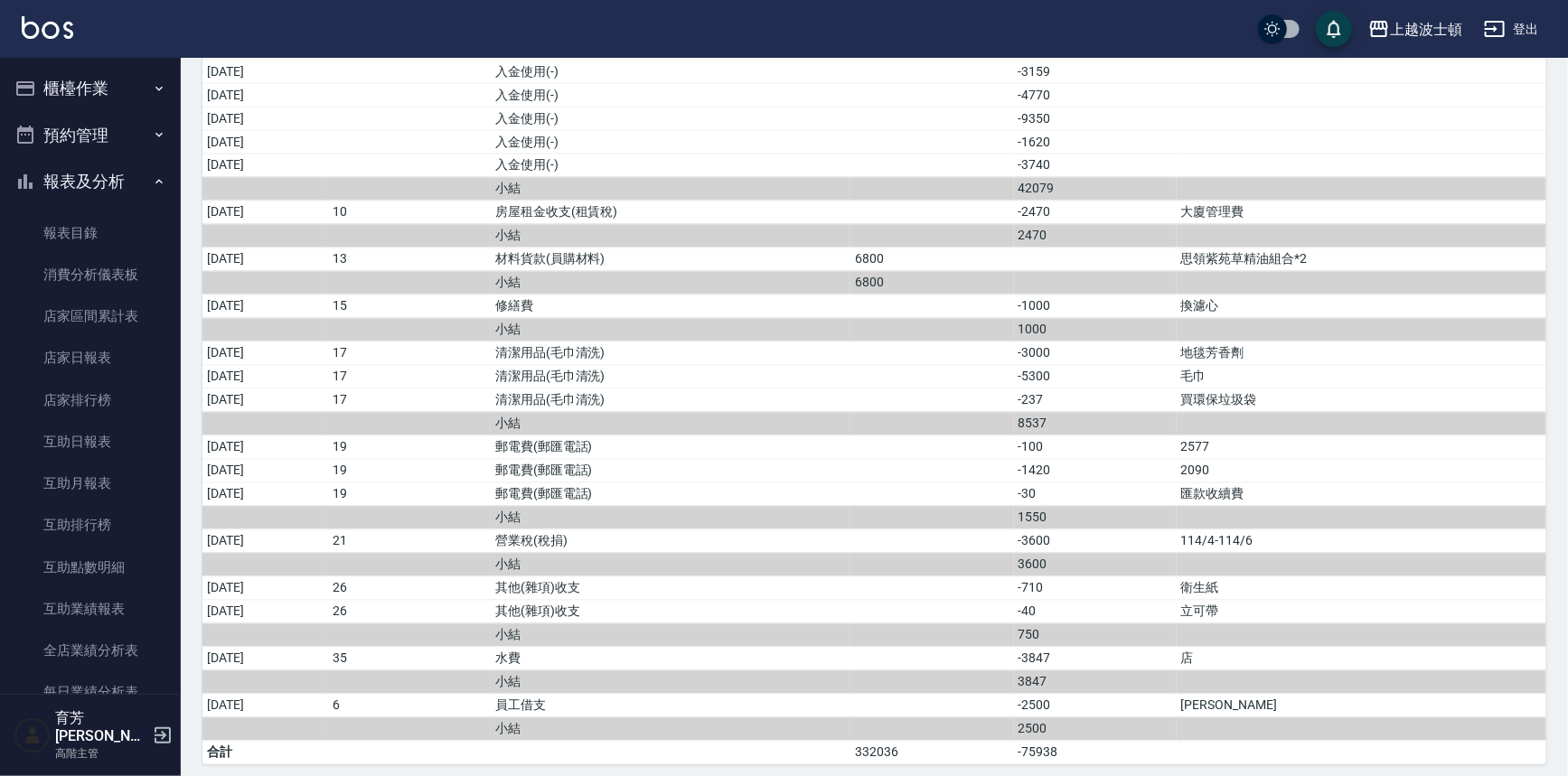
click at [90, 92] on button "櫃檯作業" at bounding box center [89, 88] width 166 height 47
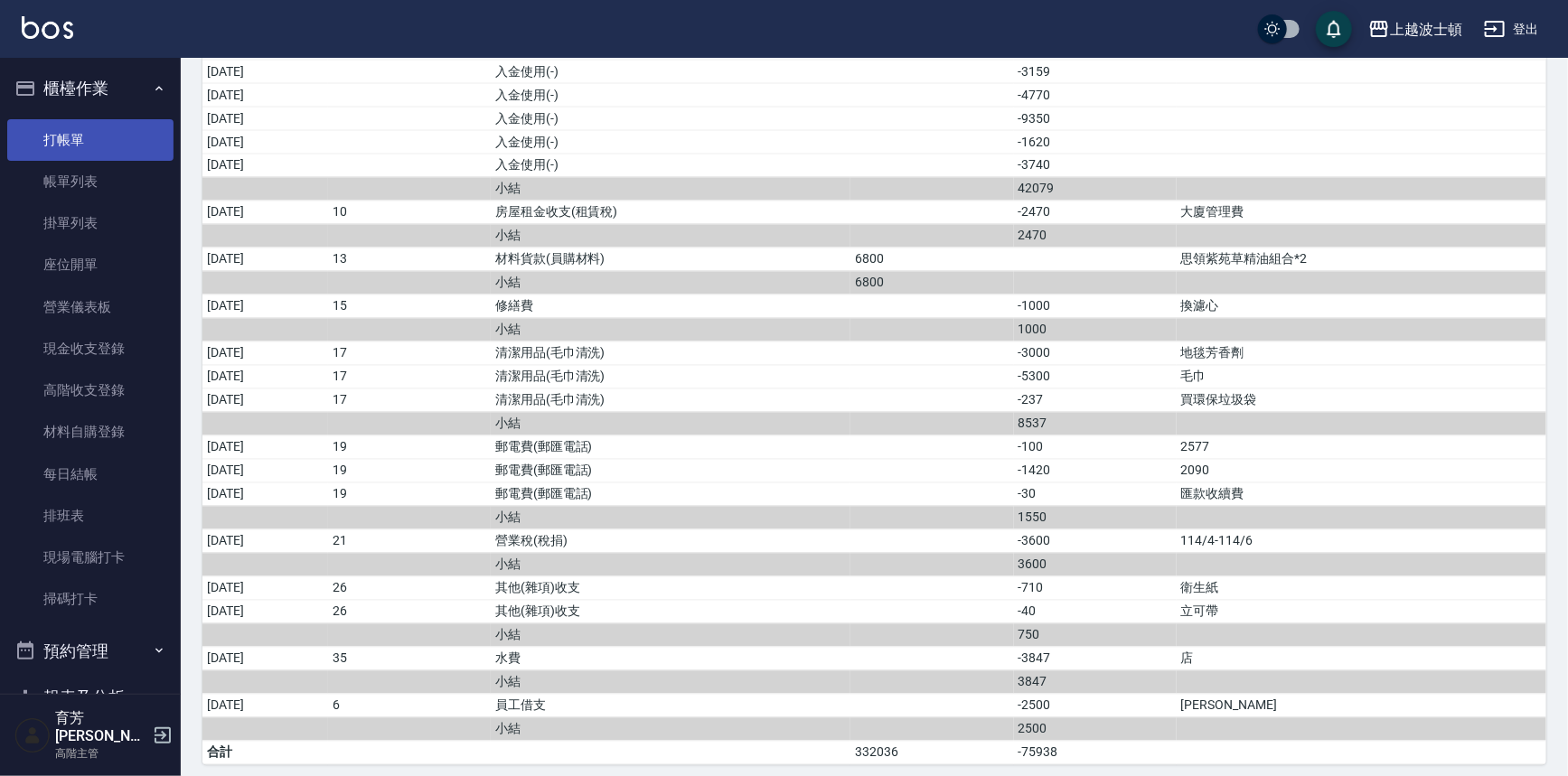
click at [73, 148] on link "打帳單" at bounding box center [89, 139] width 166 height 41
